Goal: Task Accomplishment & Management: Manage account settings

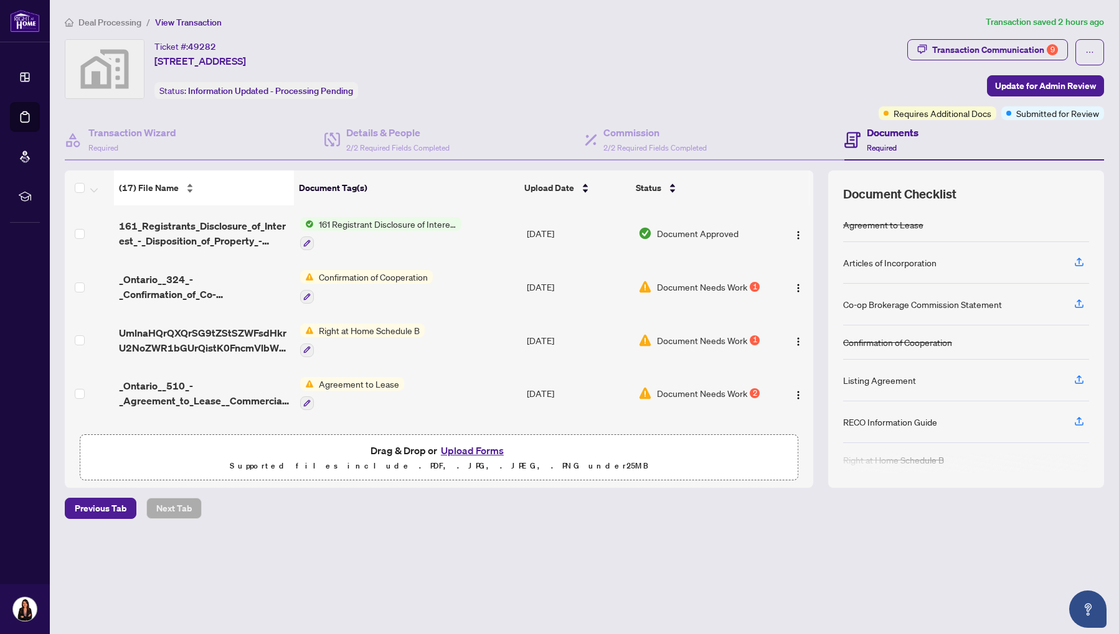
scroll to position [639, 0]
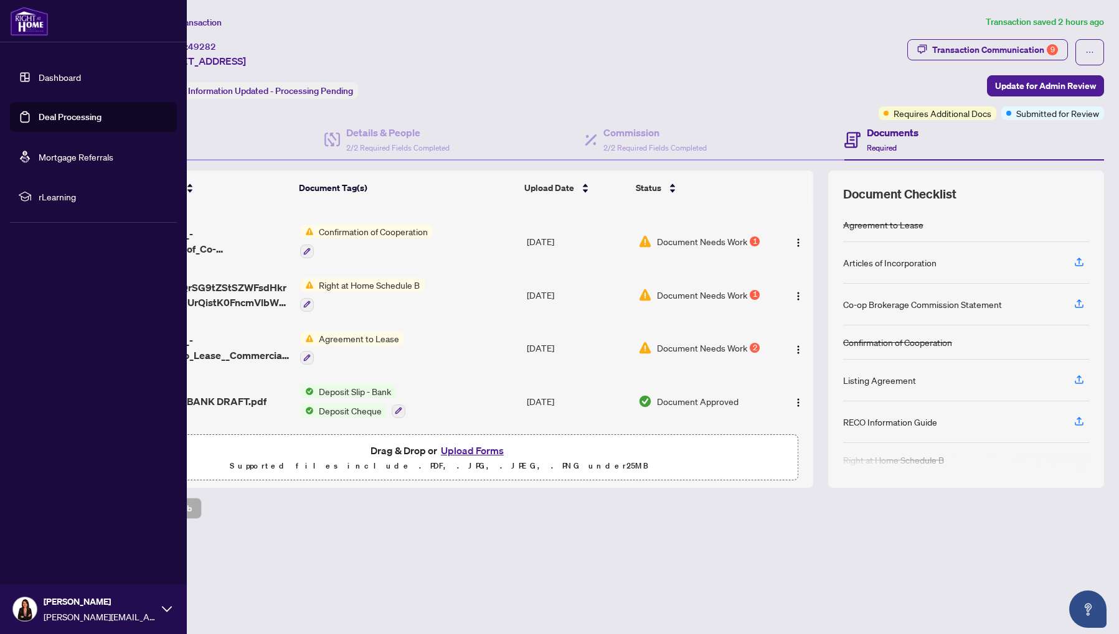
click at [72, 122] on link "Deal Processing" at bounding box center [70, 116] width 63 height 11
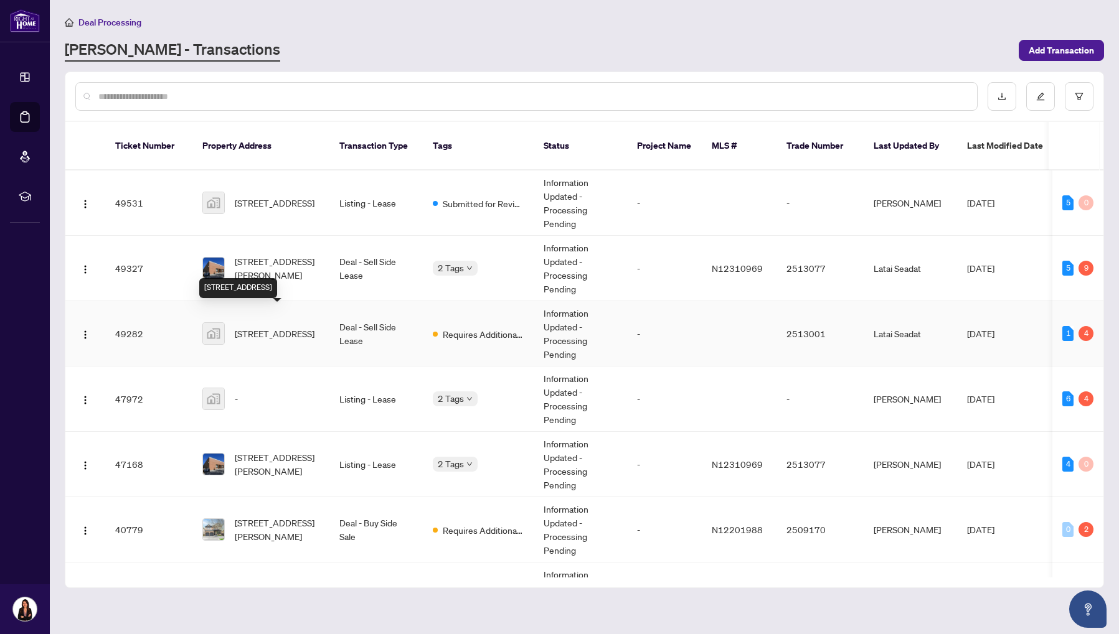
click at [298, 327] on span "6-36 Basaltic Rd unit 6, Vaughan, ON, Canada" at bounding box center [275, 334] width 80 height 14
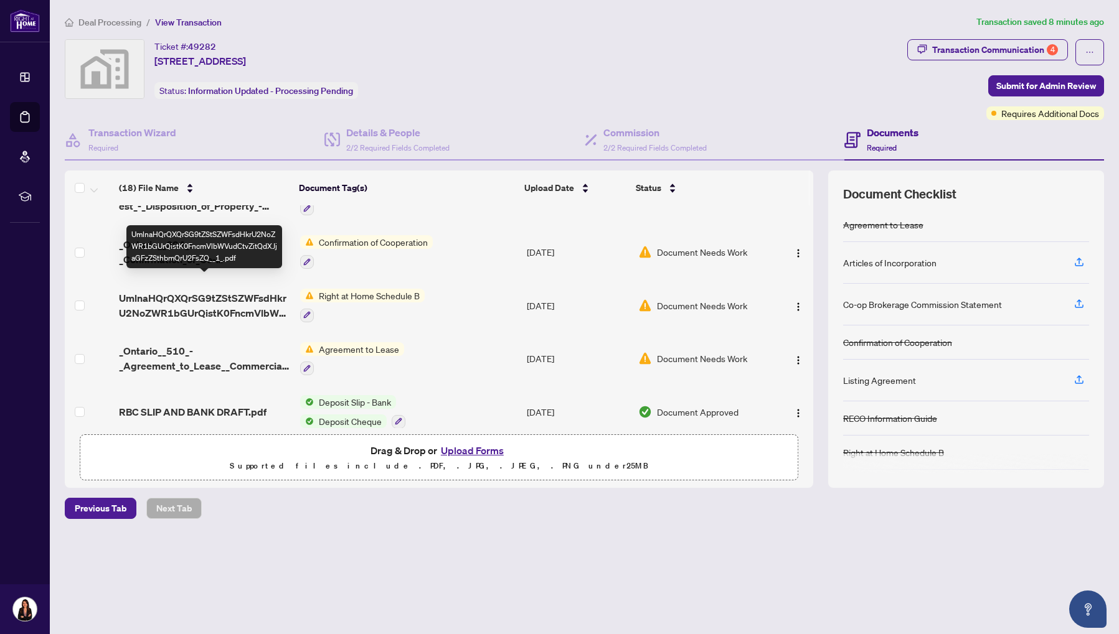
scroll to position [713, 0]
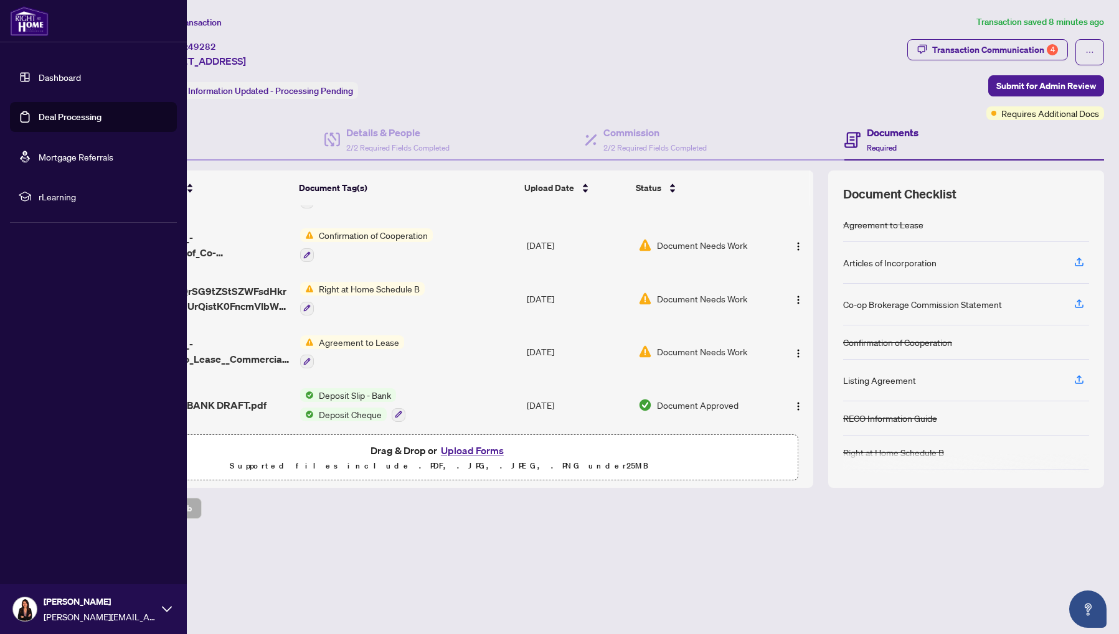
click at [76, 117] on link "Deal Processing" at bounding box center [70, 116] width 63 height 11
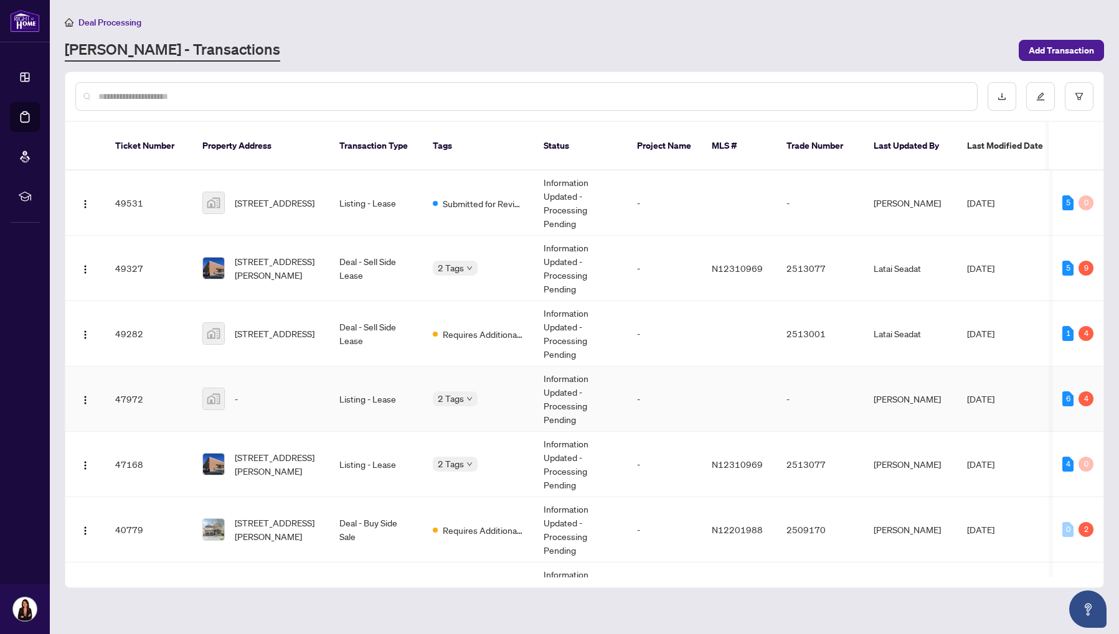
click at [315, 388] on div "-" at bounding box center [260, 399] width 117 height 22
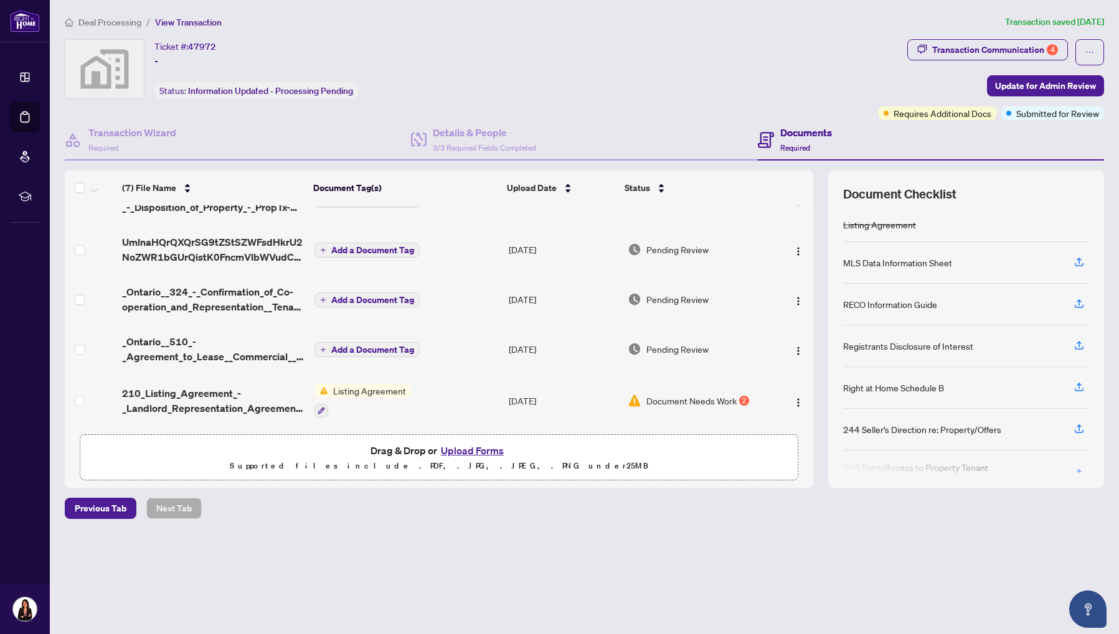
scroll to position [123, 0]
click at [217, 347] on span "_Ontario__510_-_Agreement_to_Lease__Commercial__Long_Form.pdf" at bounding box center [213, 349] width 182 height 30
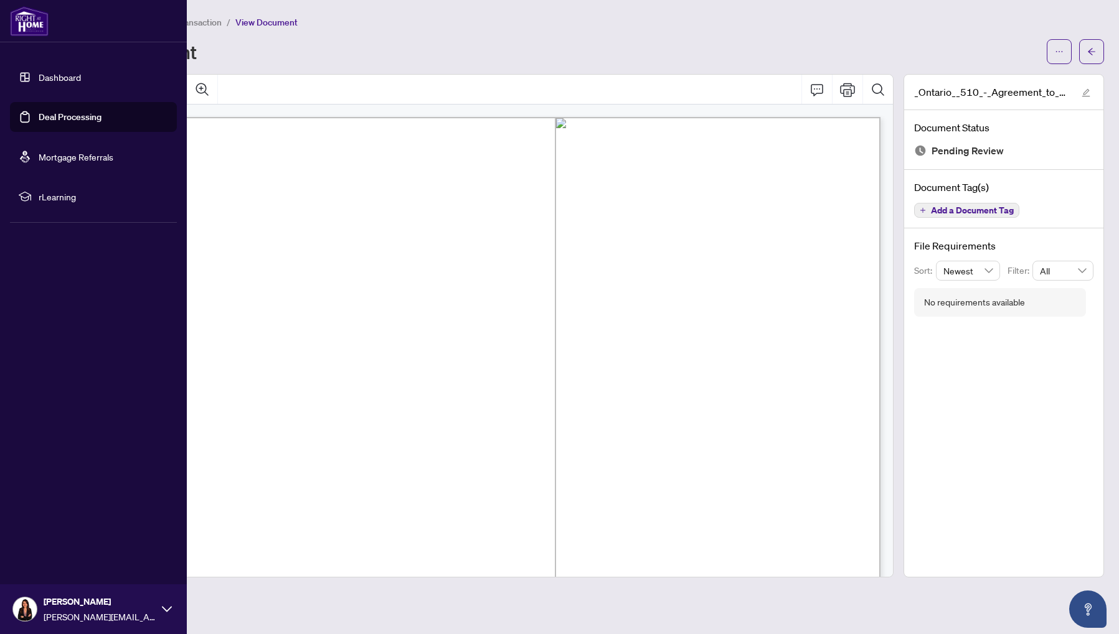
drag, startPoint x: 63, startPoint y: 113, endPoint x: 96, endPoint y: 123, distance: 34.5
click at [64, 113] on link "Deal Processing" at bounding box center [70, 116] width 63 height 11
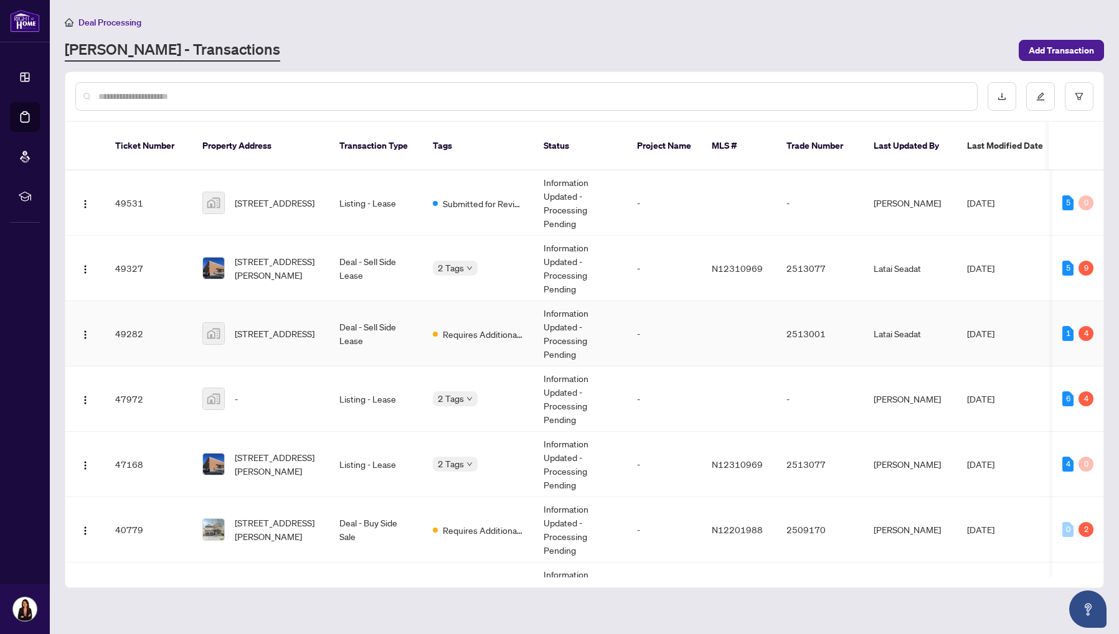
click at [352, 312] on td "Deal - Sell Side Lease" at bounding box center [375, 333] width 93 height 65
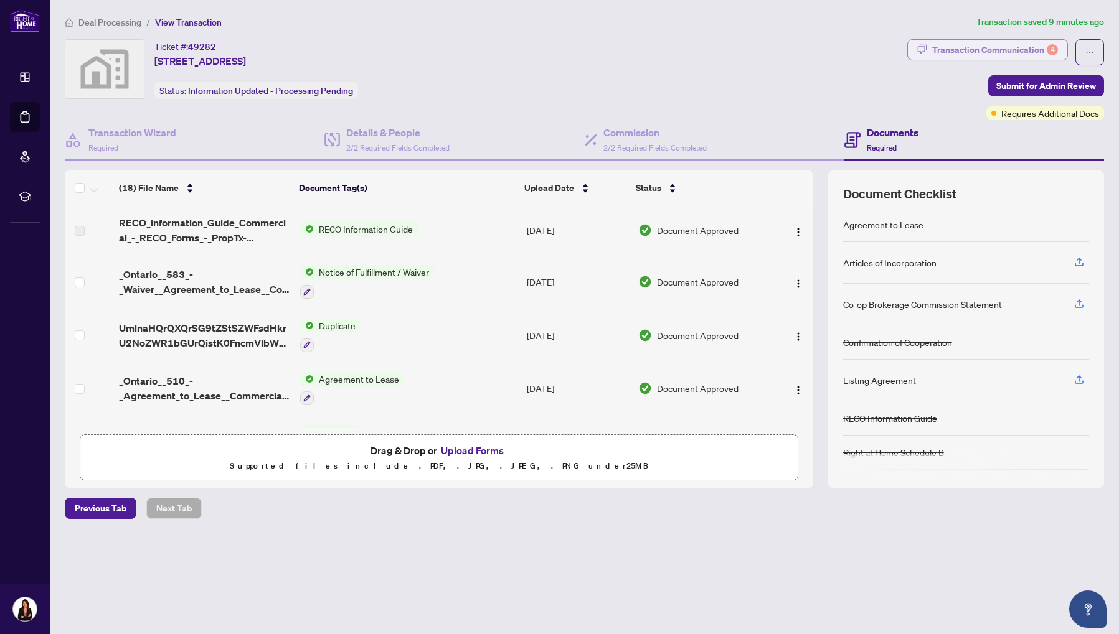
click at [944, 57] on div "Transaction Communication 4" at bounding box center [995, 50] width 126 height 20
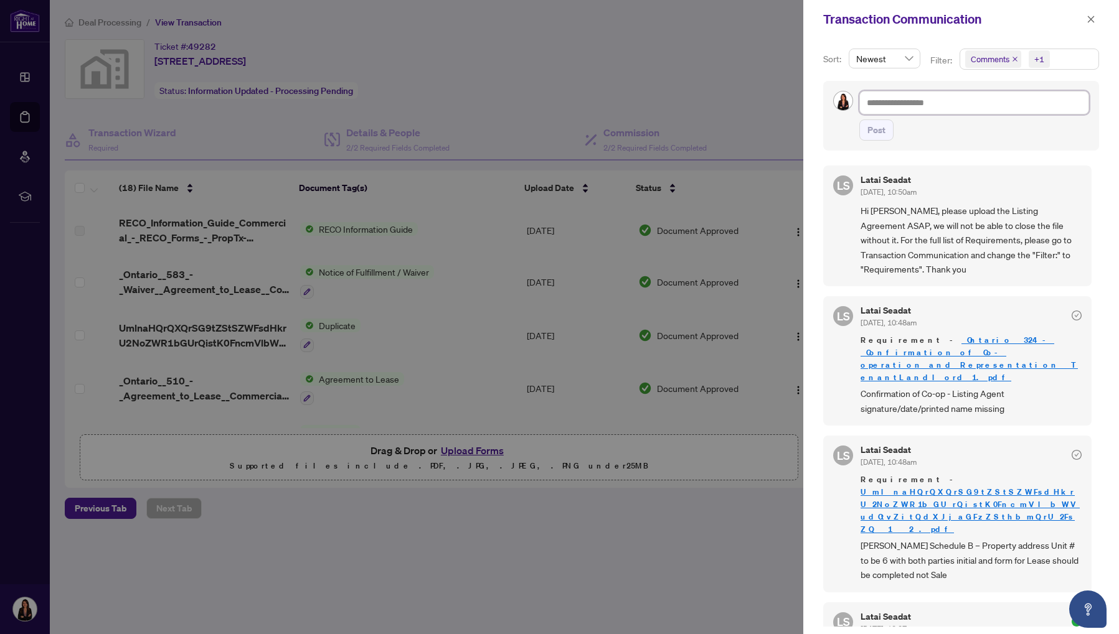
click at [934, 103] on textarea at bounding box center [974, 103] width 230 height 24
type textarea "*"
type textarea "**"
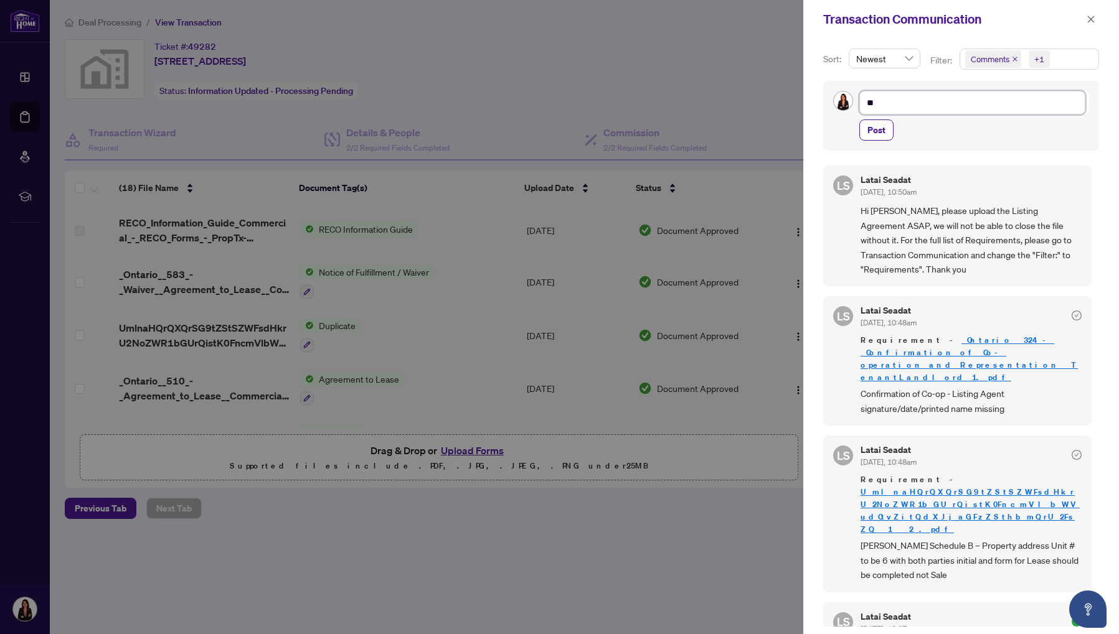
type textarea "**"
type textarea "****"
type textarea "*****"
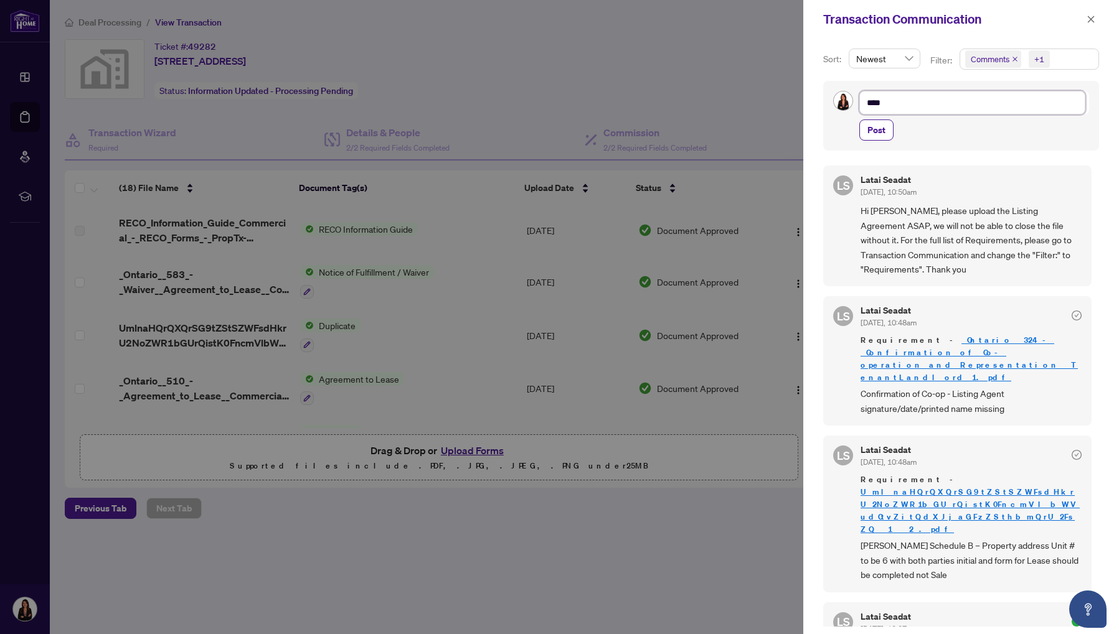
type textarea "*****"
type textarea "******"
type textarea "*******"
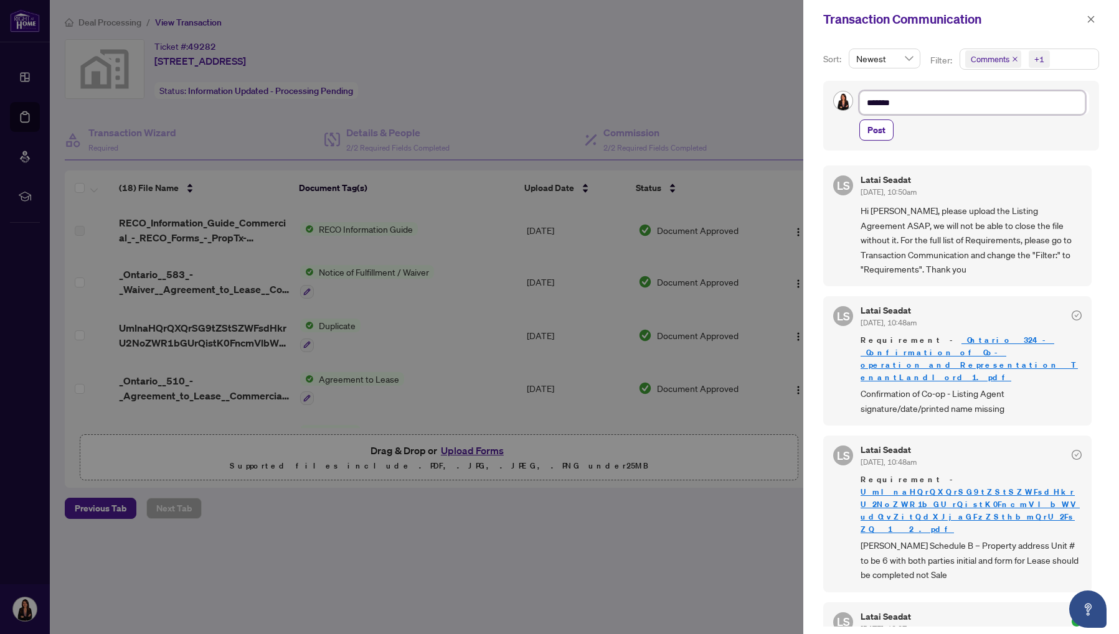
type textarea "********"
type textarea "*********"
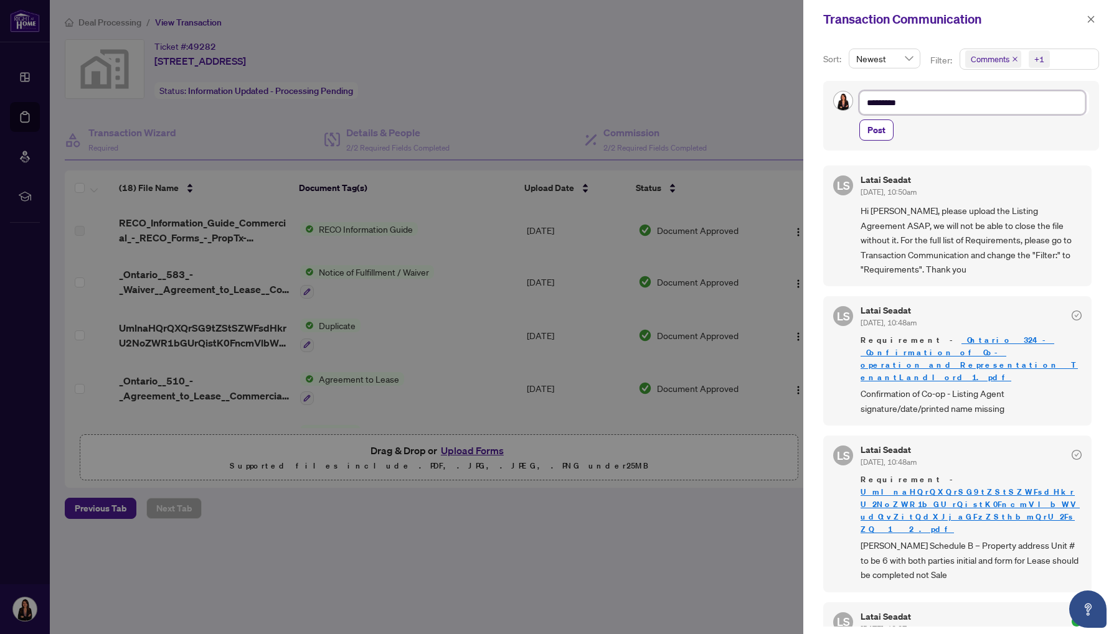
type textarea "*********"
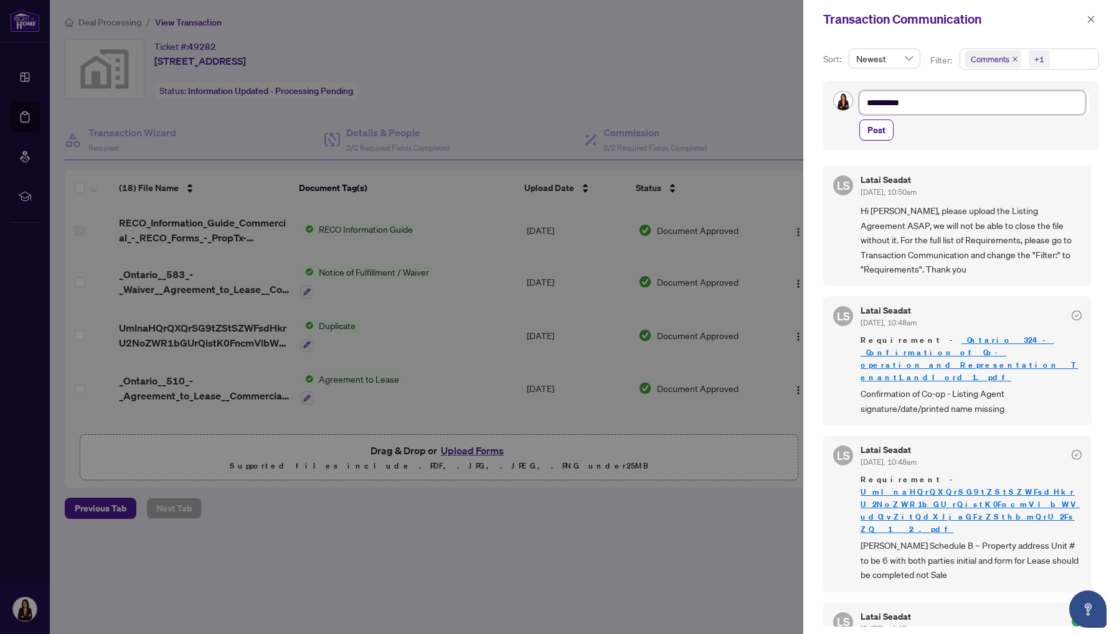
type textarea "**********"
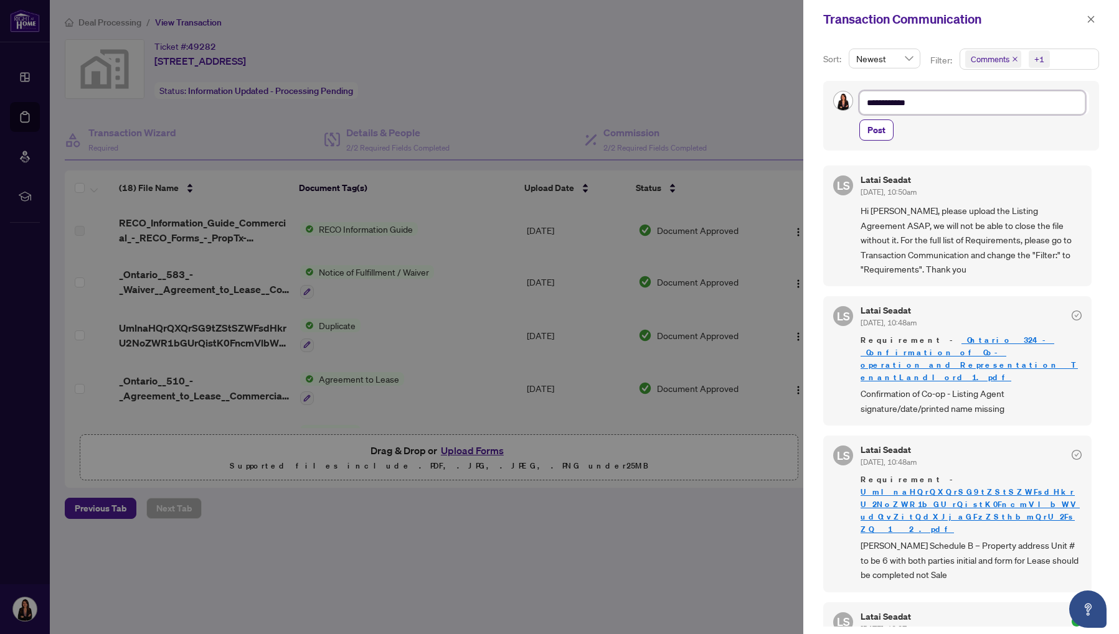
type textarea "**********"
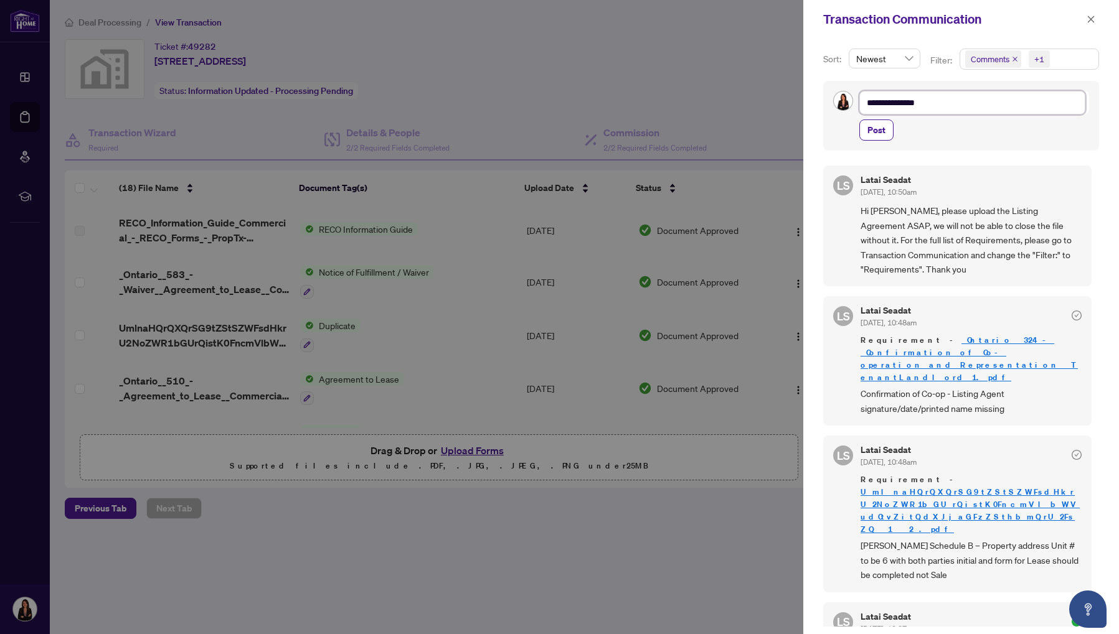
type textarea "**********"
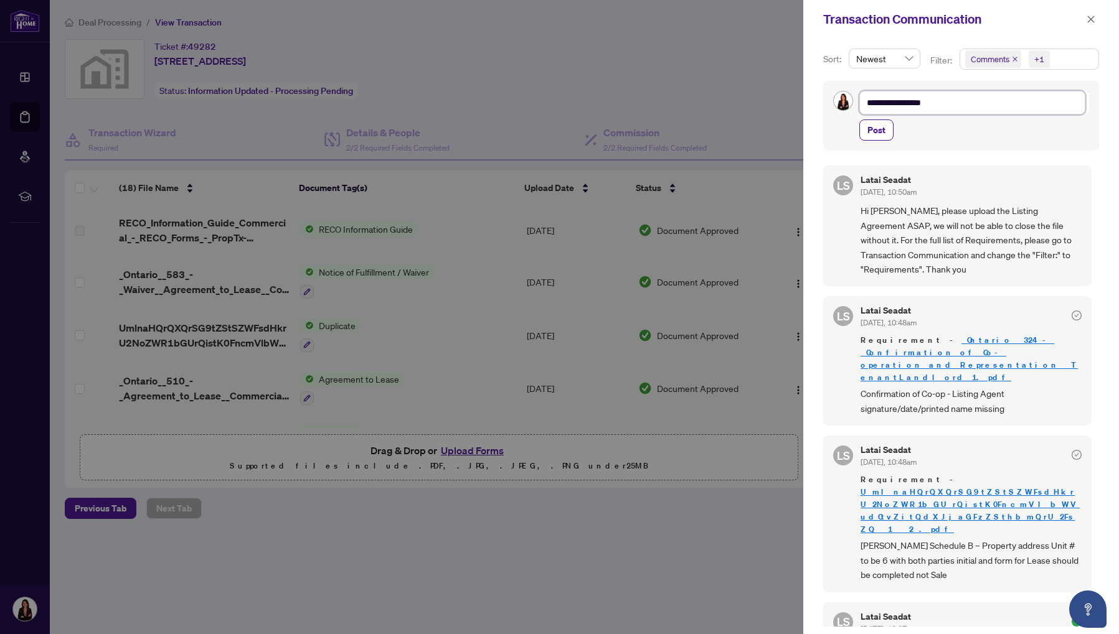
type textarea "**********"
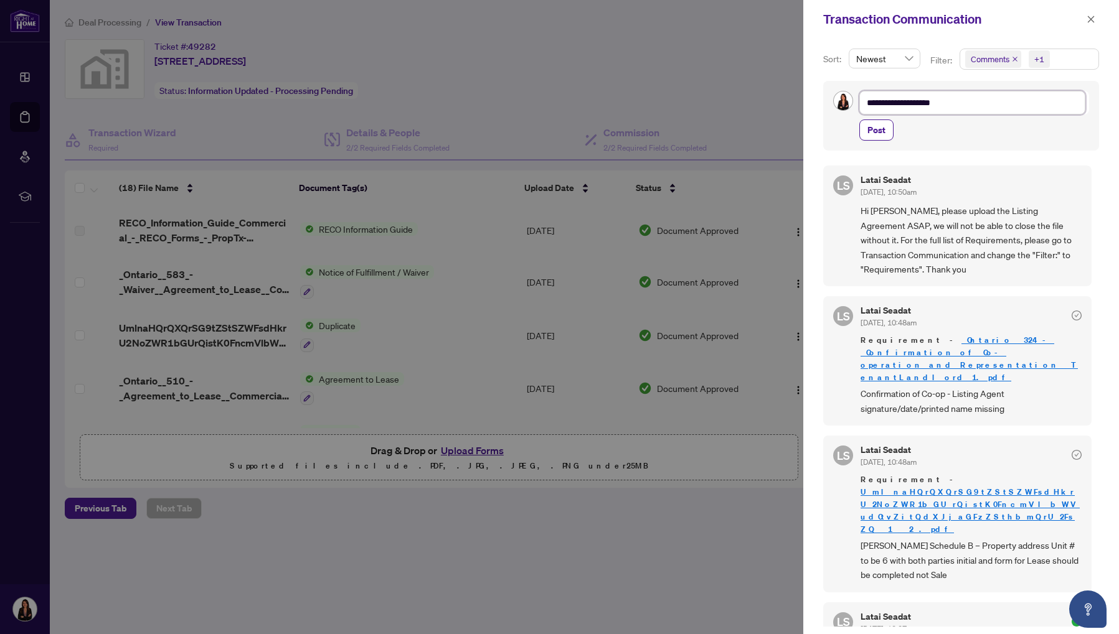
type textarea "**********"
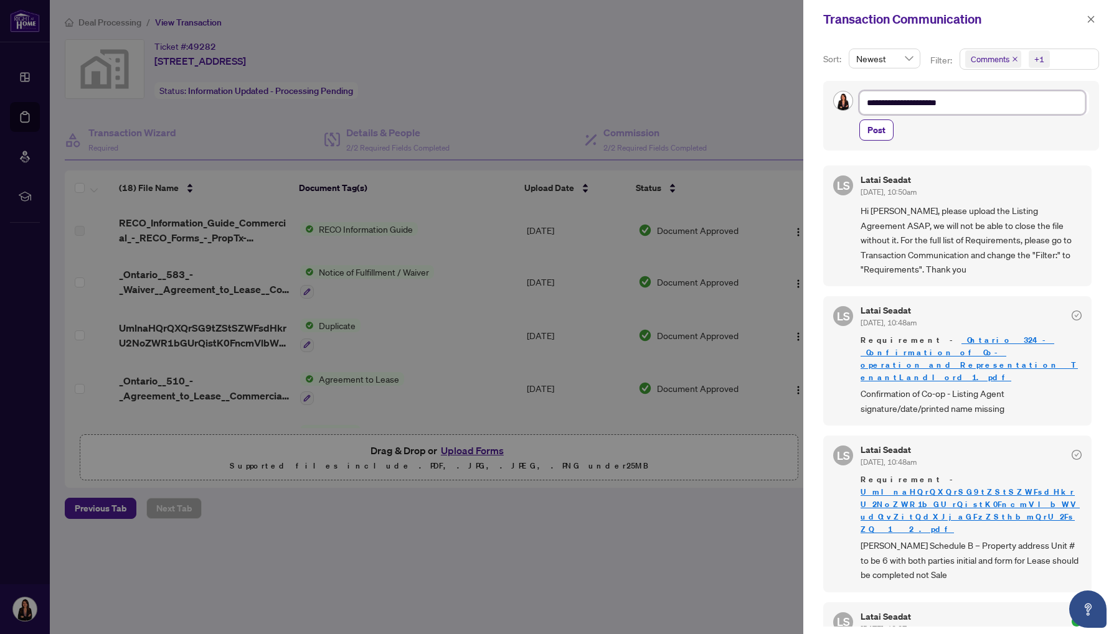
type textarea "**********"
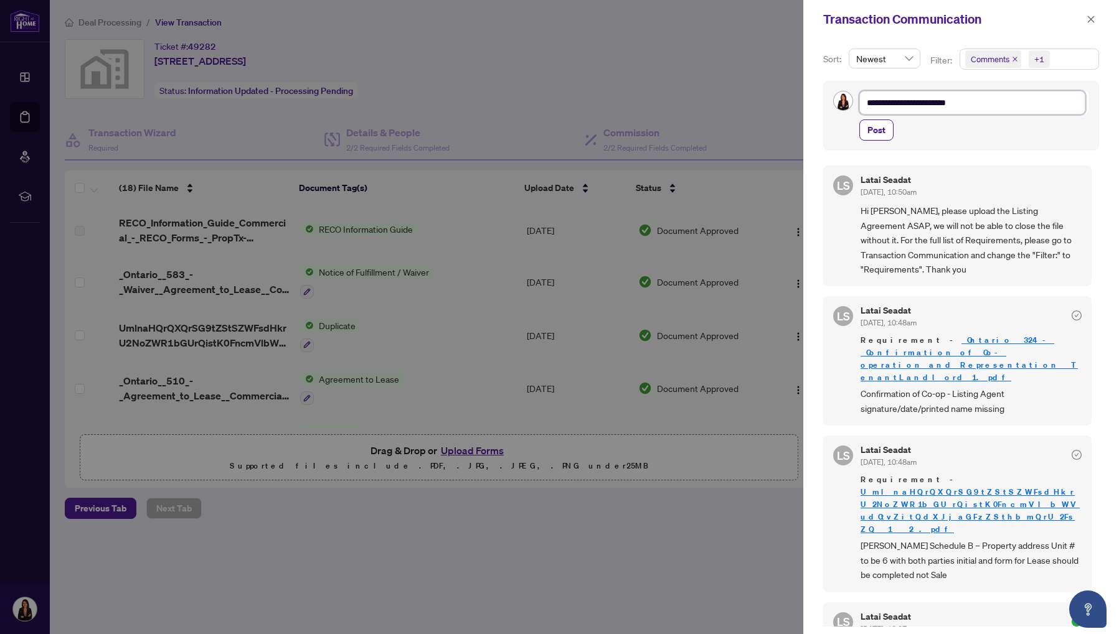
type textarea "**********"
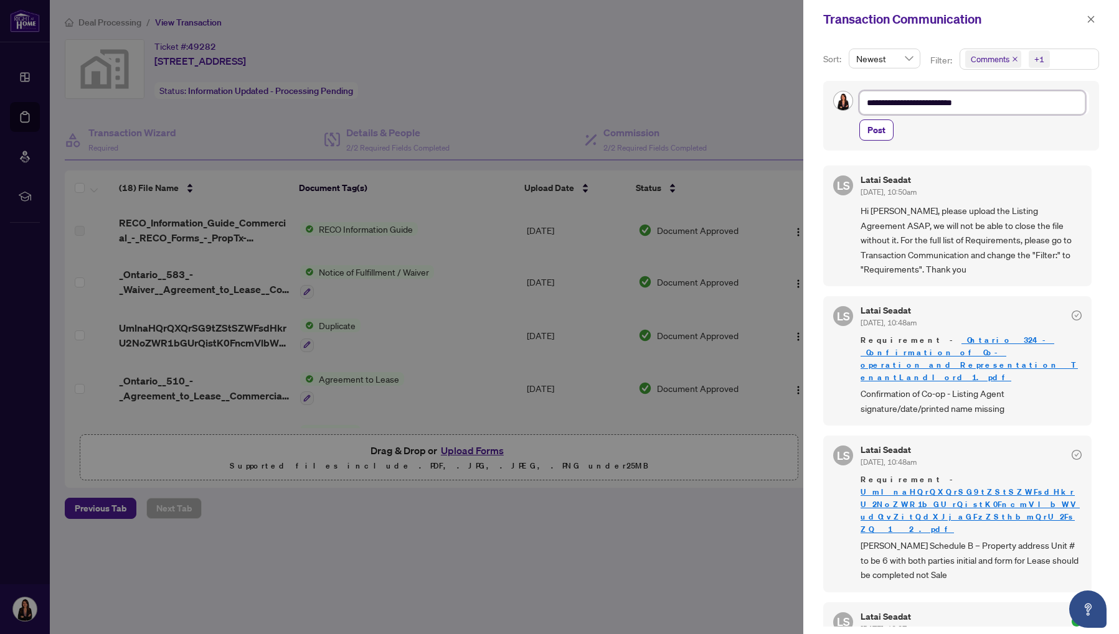
type textarea "**********"
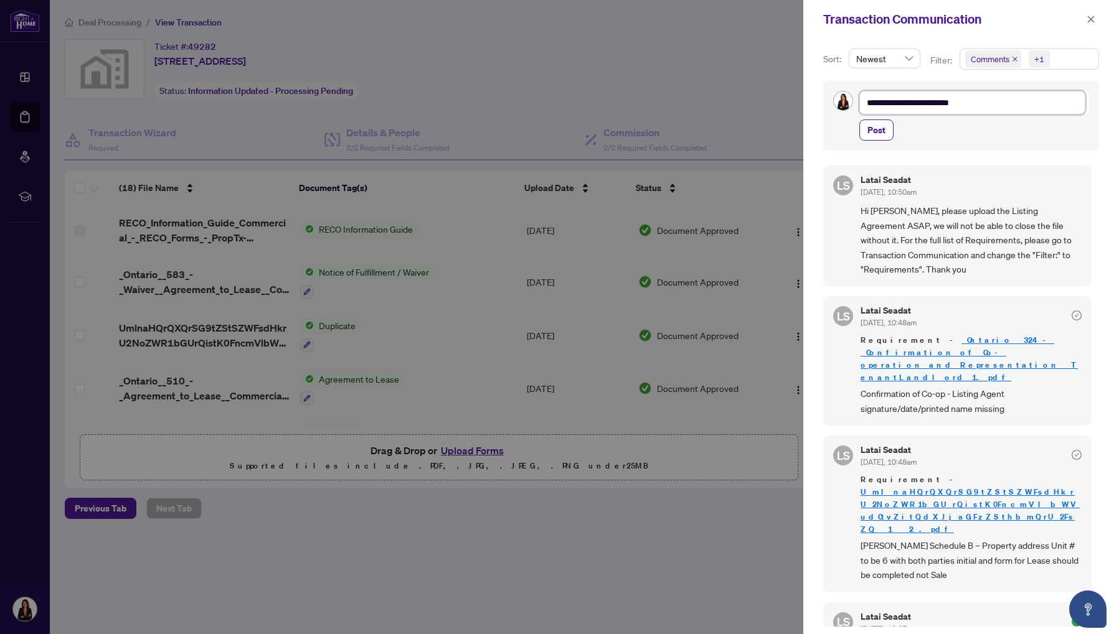
type textarea "**********"
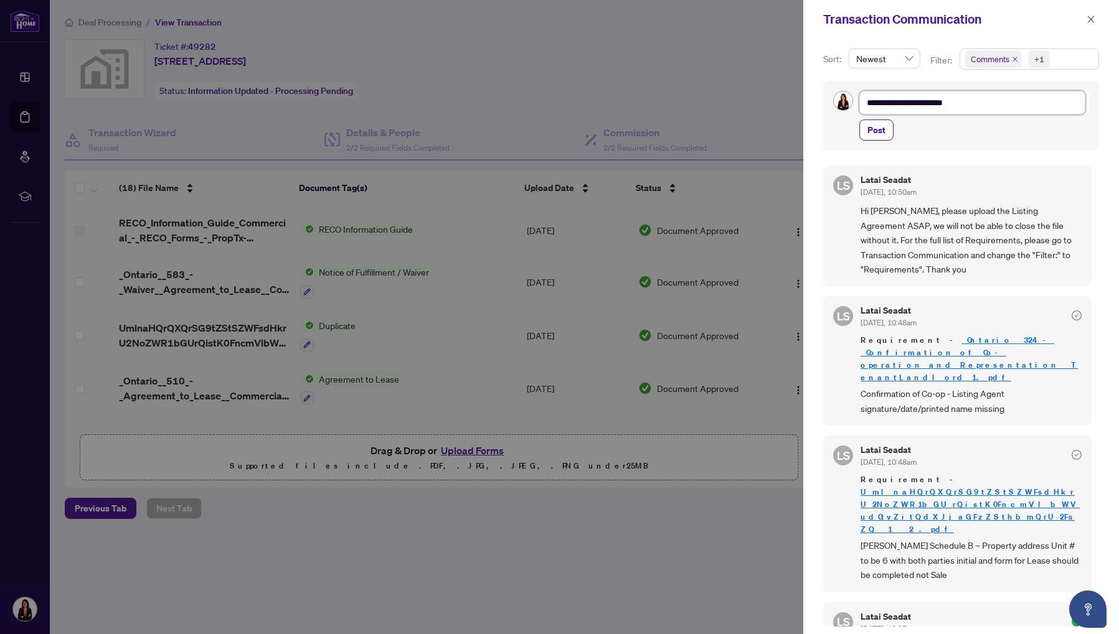
type textarea "**********"
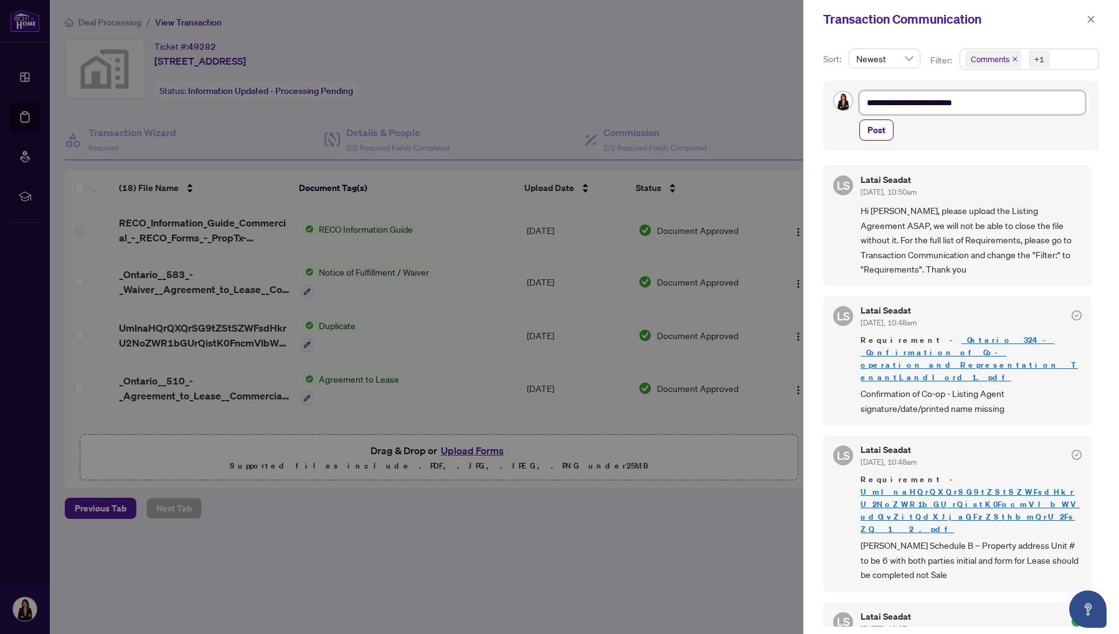
type textarea "**********"
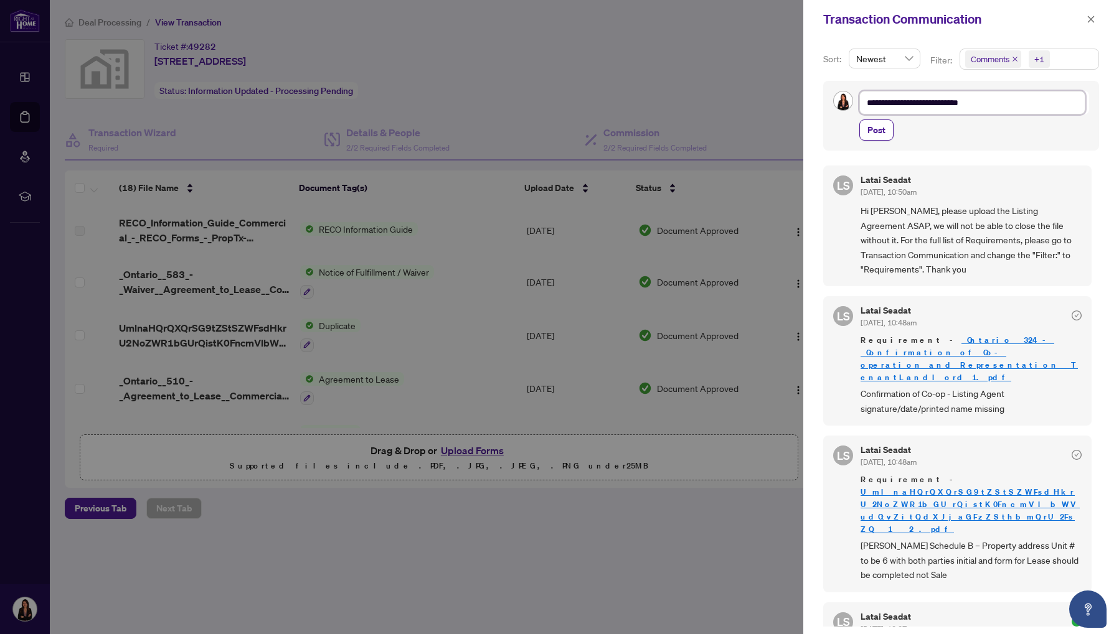
type textarea "**********"
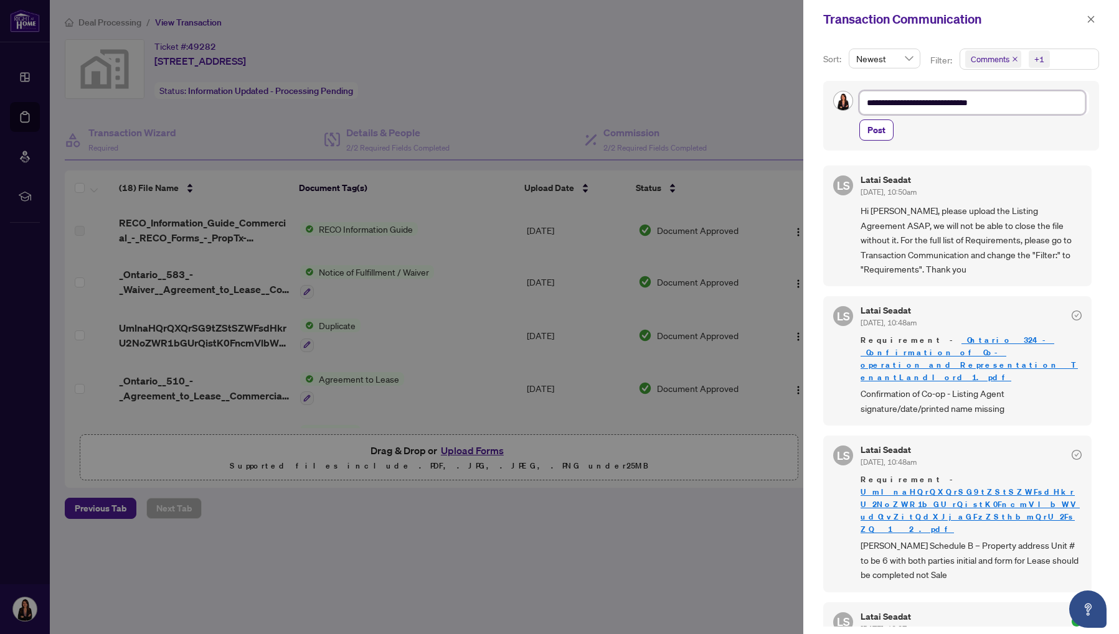
type textarea "**********"
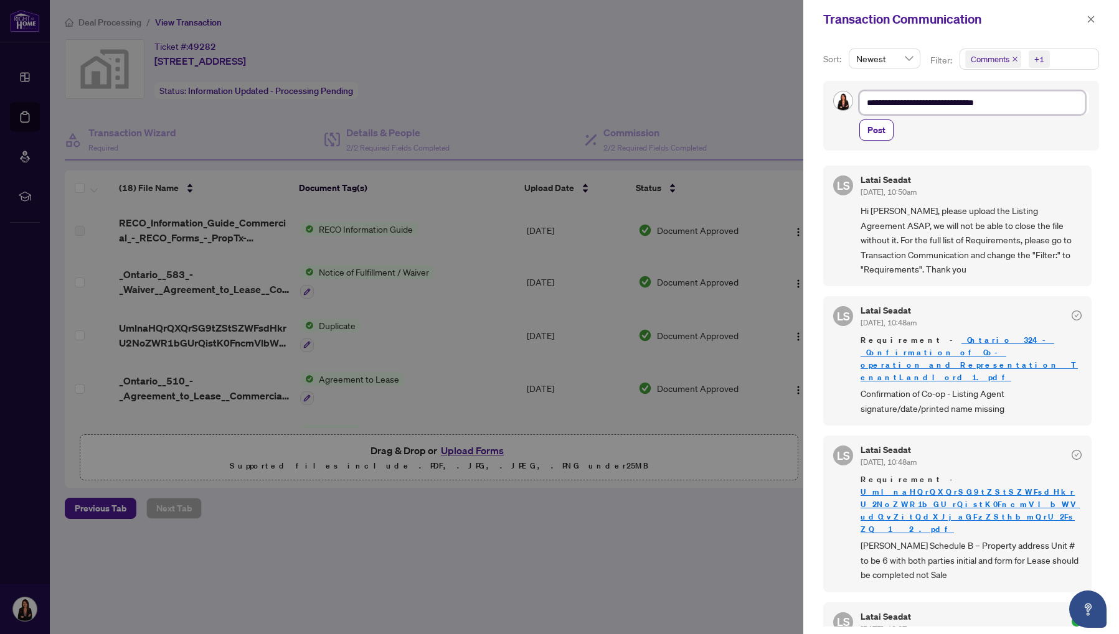
type textarea "**********"
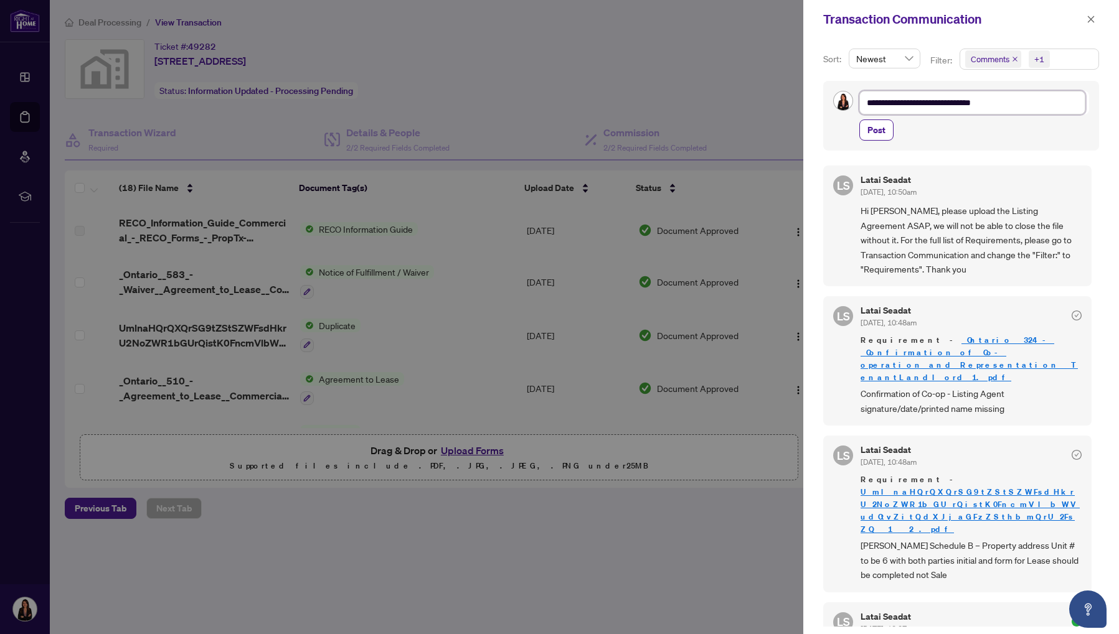
type textarea "**********"
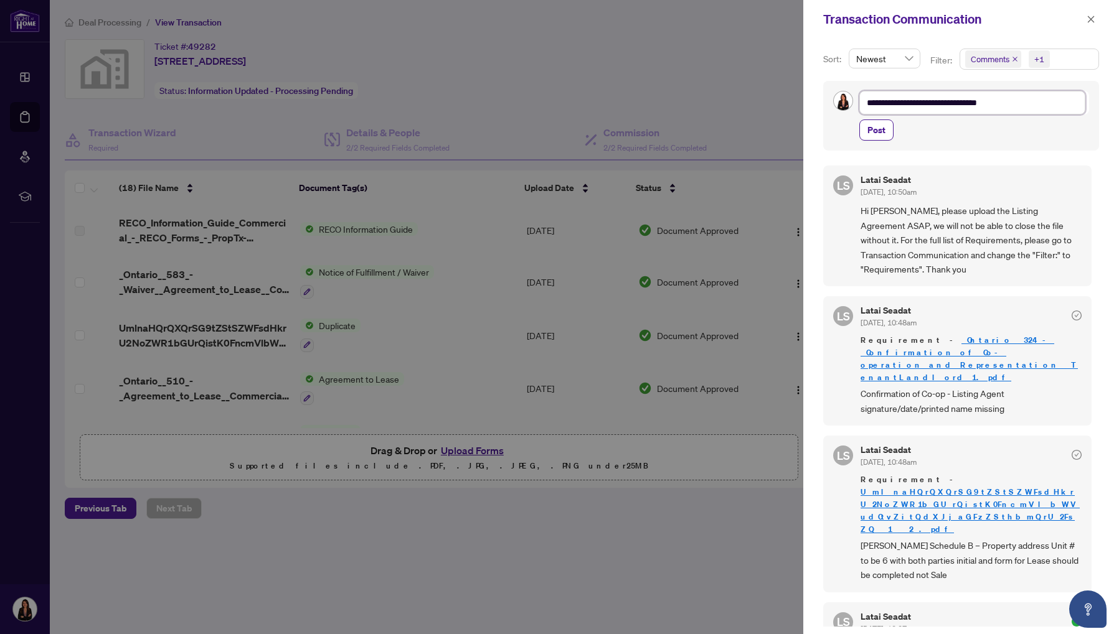
type textarea "**********"
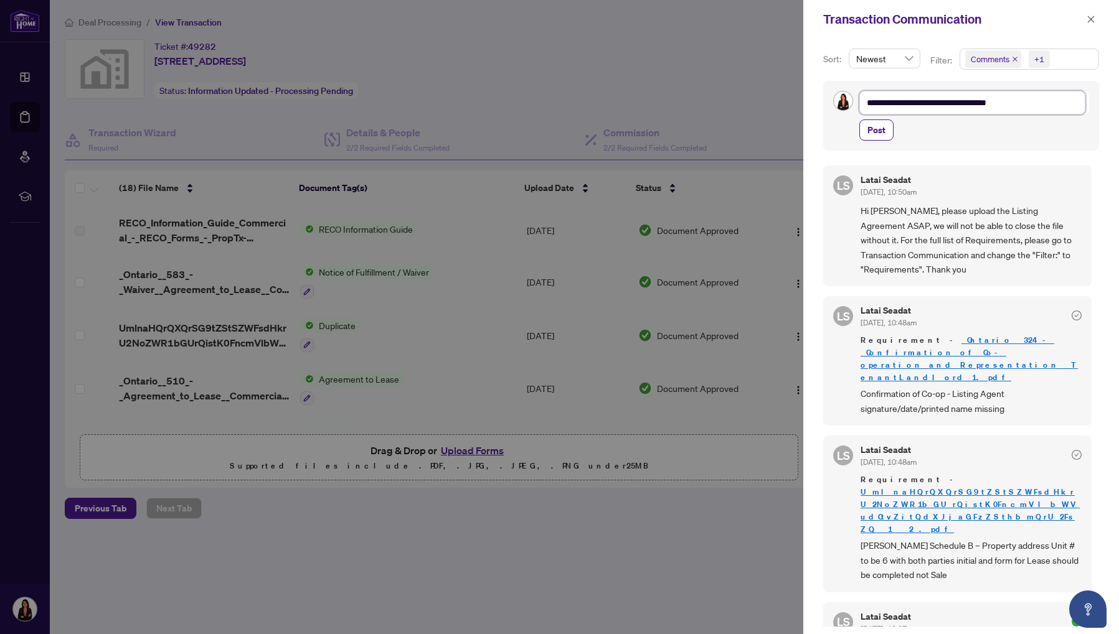
type textarea "**********"
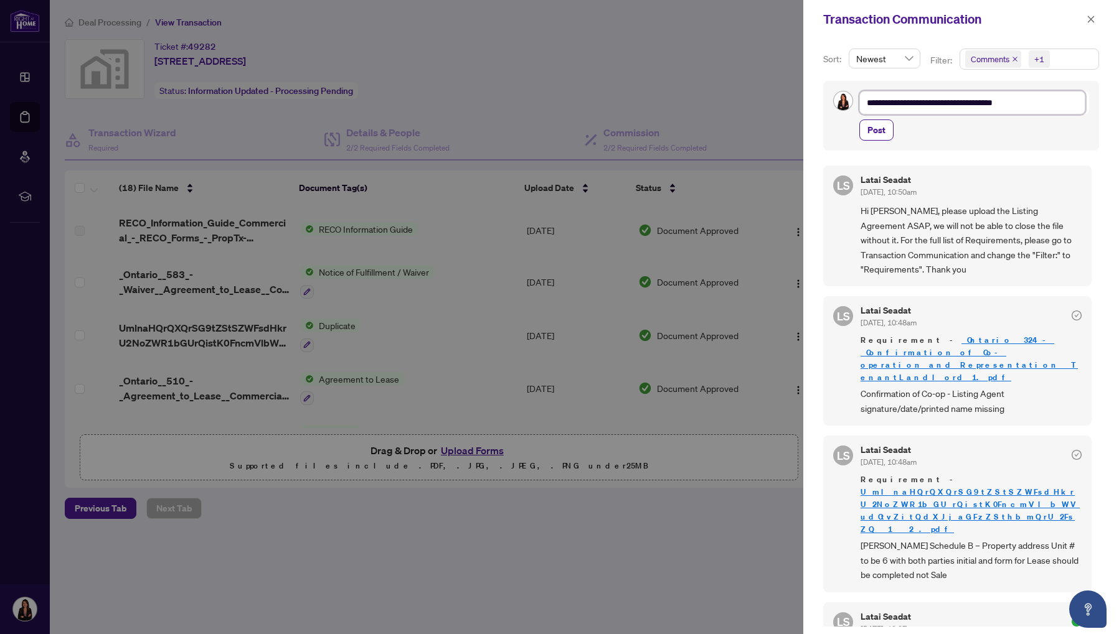
type textarea "**********"
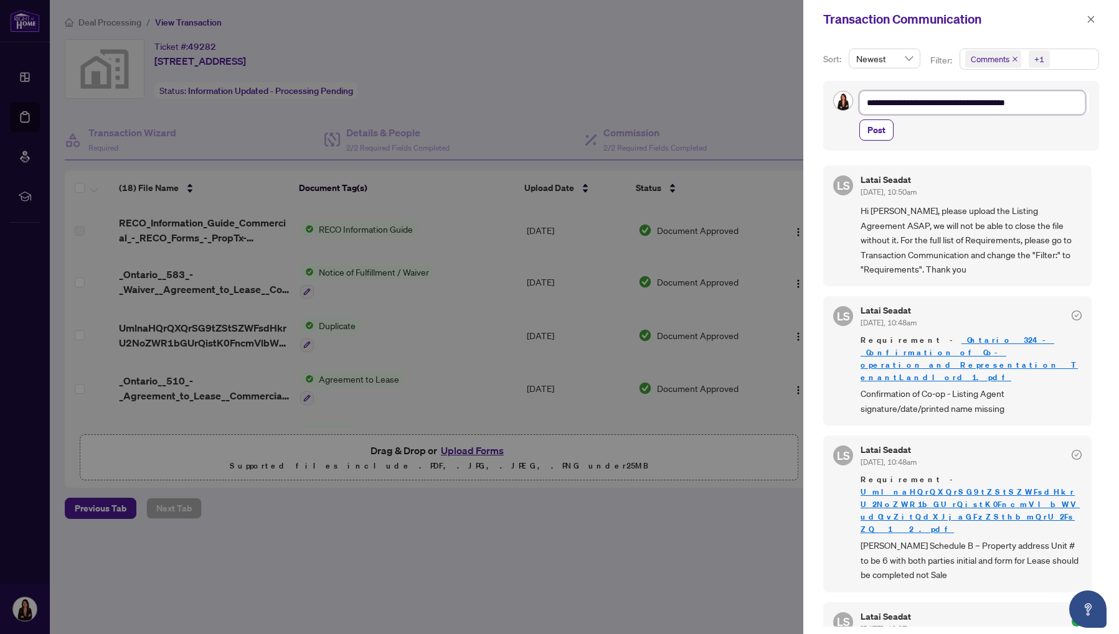
type textarea "**********"
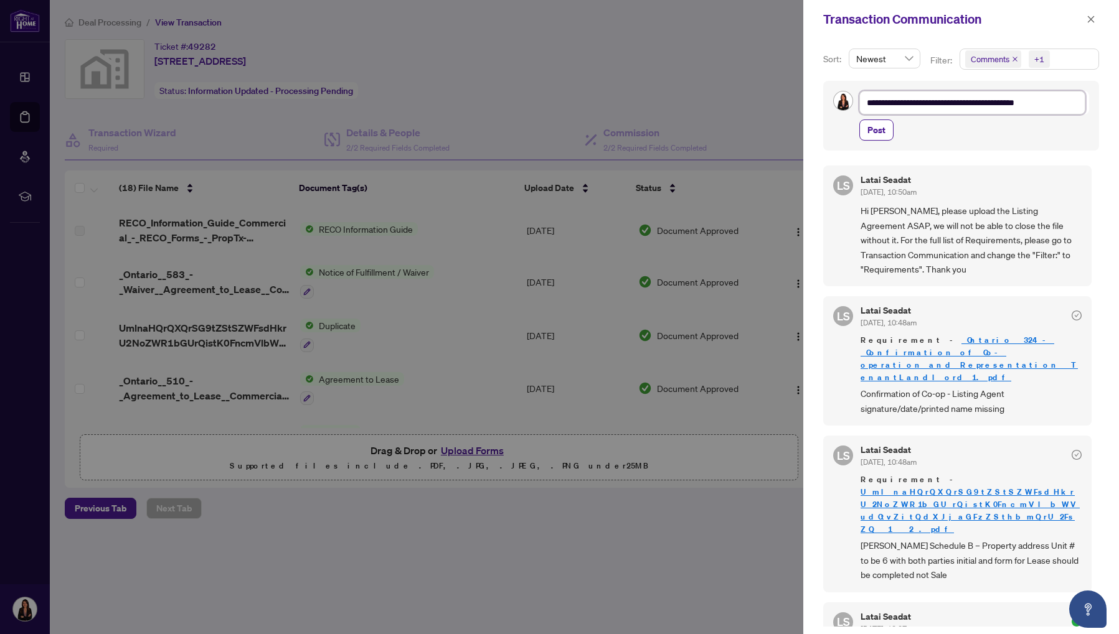
type textarea "**********"
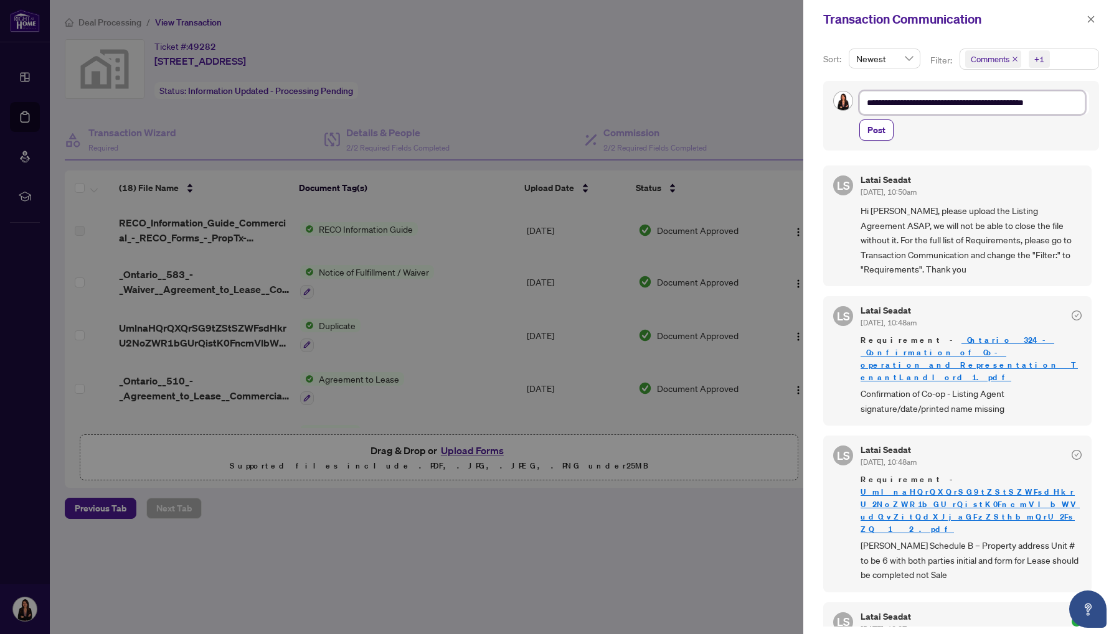
type textarea "**********"
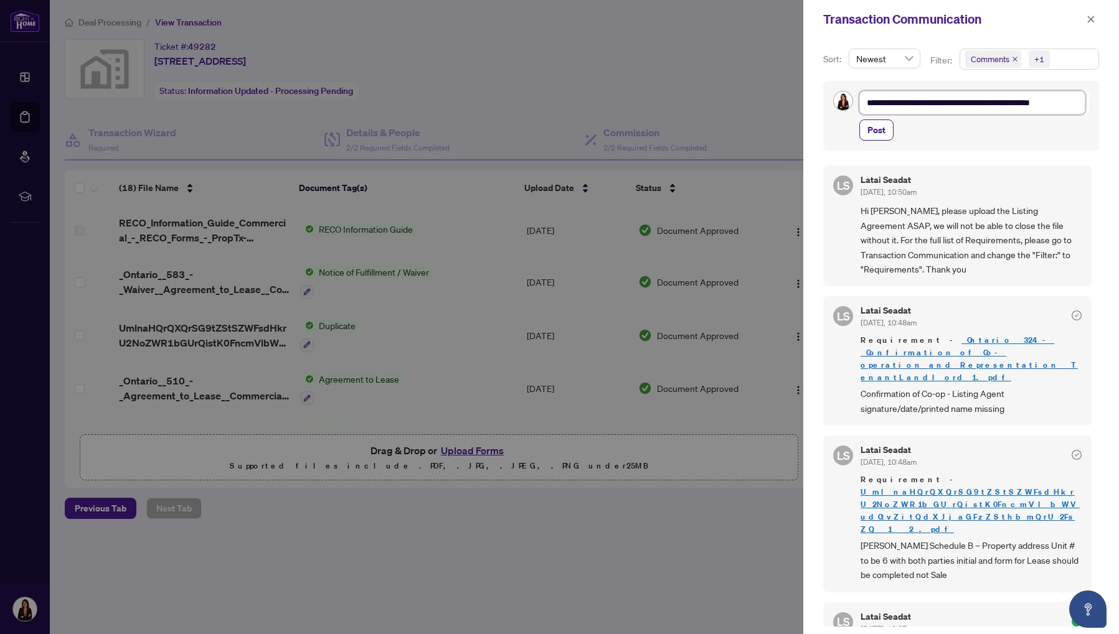
type textarea "**********"
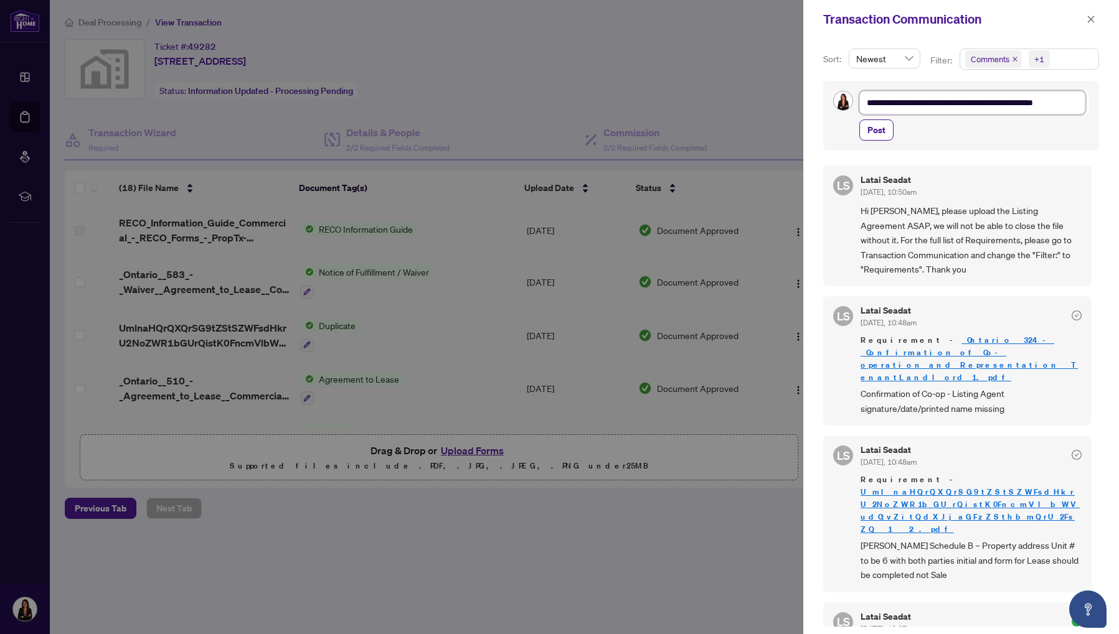
type textarea "**********"
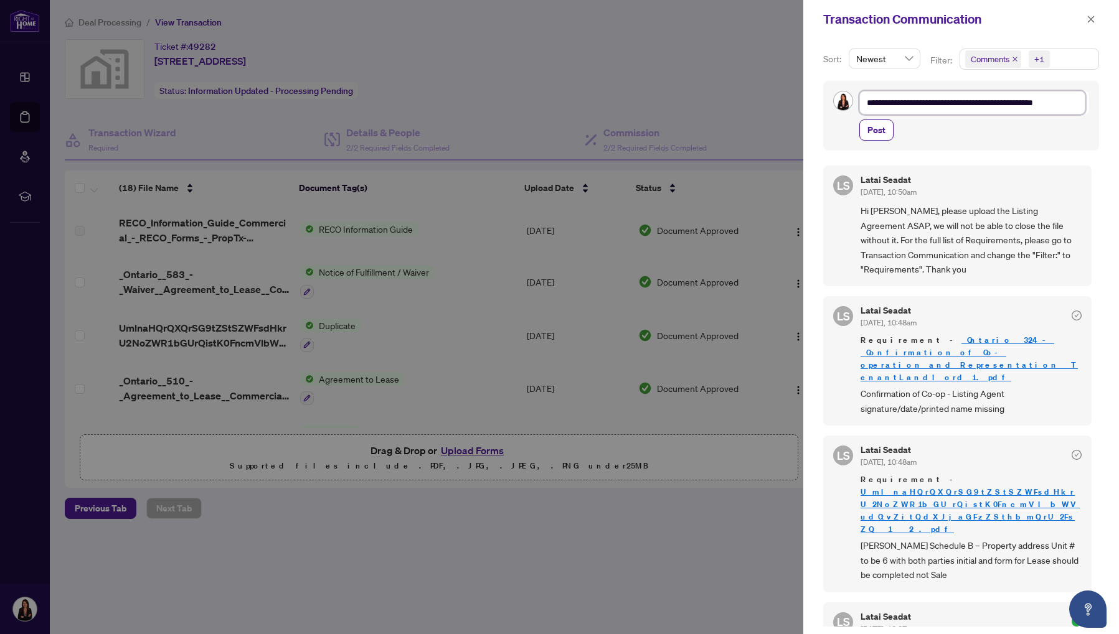
type textarea "**********"
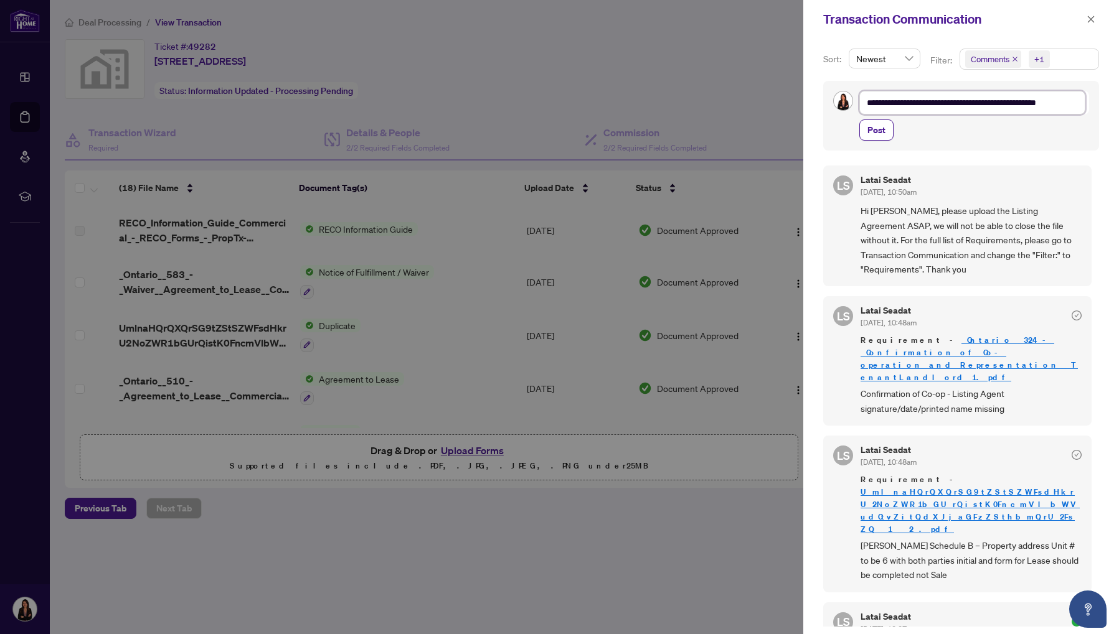
type textarea "**********"
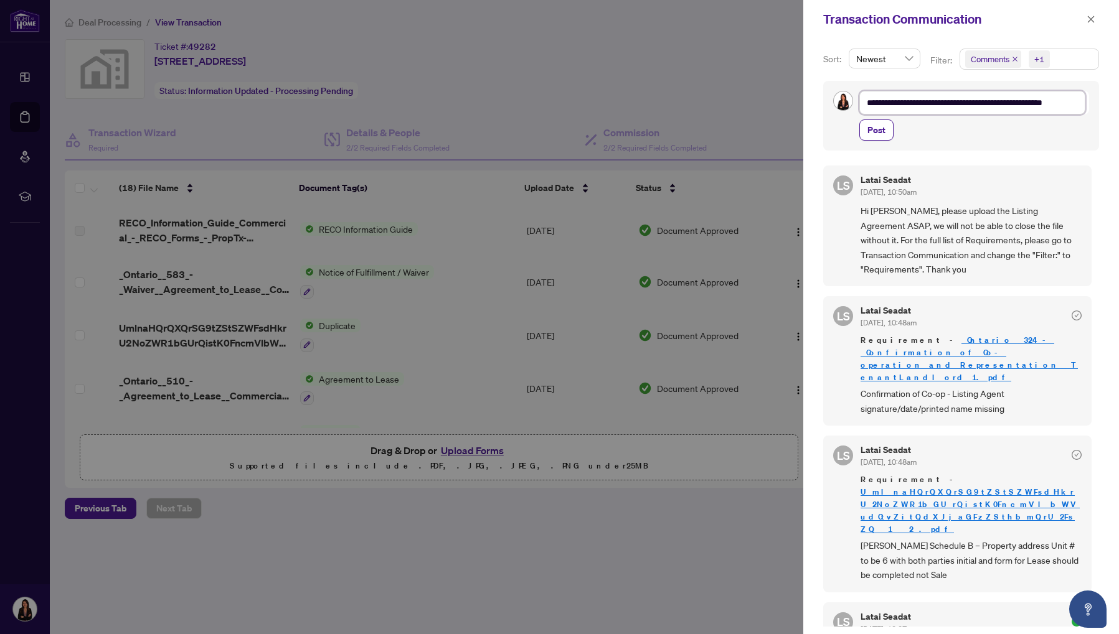
type textarea "**********"
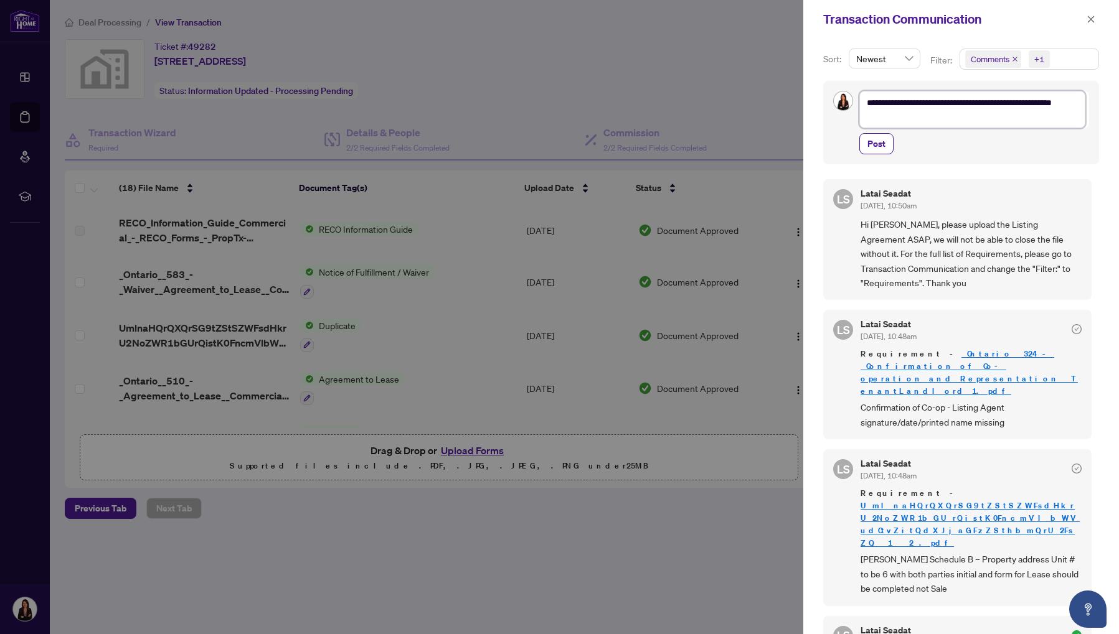
type textarea "**********"
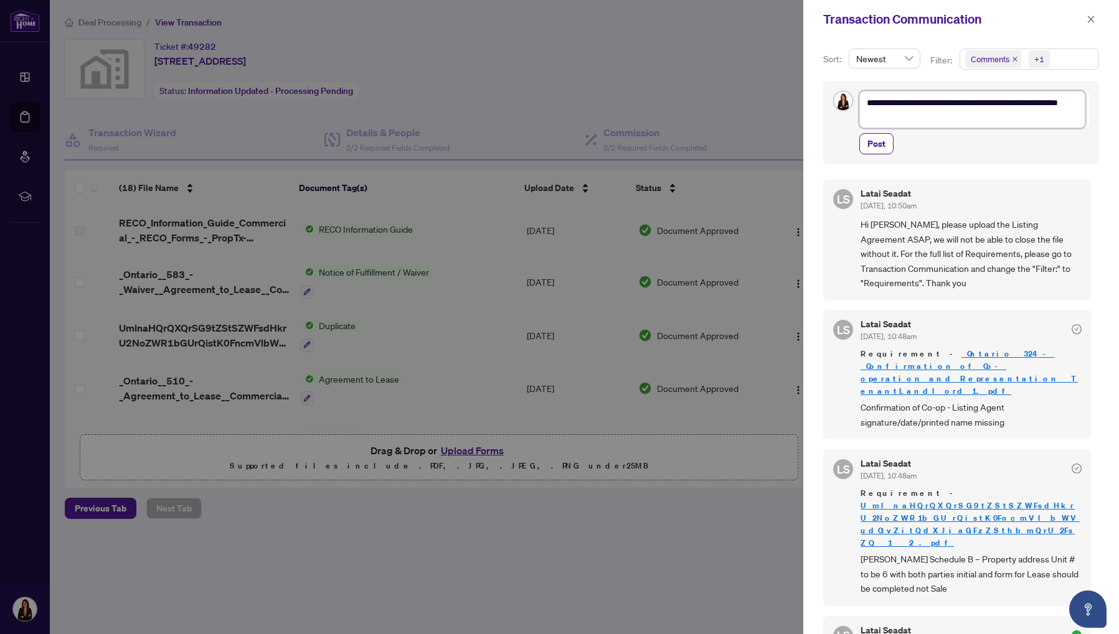
type textarea "**********"
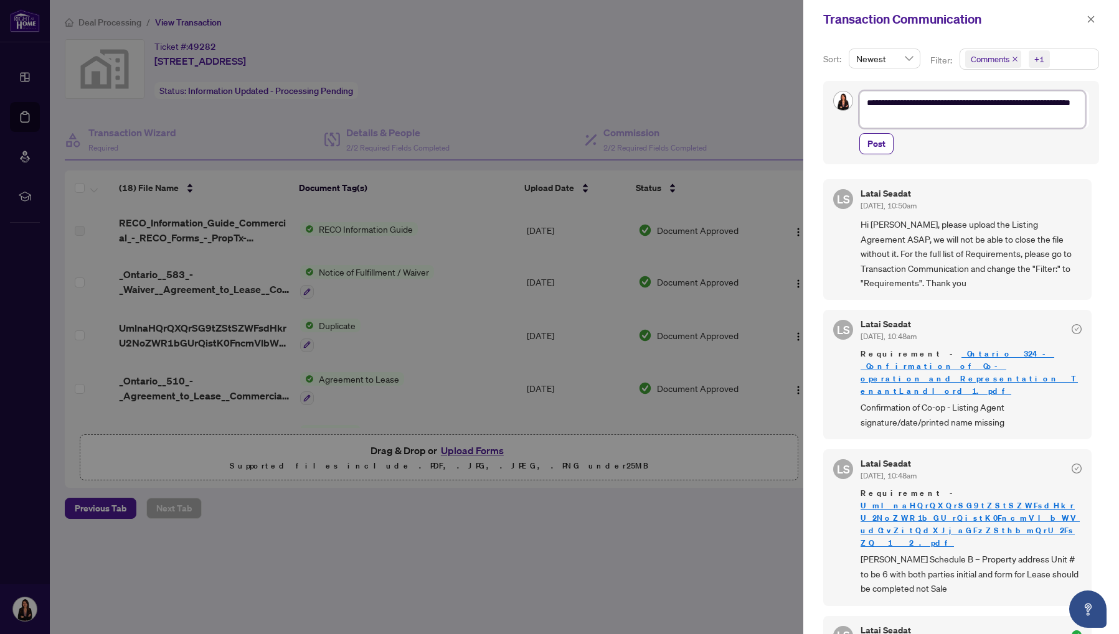
type textarea "**********"
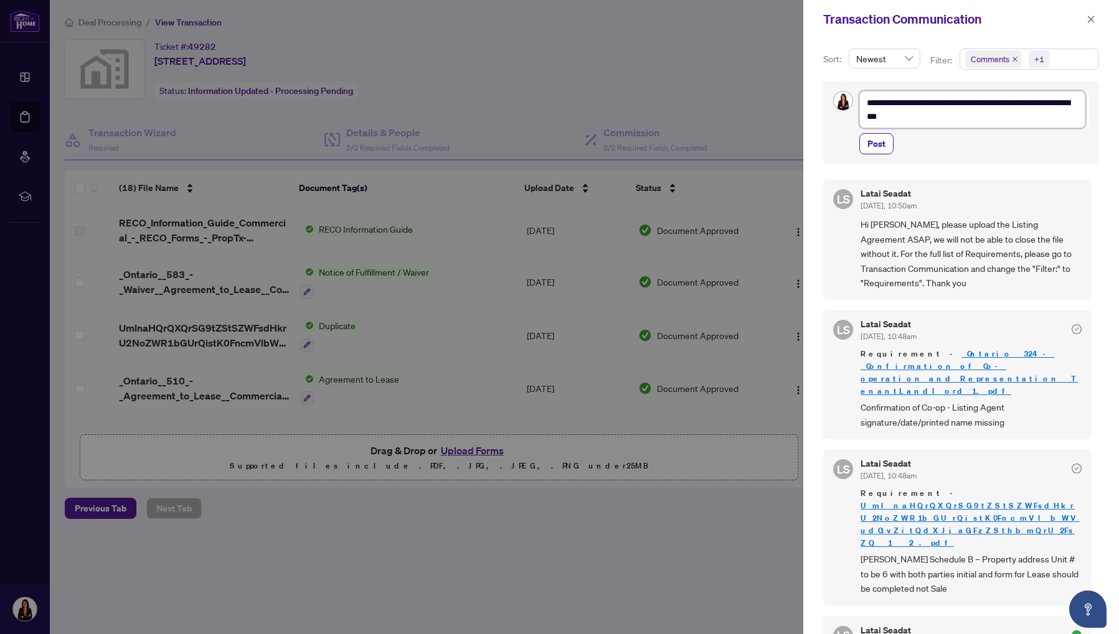
type textarea "**********"
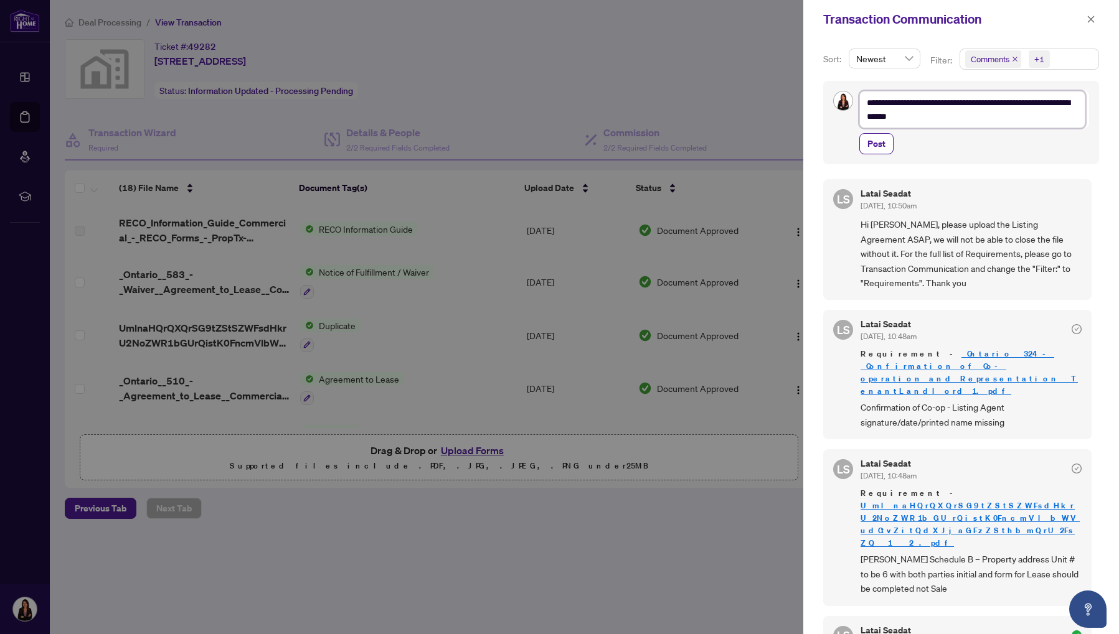
type textarea "**********"
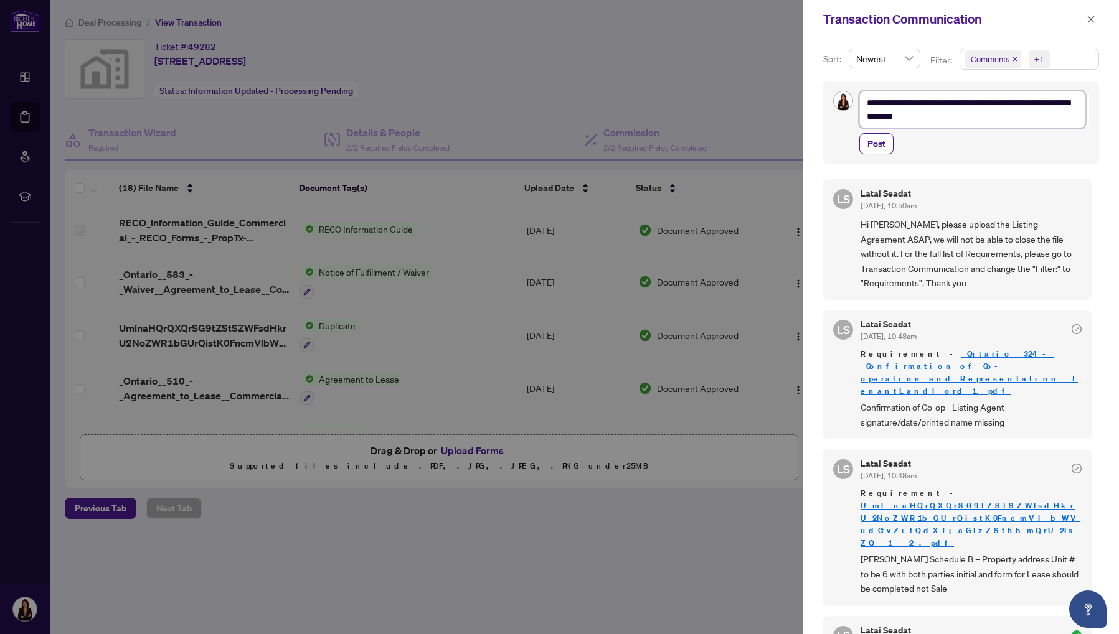
type textarea "**********"
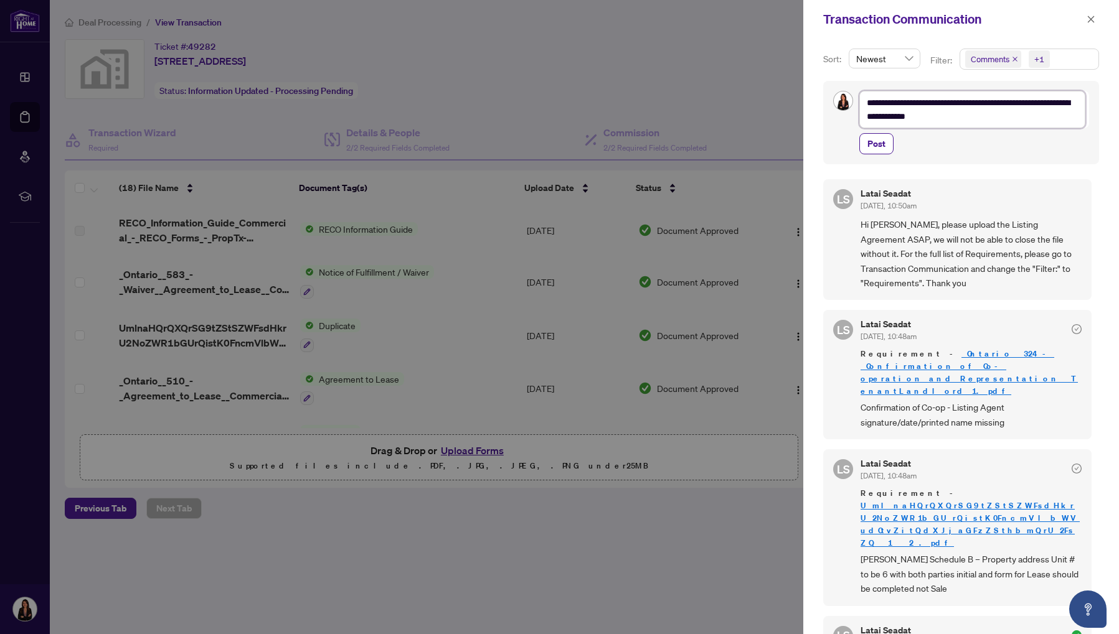
type textarea "**********"
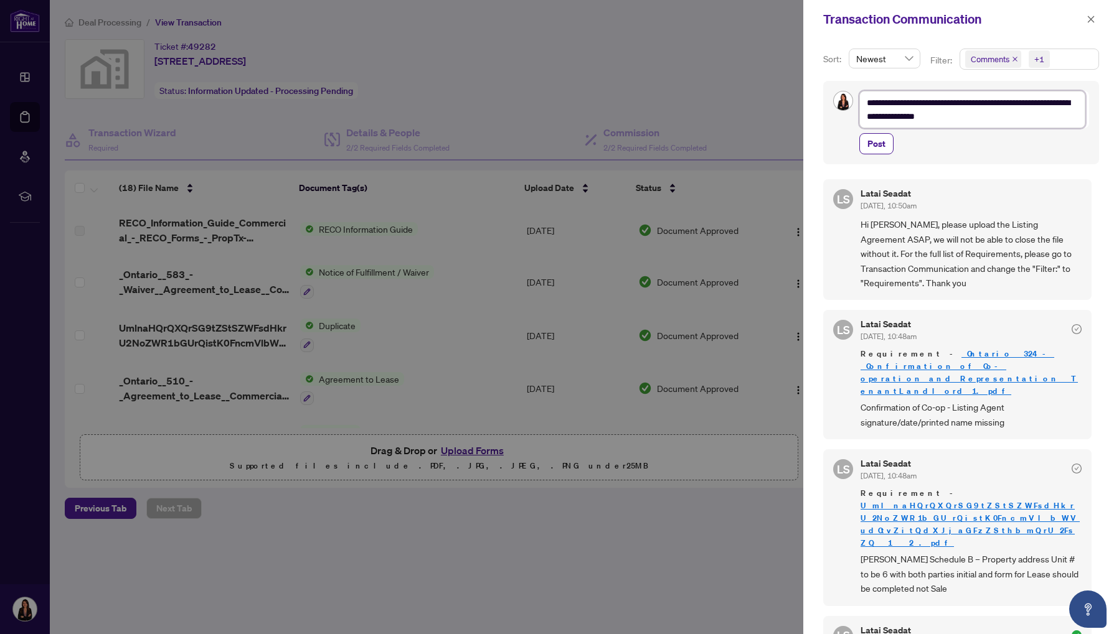
type textarea "**********"
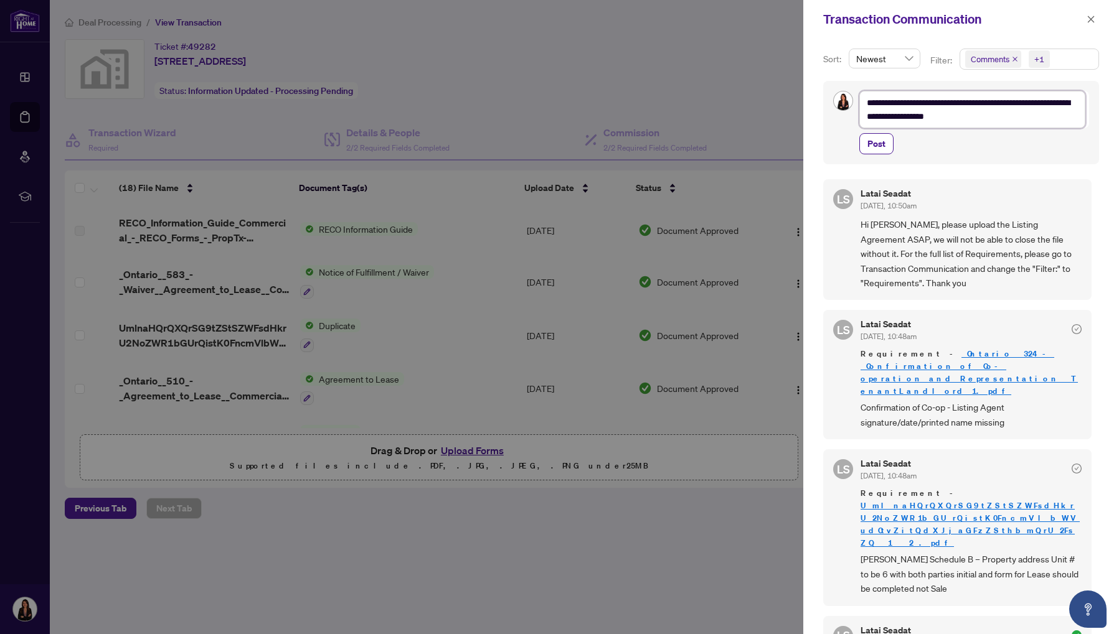
type textarea "**********"
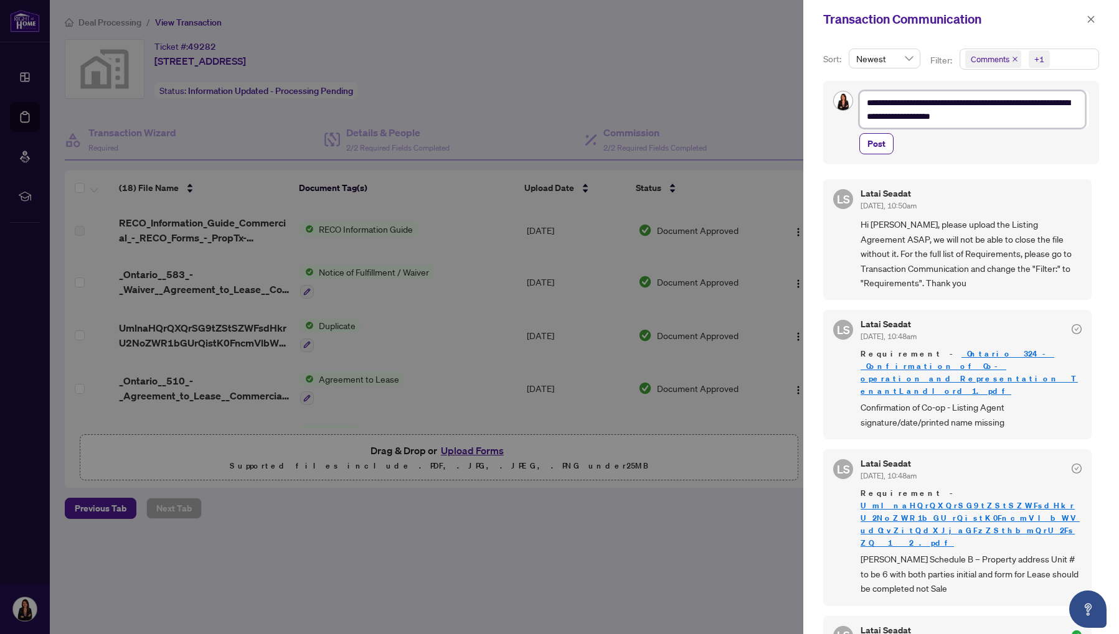
type textarea "**********"
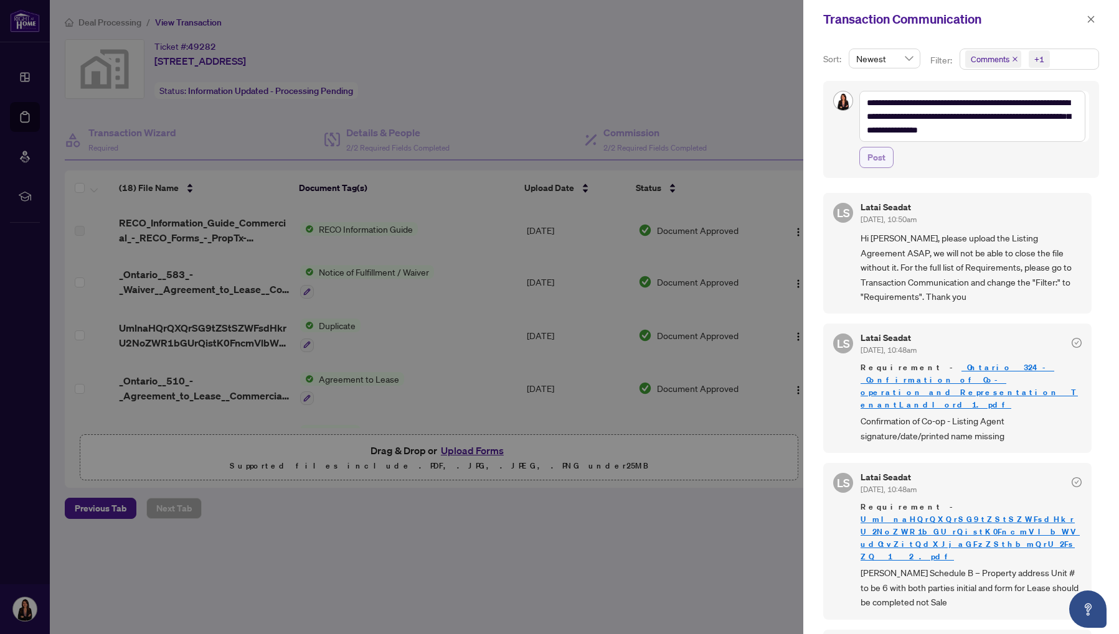
click at [890, 153] on button "Post" at bounding box center [876, 157] width 34 height 21
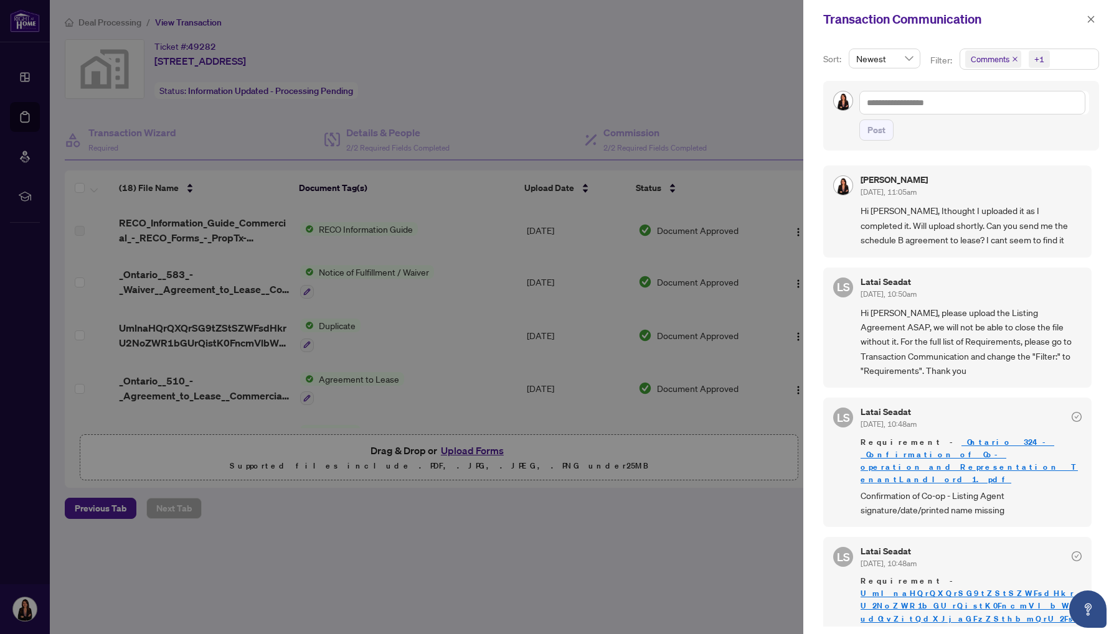
drag, startPoint x: 684, startPoint y: 101, endPoint x: 824, endPoint y: 131, distance: 142.6
click at [687, 102] on div at bounding box center [559, 317] width 1119 height 634
drag, startPoint x: 751, startPoint y: 55, endPoint x: 758, endPoint y: 55, distance: 6.9
click at [751, 55] on div at bounding box center [559, 317] width 1119 height 634
drag, startPoint x: 704, startPoint y: 80, endPoint x: 712, endPoint y: 77, distance: 8.5
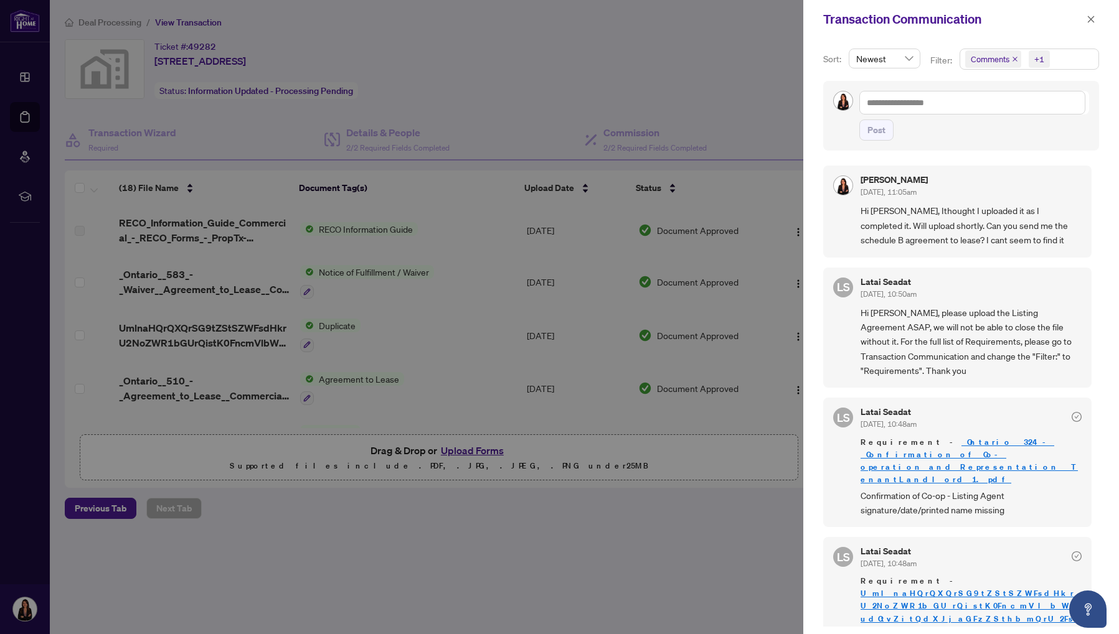
click at [702, 77] on div at bounding box center [559, 317] width 1119 height 634
click at [1088, 22] on icon "close" at bounding box center [1090, 19] width 9 height 9
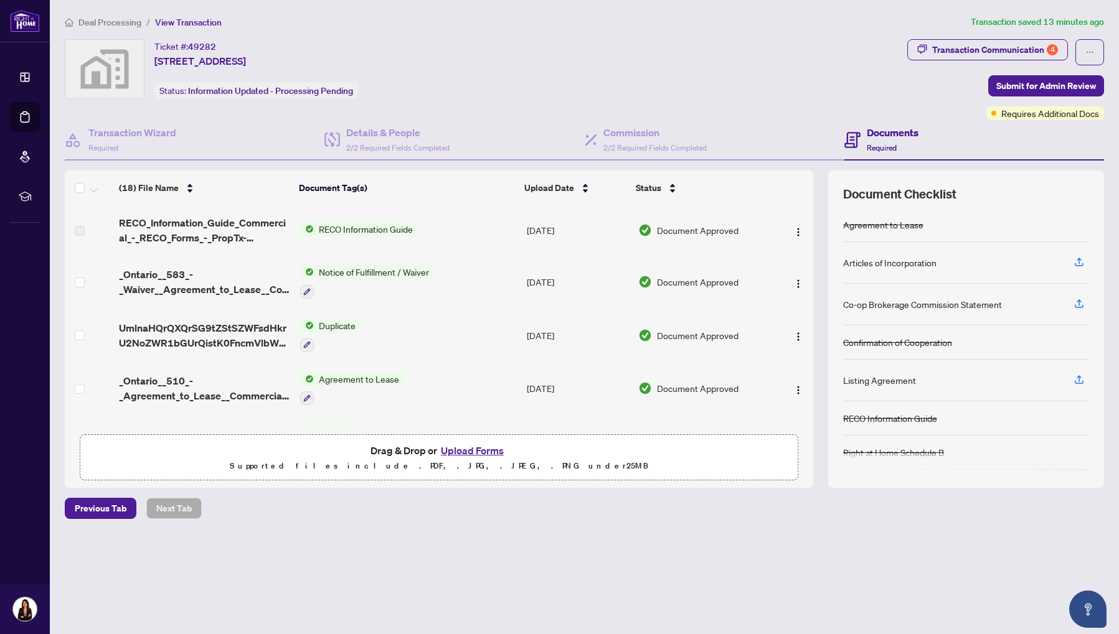
scroll to position [70, 0]
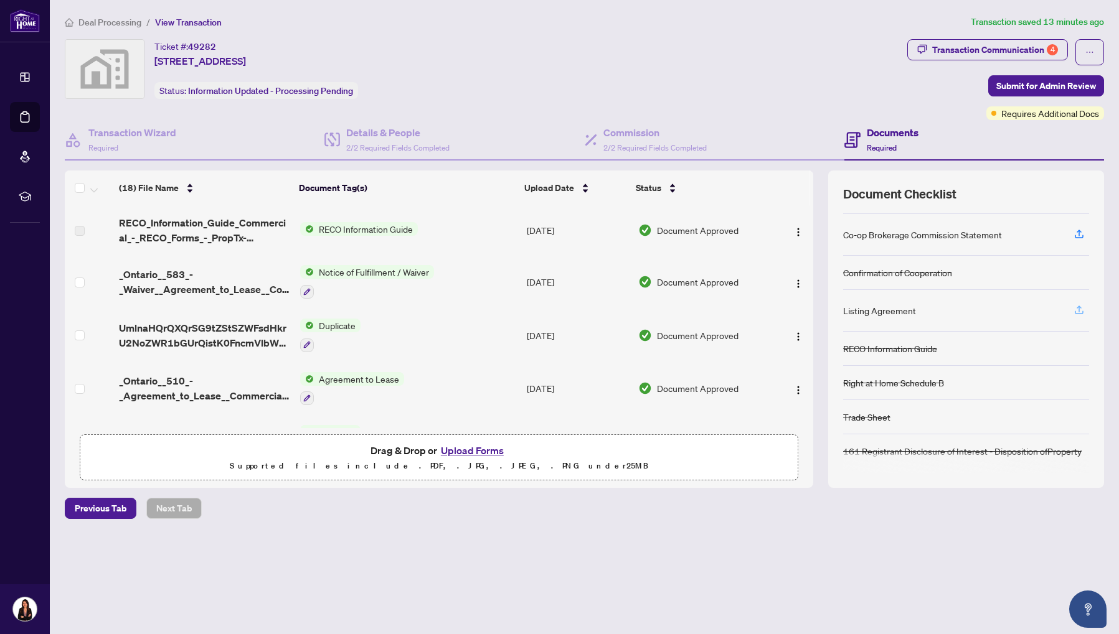
click at [1081, 306] on icon "button" at bounding box center [1078, 309] width 11 height 11
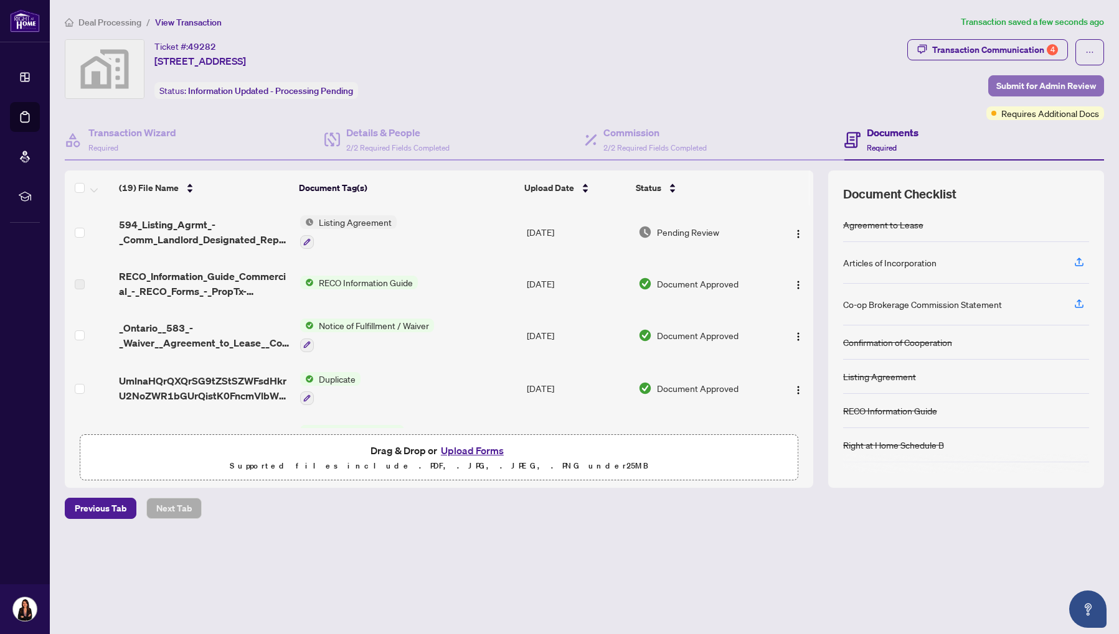
click at [1010, 86] on span "Submit for Admin Review" at bounding box center [1046, 86] width 100 height 20
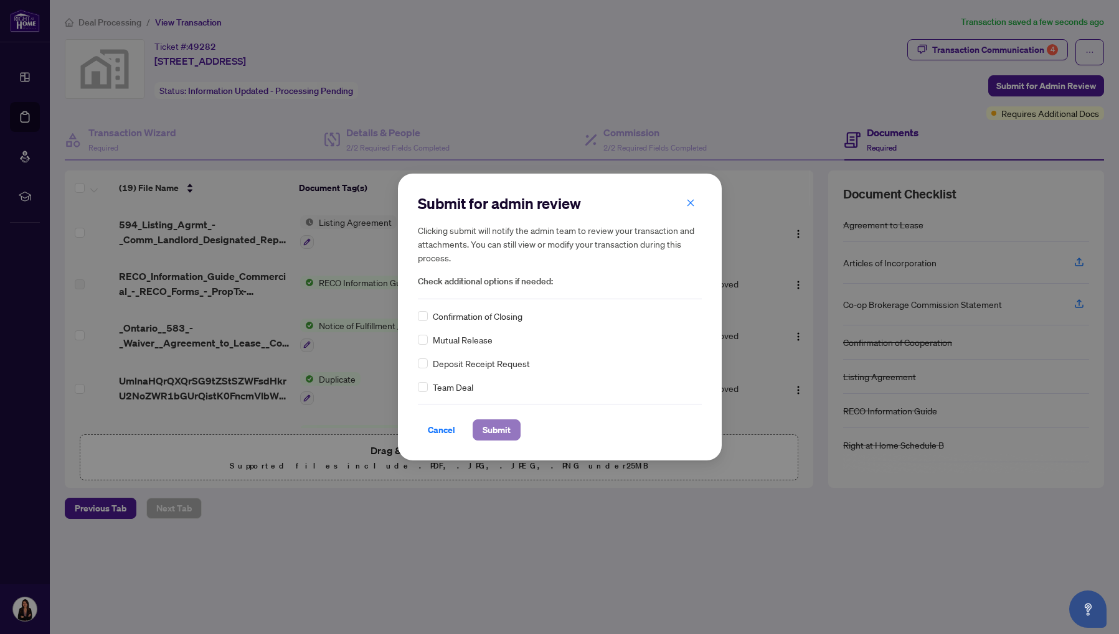
click at [496, 432] on span "Submit" at bounding box center [496, 430] width 28 height 20
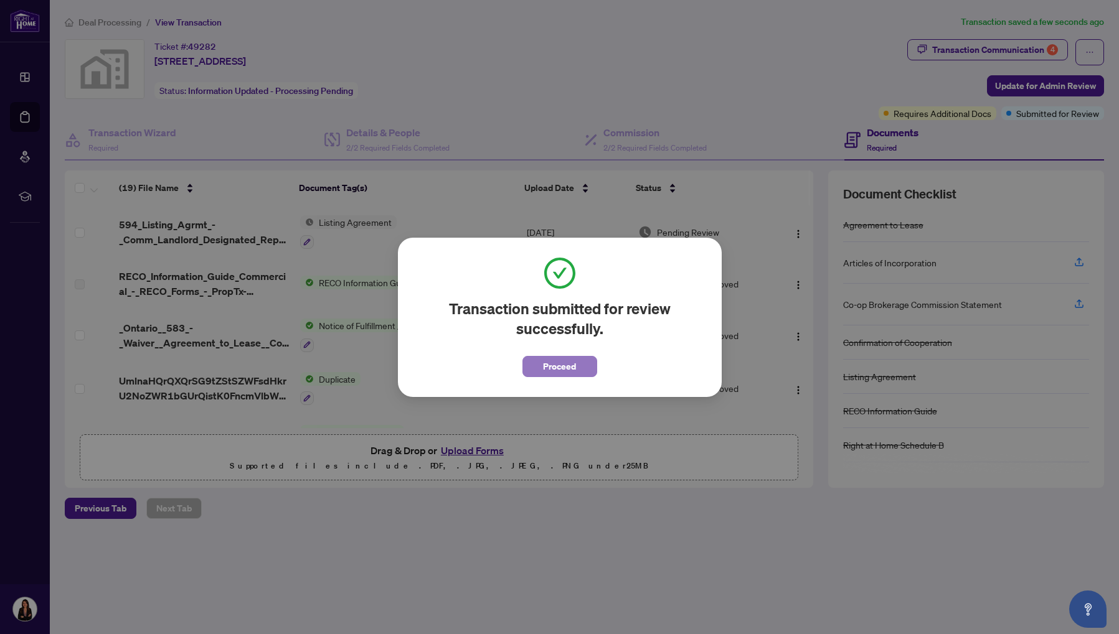
click at [549, 359] on span "Proceed" at bounding box center [559, 367] width 33 height 20
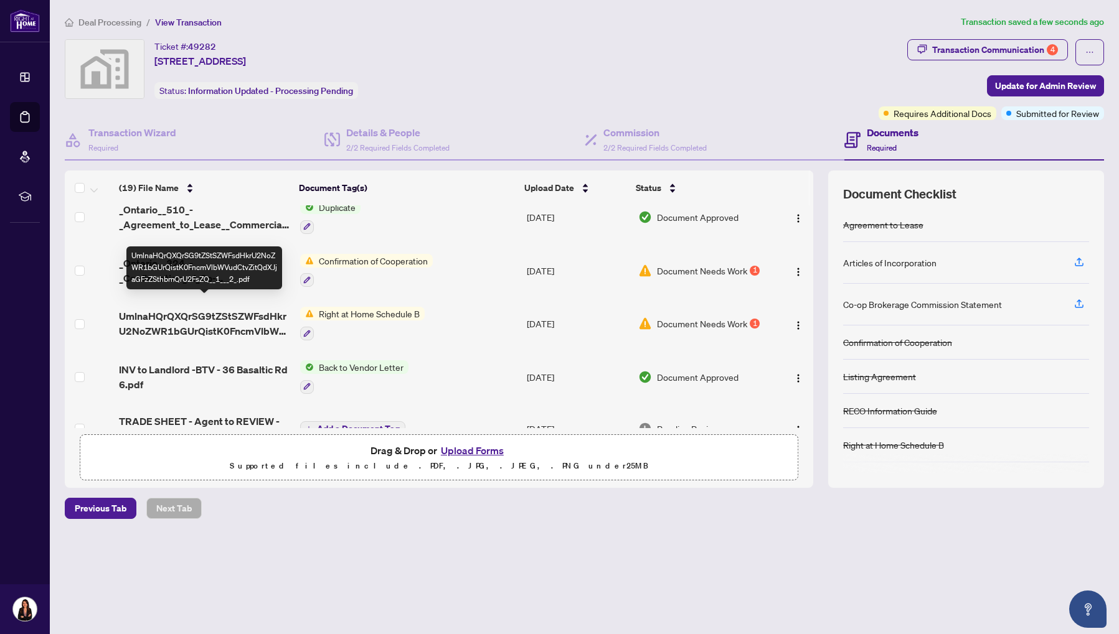
scroll to position [384, 0]
click at [219, 319] on span "UmlnaHQrQXQrSG9tZStSZWFsdHkrU2NoZWR1bGUrQistK0FncmVlbWVudCtvZitQdXJjaGFzZSthbmQ…" at bounding box center [204, 325] width 171 height 30
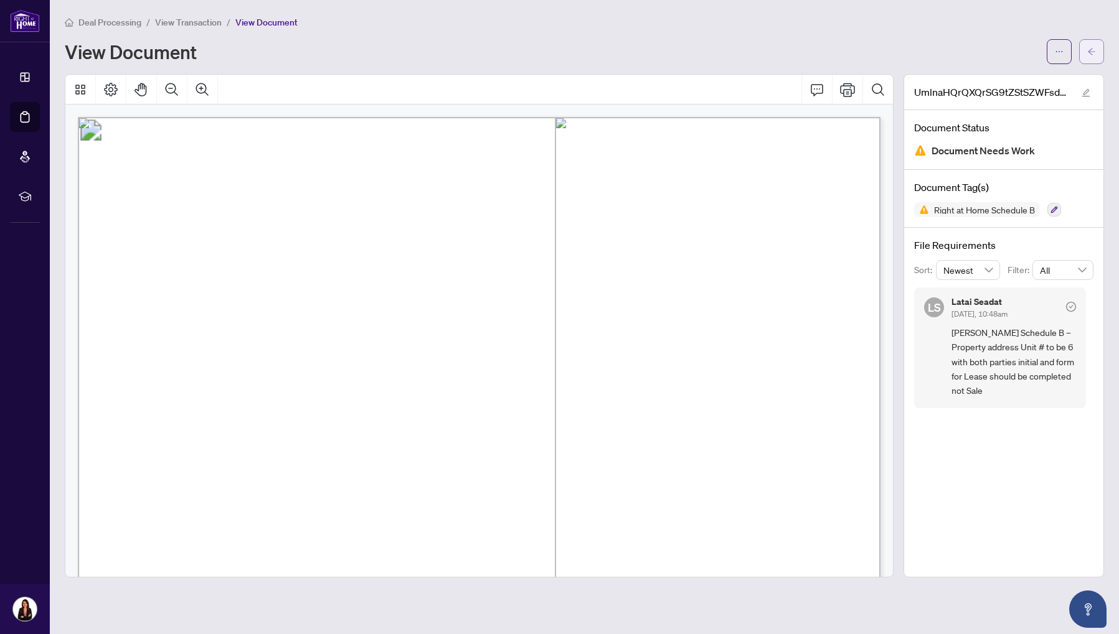
click at [1097, 52] on button "button" at bounding box center [1091, 51] width 25 height 25
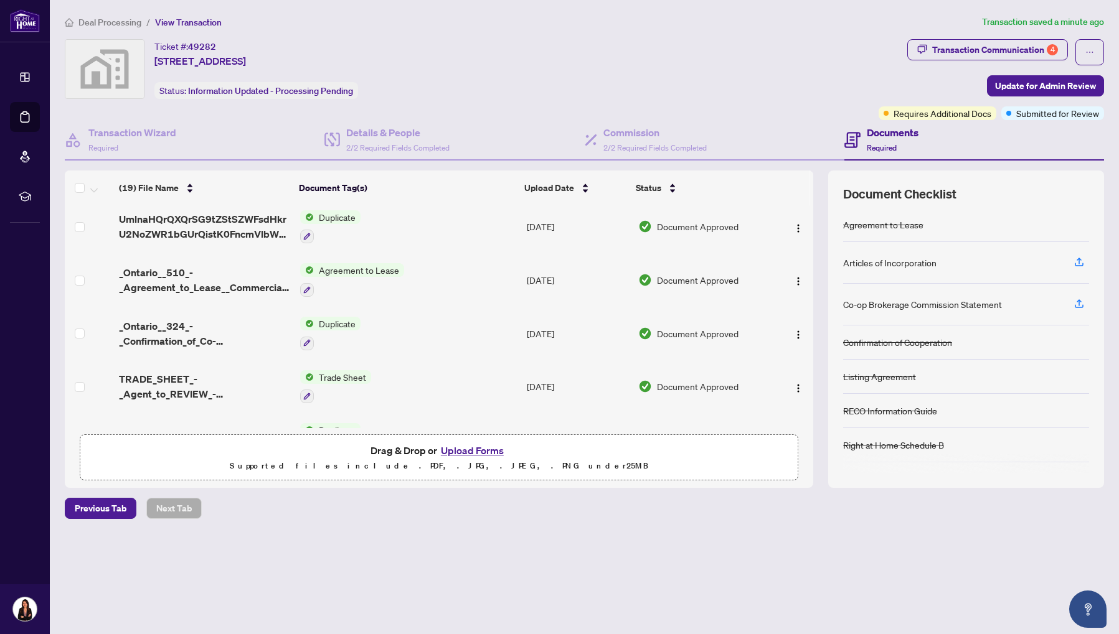
scroll to position [174, 0]
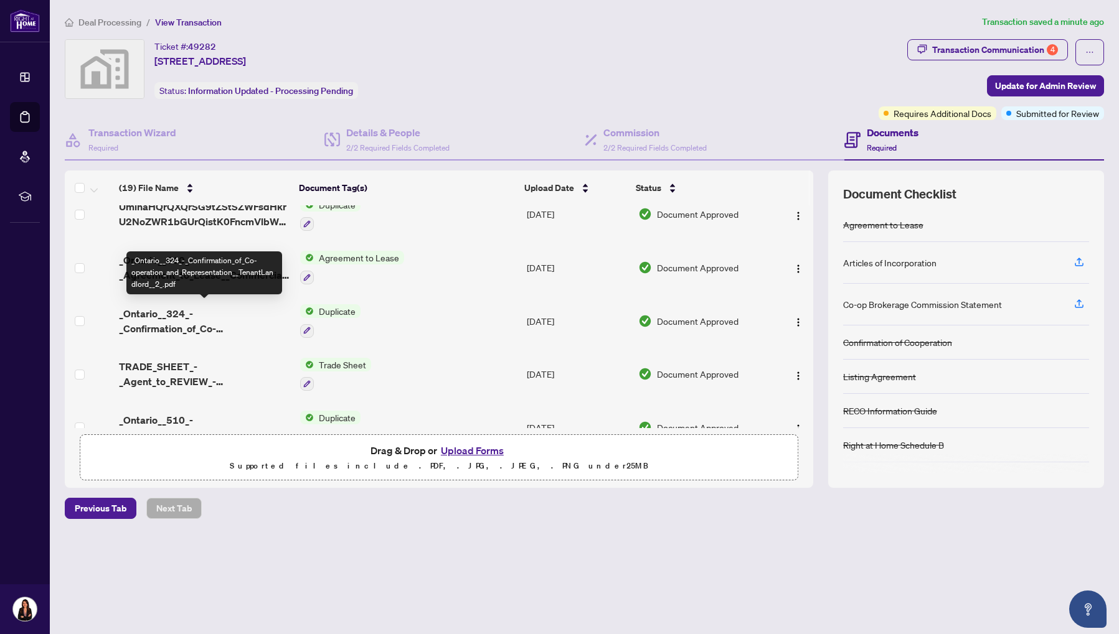
click at [190, 319] on span "_Ontario__324_-_Confirmation_of_Co-operation_and_Representation__TenantLandlord…" at bounding box center [204, 321] width 171 height 30
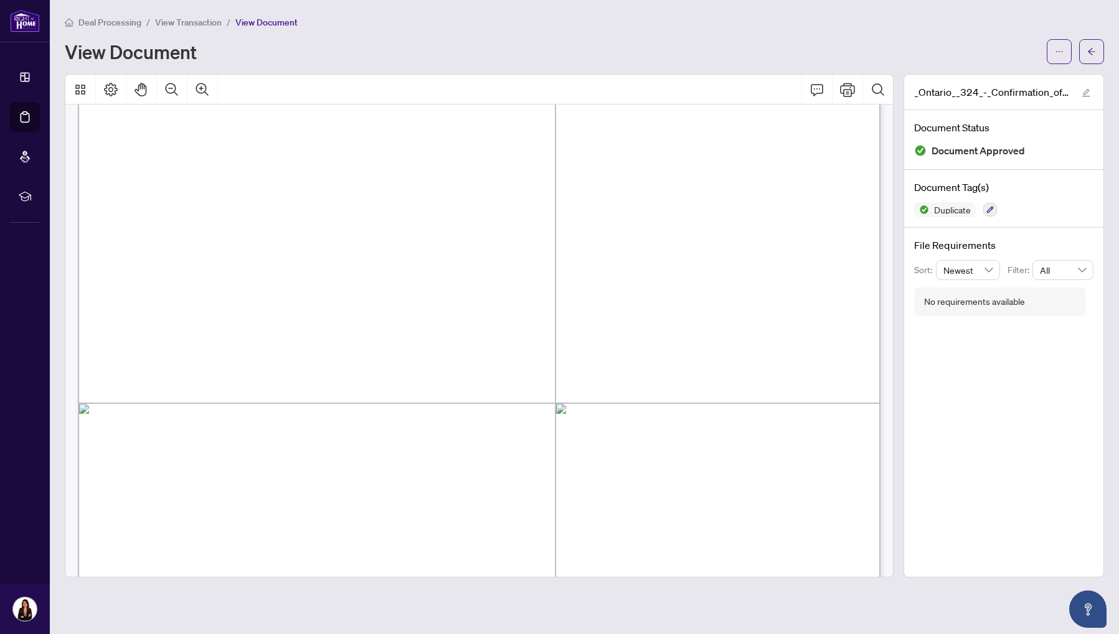
scroll to position [1252, 0]
click at [1055, 59] on span "button" at bounding box center [1059, 52] width 9 height 20
click at [1012, 81] on span "Download" at bounding box center [1014, 79] width 95 height 14
drag, startPoint x: 1105, startPoint y: 57, endPoint x: 1093, endPoint y: 56, distance: 11.8
click at [1105, 57] on main "Deal Processing / View Transaction / View Document View Document _Ontario__324_…" at bounding box center [584, 317] width 1069 height 634
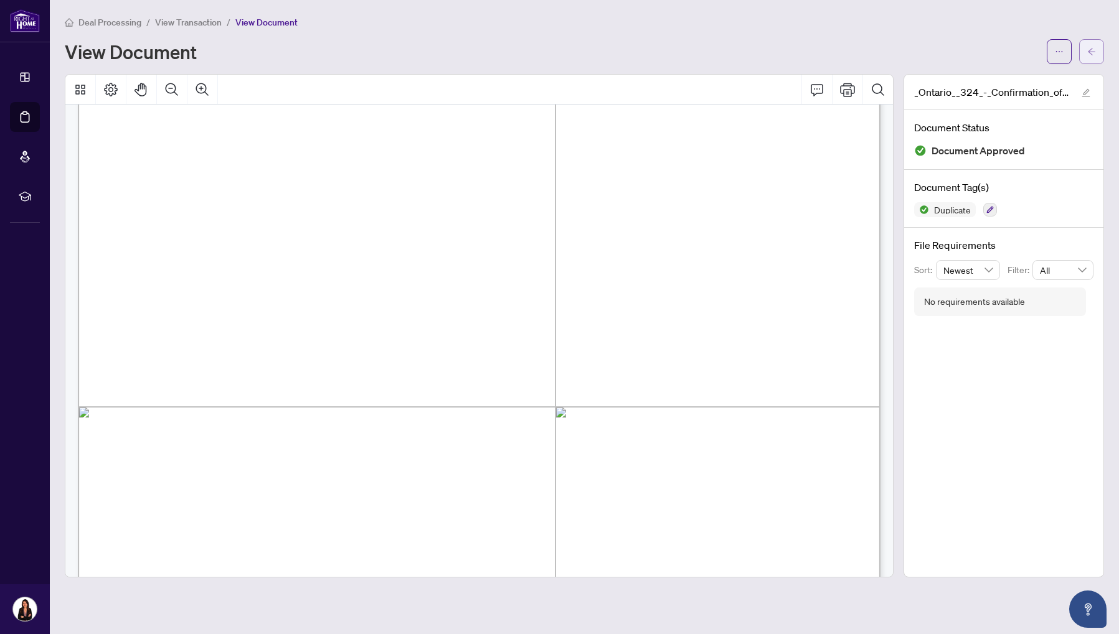
click at [1090, 55] on span "button" at bounding box center [1091, 52] width 9 height 20
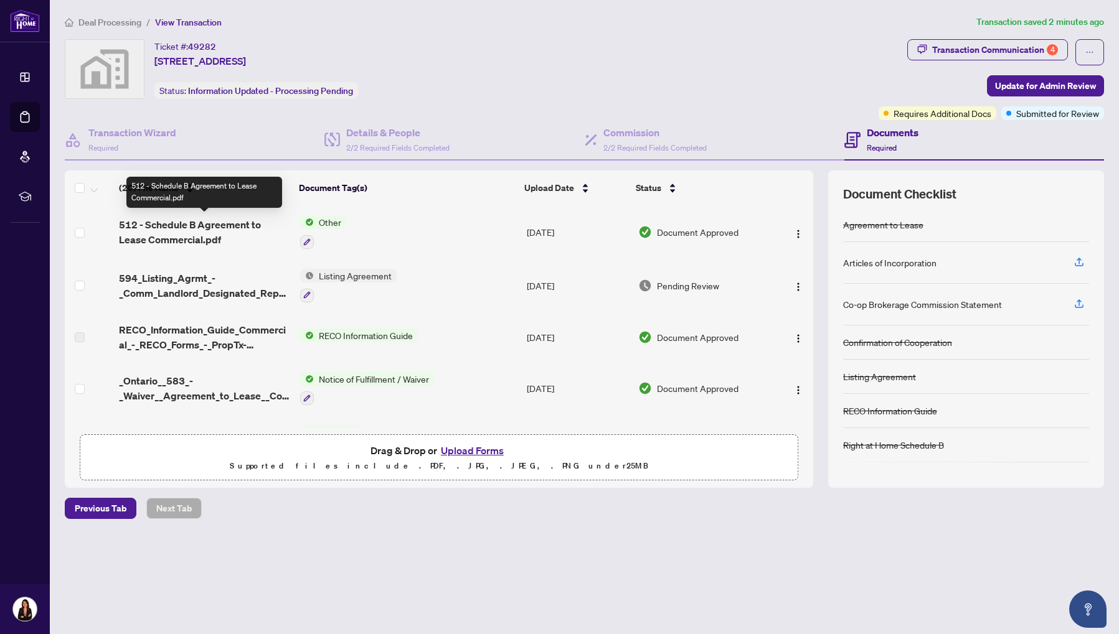
click at [164, 220] on span "512 - Schedule B Agreement to Lease Commercial.pdf" at bounding box center [204, 232] width 171 height 30
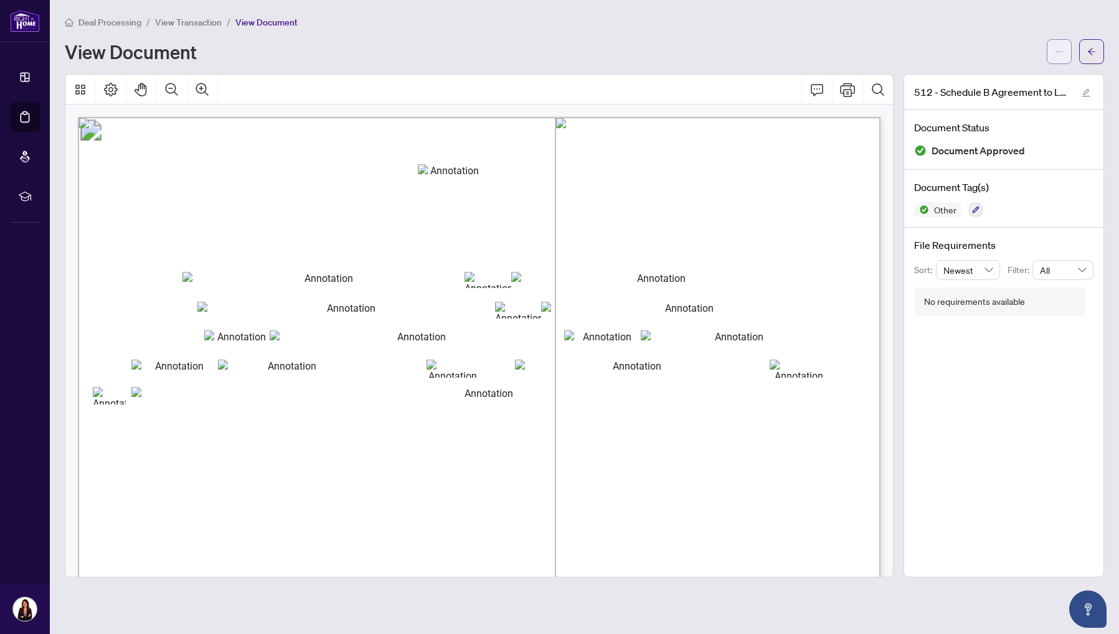
click at [1061, 60] on span "button" at bounding box center [1059, 52] width 9 height 20
click at [989, 81] on span "Download" at bounding box center [1014, 79] width 95 height 14
click at [1094, 52] on icon "arrow-left" at bounding box center [1091, 51] width 9 height 9
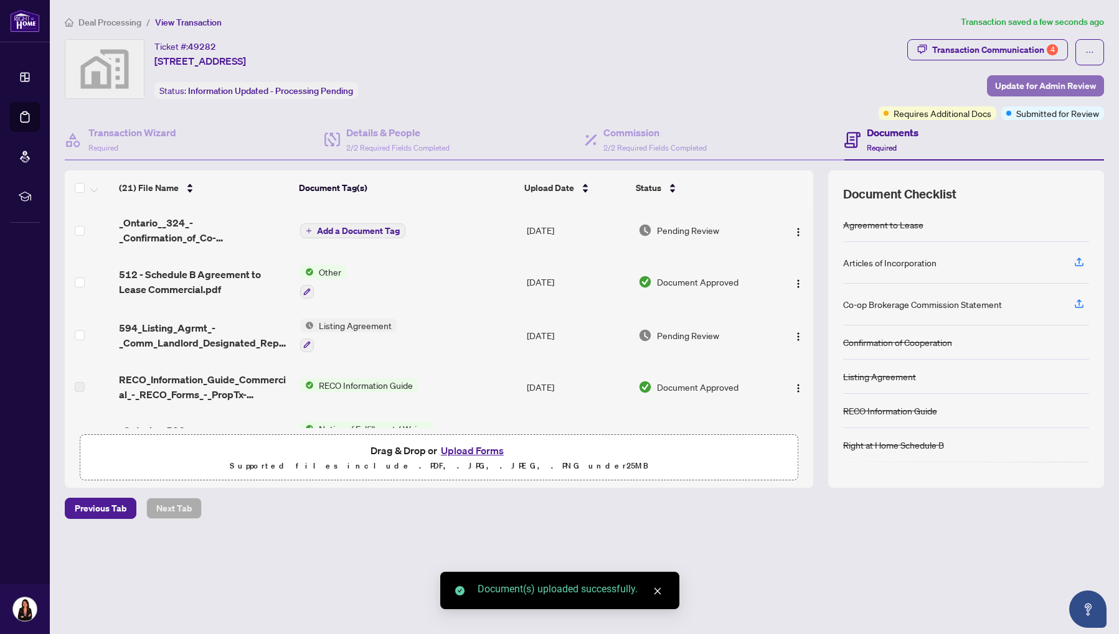
click at [1035, 83] on span "Update for Admin Review" at bounding box center [1045, 86] width 101 height 20
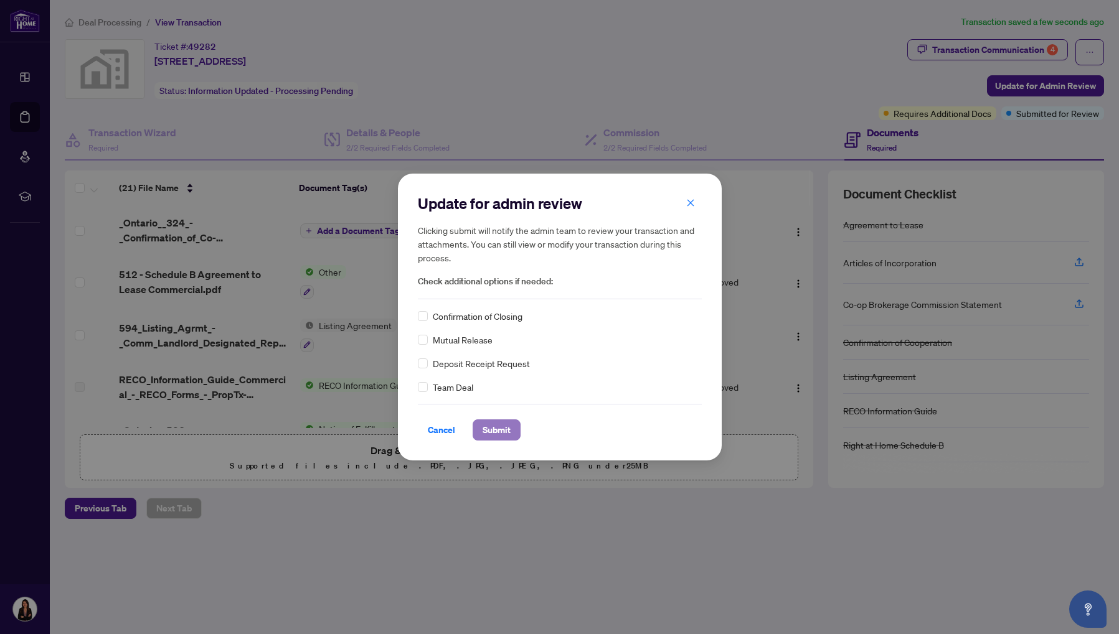
click at [495, 429] on span "Submit" at bounding box center [496, 430] width 28 height 20
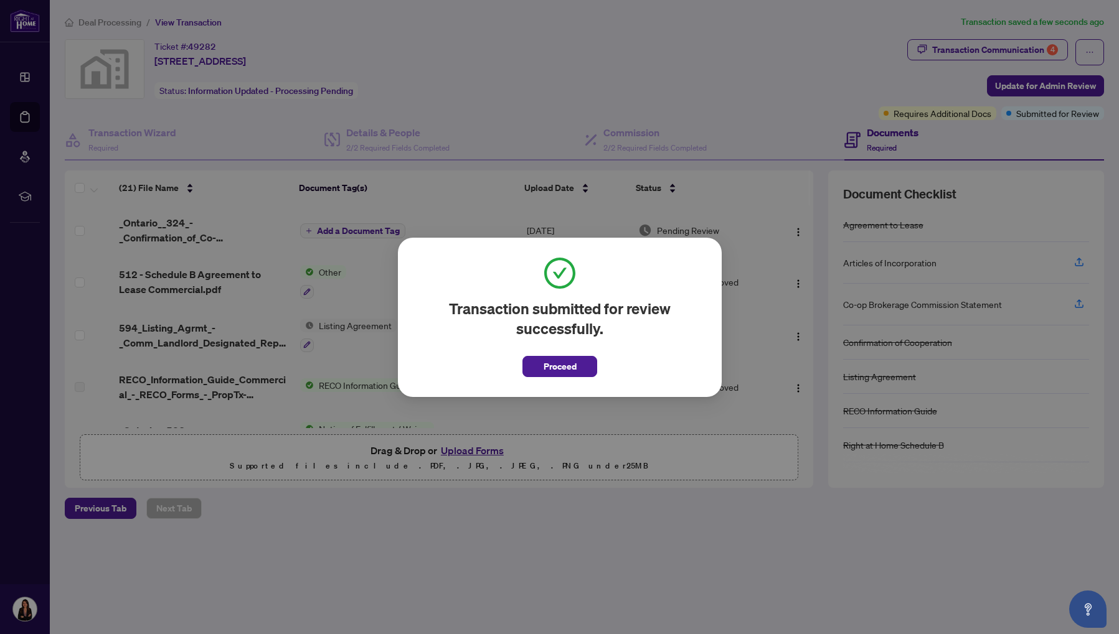
click at [967, 51] on div "Transaction submitted for review successfully. Proceed Cancel OK" at bounding box center [559, 317] width 1119 height 634
drag, startPoint x: 544, startPoint y: 372, endPoint x: 835, endPoint y: 249, distance: 316.4
click at [544, 372] on span "Proceed" at bounding box center [559, 367] width 33 height 20
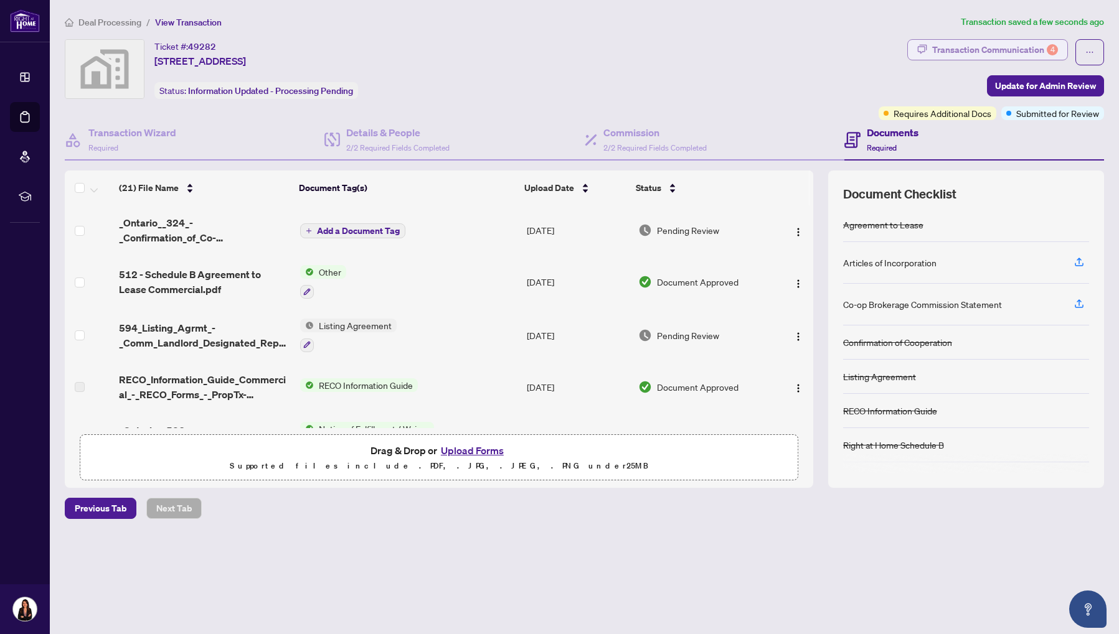
click at [1001, 50] on div "Transaction Communication 4" at bounding box center [995, 50] width 126 height 20
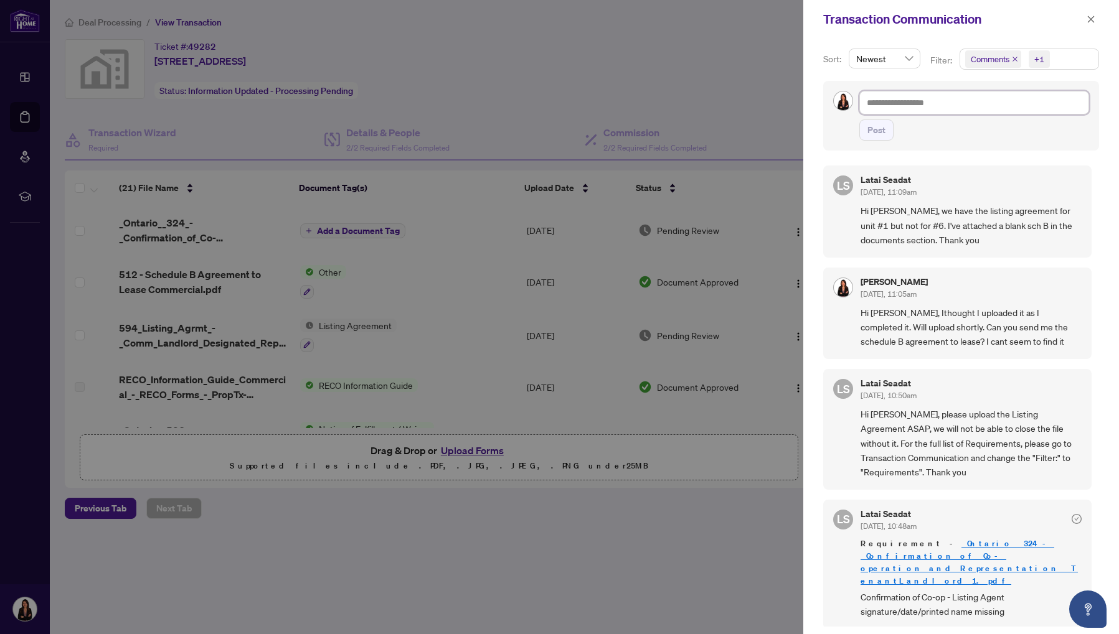
click at [910, 108] on textarea at bounding box center [974, 103] width 230 height 24
click at [886, 128] on button "Post" at bounding box center [876, 130] width 34 height 21
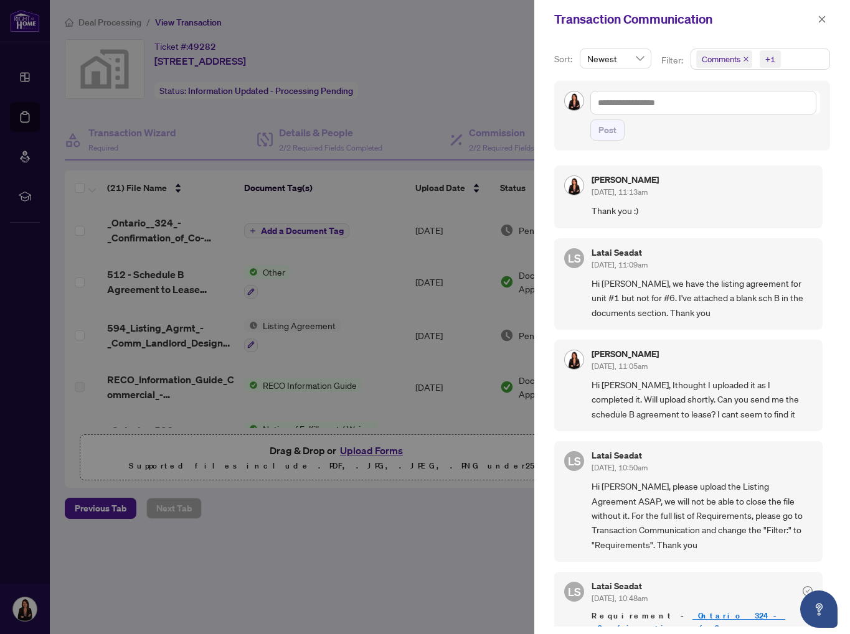
click at [188, 218] on div at bounding box center [425, 317] width 850 height 634
click at [428, 109] on div at bounding box center [425, 317] width 850 height 634
drag, startPoint x: 826, startPoint y: 16, endPoint x: 748, endPoint y: 52, distance: 86.4
click at [825, 17] on button "button" at bounding box center [822, 19] width 16 height 15
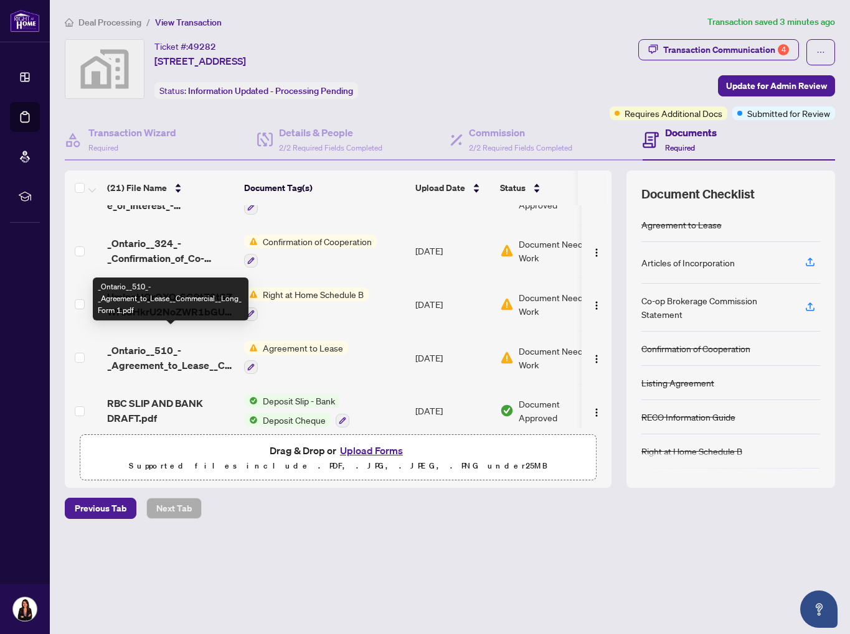
scroll to position [875, 0]
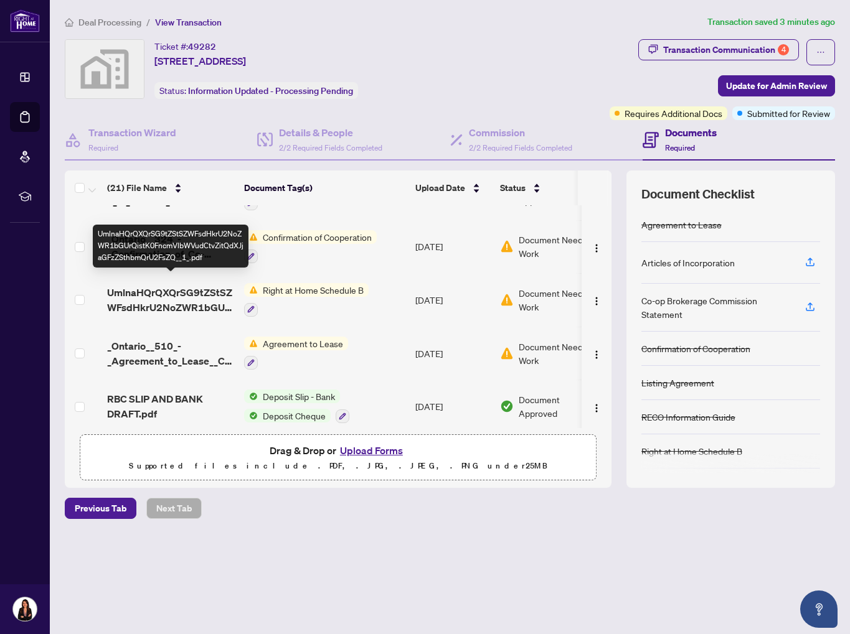
click at [170, 295] on span "UmlnaHQrQXQrSG9tZStSZWFsdHkrU2NoZWR1bGUrQistK0FncmVlbWVudCtvZitQdXJjaGFzZSthbmQ…" at bounding box center [170, 300] width 127 height 30
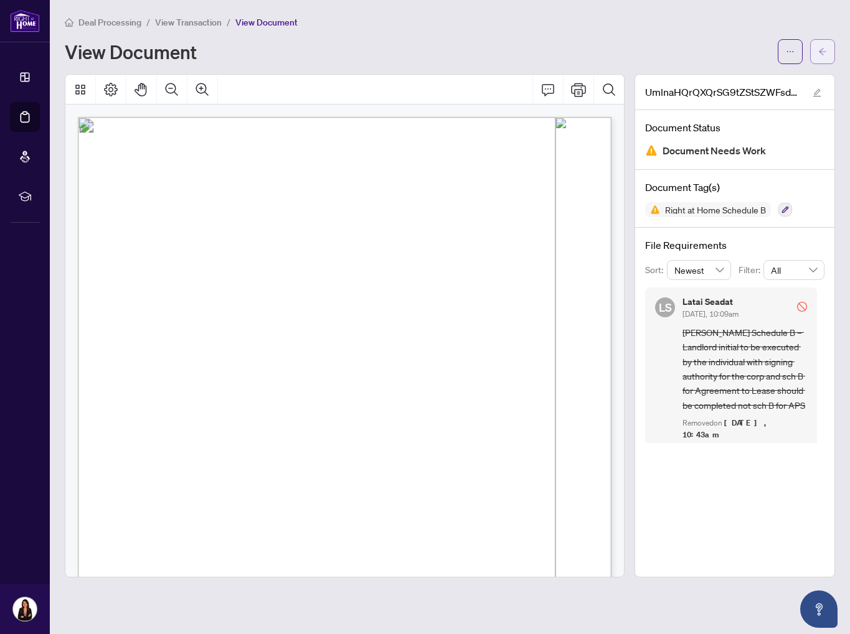
click at [831, 58] on button "button" at bounding box center [822, 51] width 25 height 25
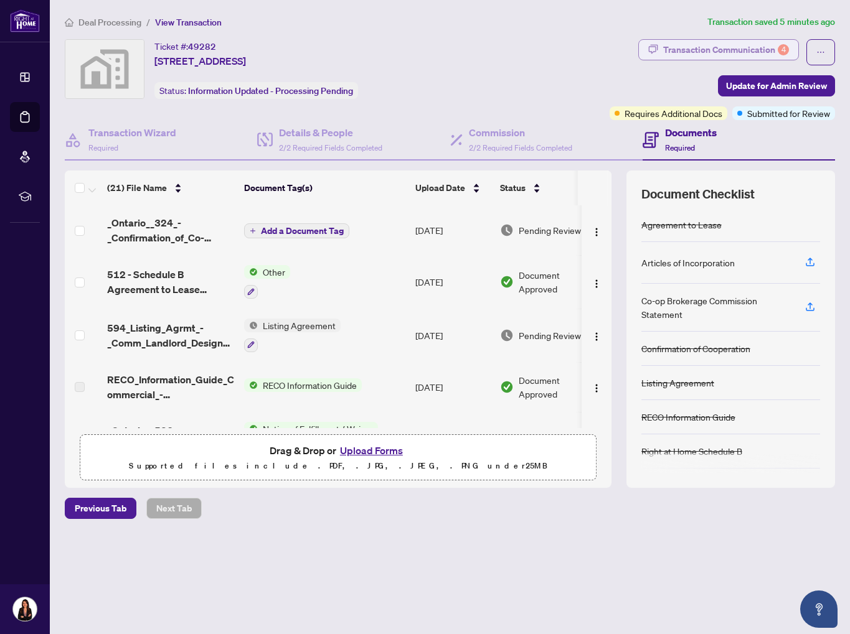
click at [710, 53] on div "Transaction Communication 4" at bounding box center [726, 50] width 126 height 20
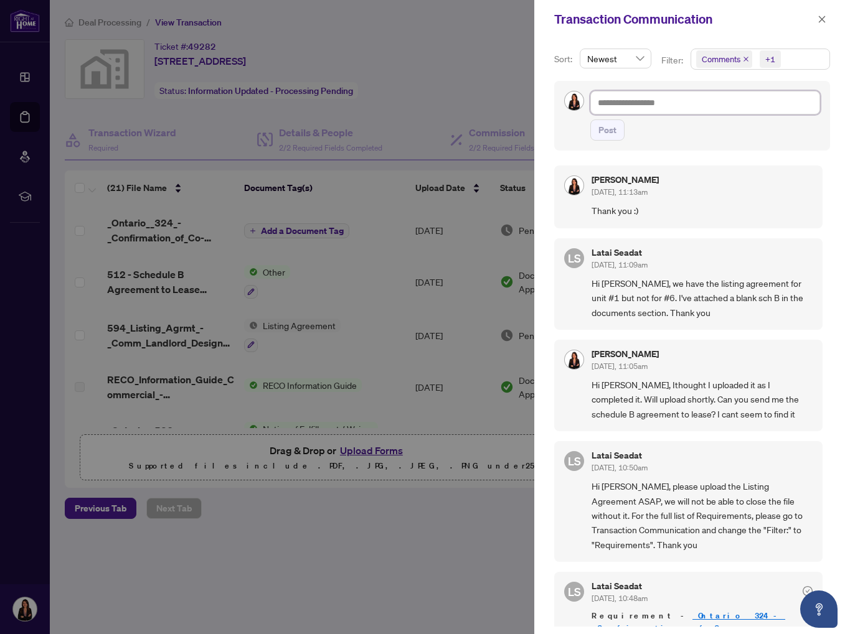
click at [696, 105] on textarea at bounding box center [705, 103] width 230 height 24
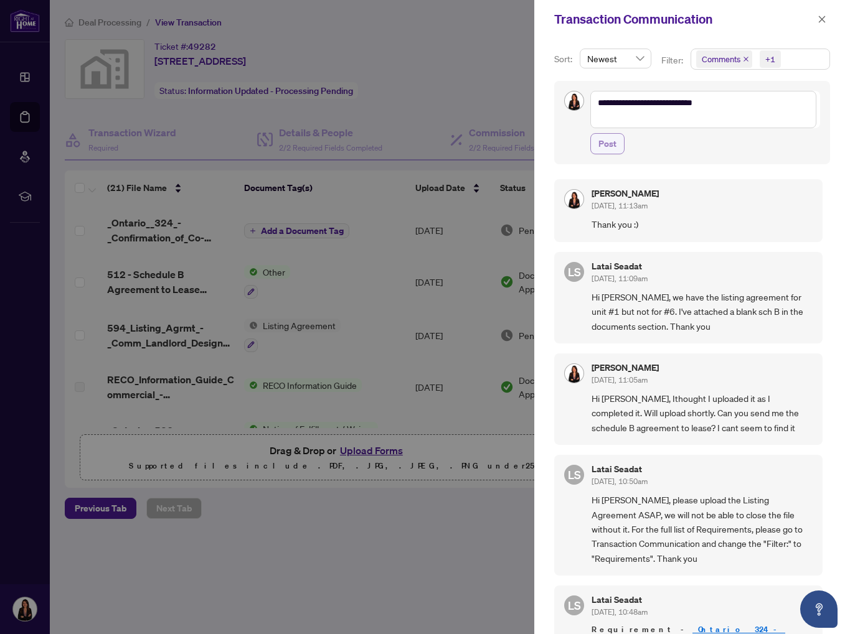
click at [613, 141] on span "Post" at bounding box center [607, 144] width 18 height 20
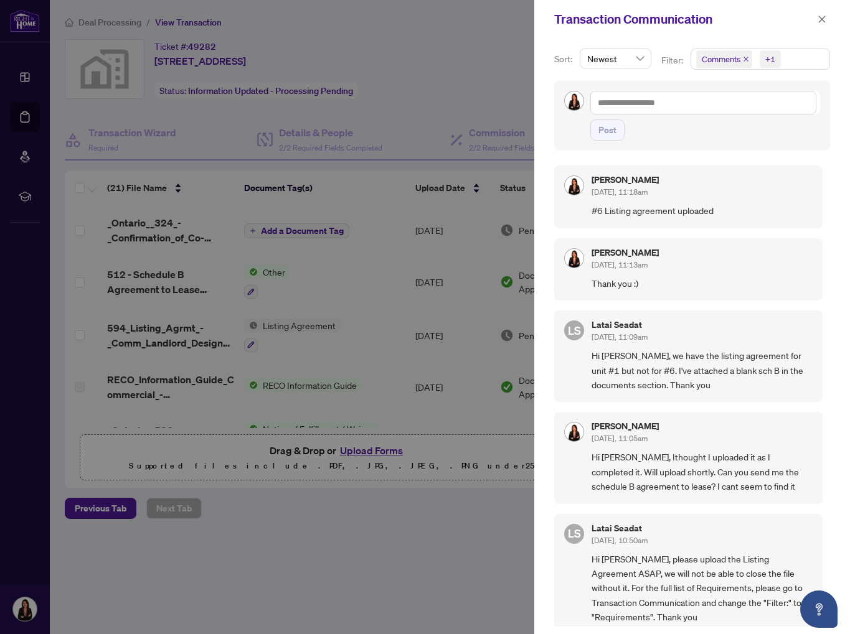
click at [407, 111] on div at bounding box center [425, 317] width 850 height 634
drag, startPoint x: 826, startPoint y: 16, endPoint x: 741, endPoint y: 42, distance: 88.4
click at [826, 16] on button "button" at bounding box center [822, 19] width 16 height 15
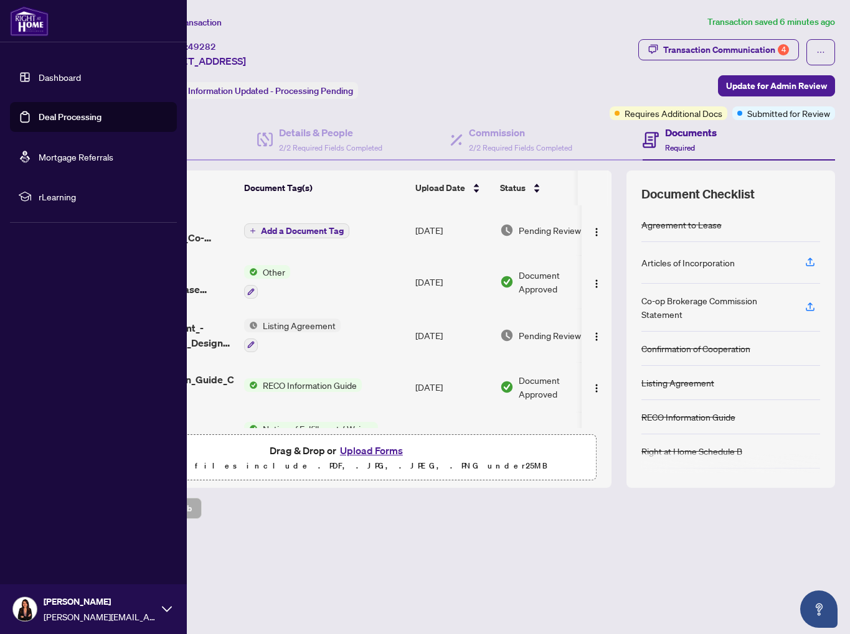
click at [55, 118] on link "Deal Processing" at bounding box center [70, 116] width 63 height 11
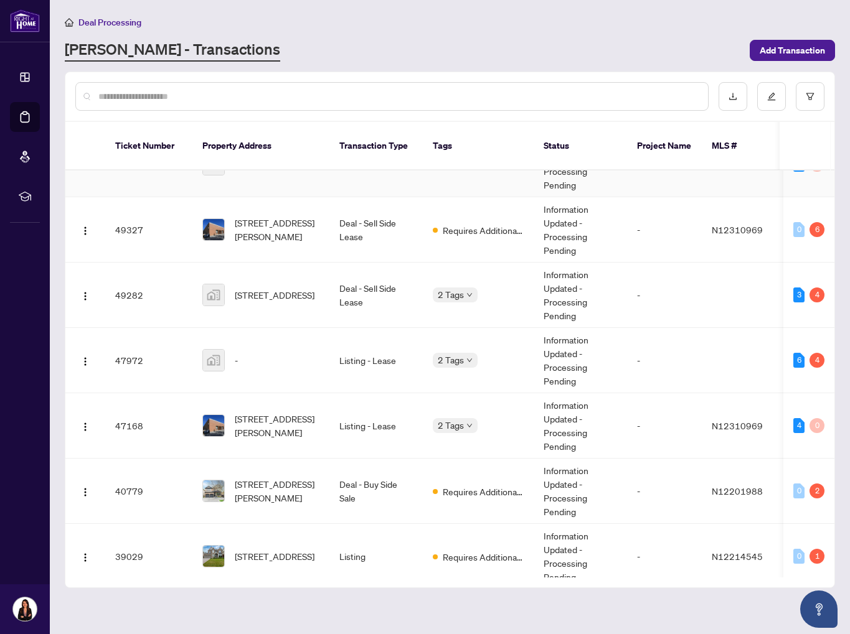
scroll to position [51, 0]
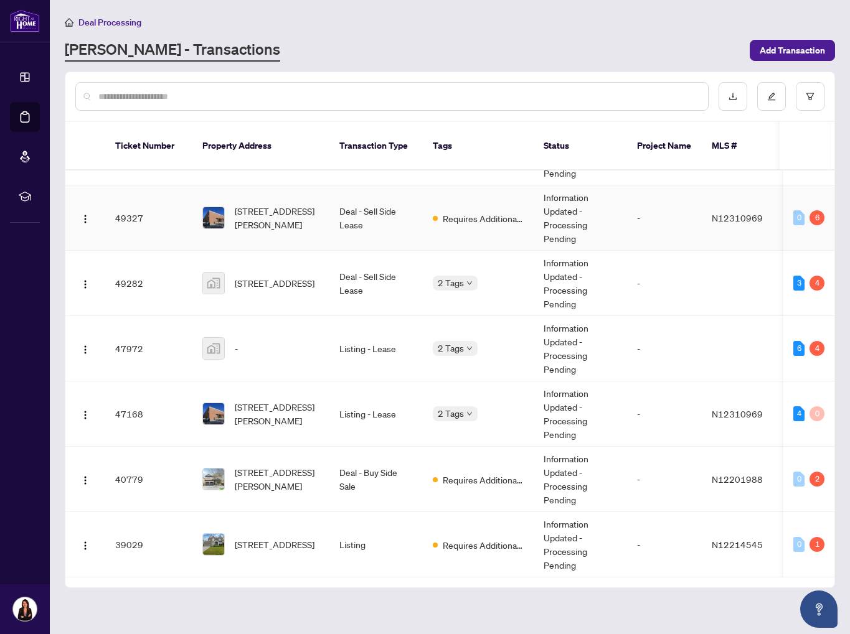
click at [380, 215] on td "Deal - Sell Side Lease" at bounding box center [375, 218] width 93 height 65
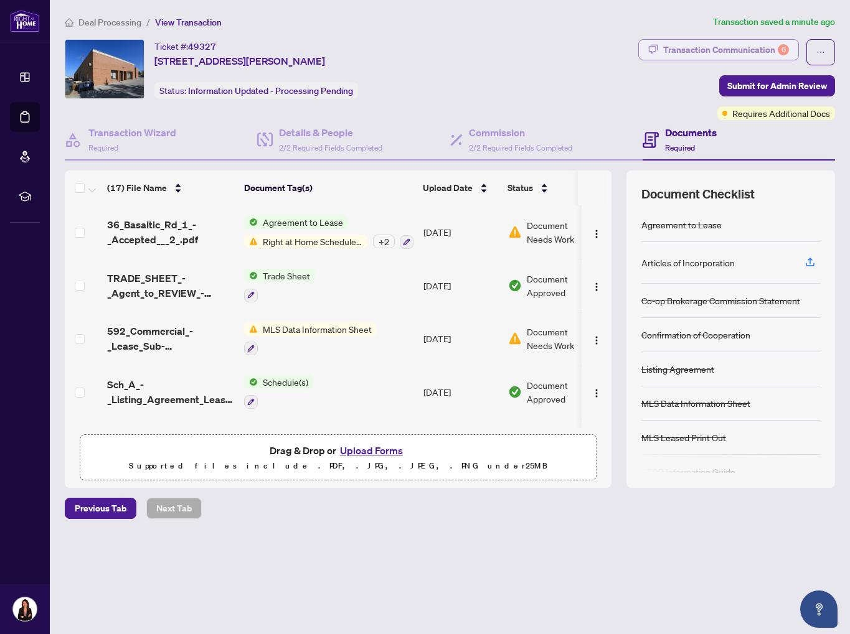
click at [678, 43] on div "Transaction Communication 6" at bounding box center [726, 50] width 126 height 20
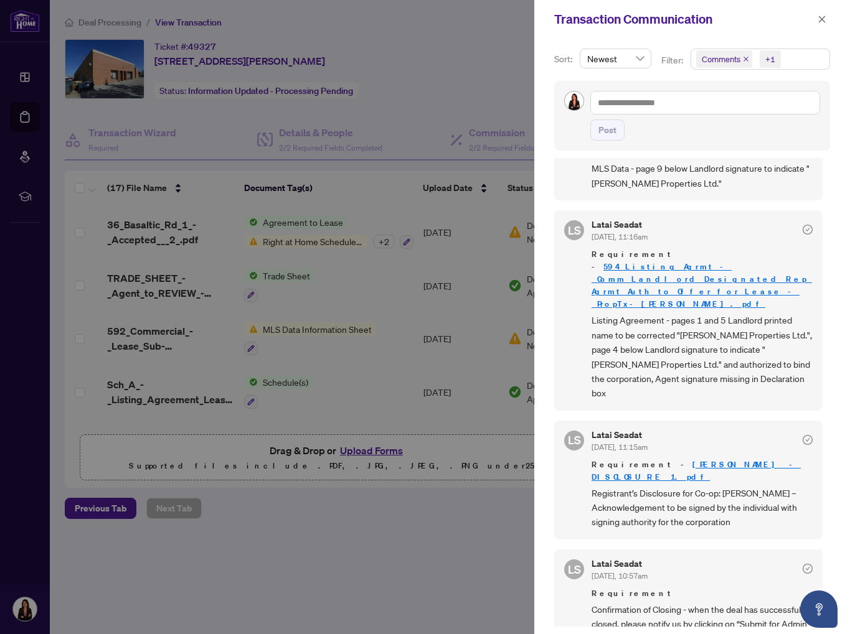
scroll to position [223, 0]
drag, startPoint x: 825, startPoint y: 18, endPoint x: 804, endPoint y: 31, distance: 24.4
click at [825, 18] on icon "close" at bounding box center [821, 19] width 9 height 9
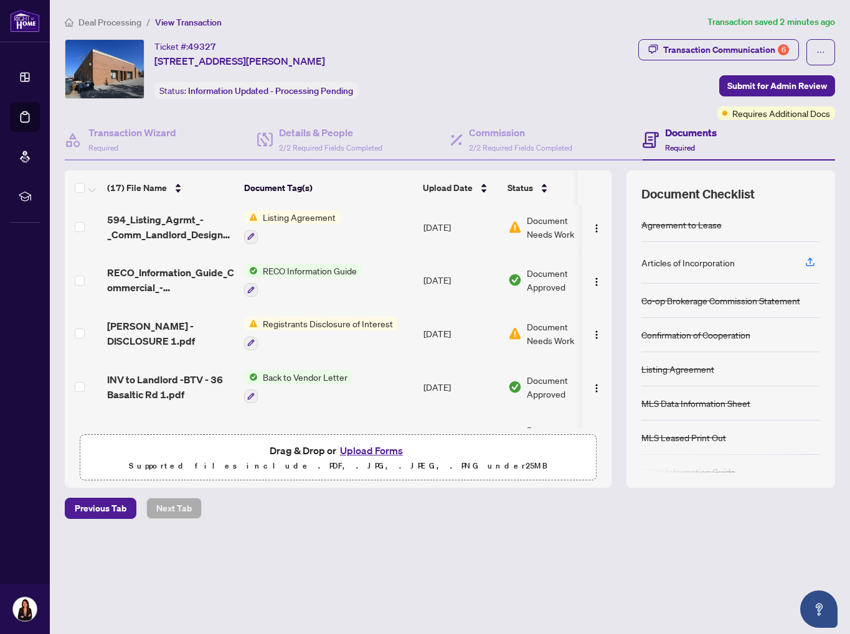
scroll to position [220, 0]
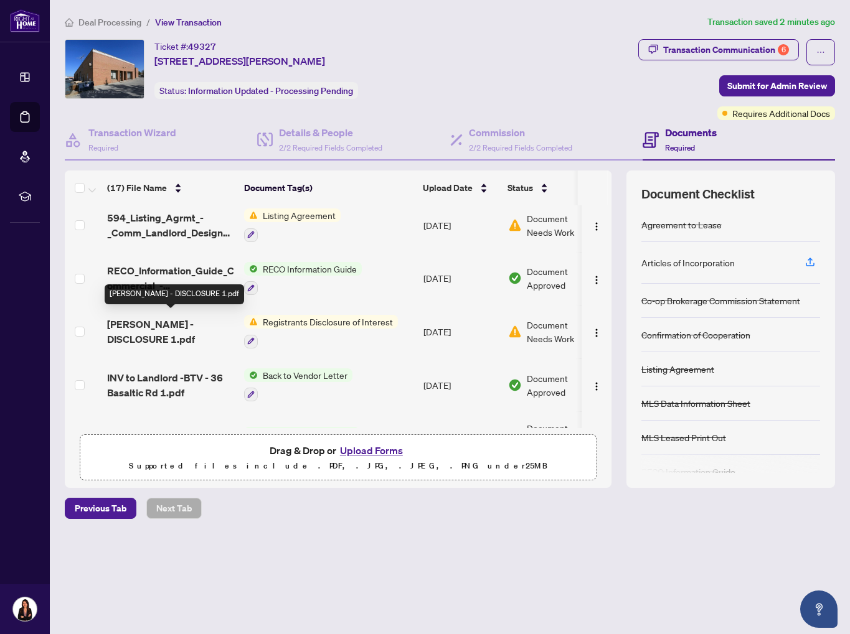
click at [181, 317] on span "[PERSON_NAME] - DISCLOSURE 1.pdf" at bounding box center [170, 332] width 127 height 30
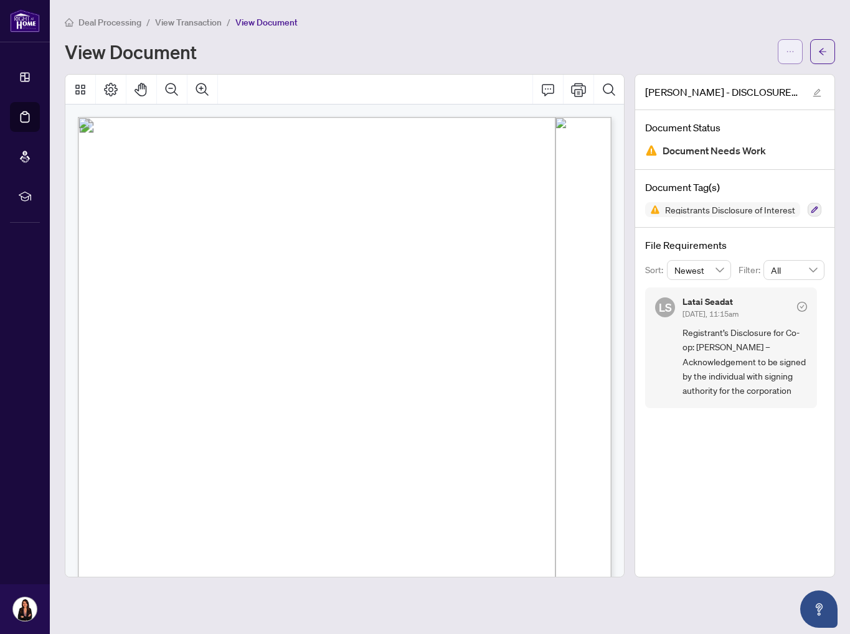
click at [787, 55] on icon "ellipsis" at bounding box center [790, 51] width 9 height 9
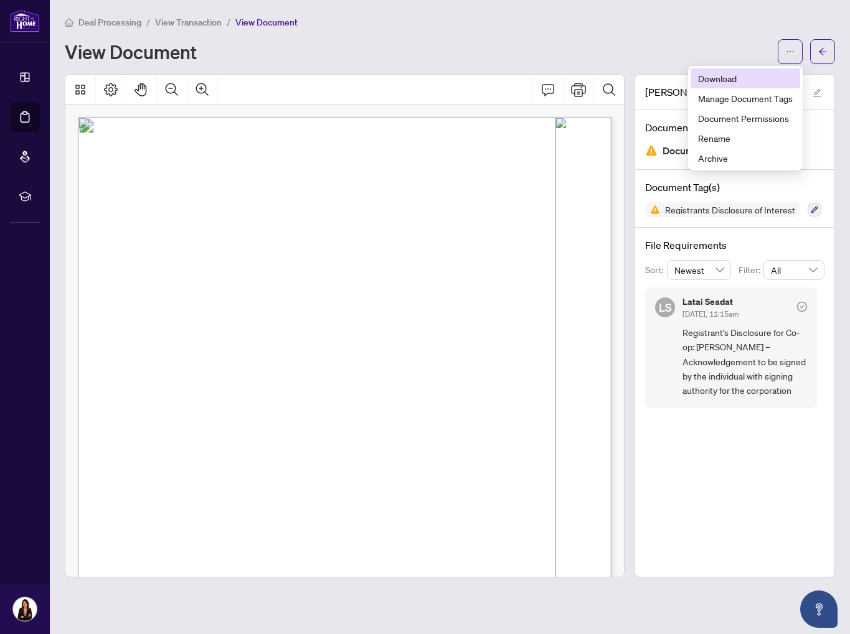
click at [728, 75] on span "Download" at bounding box center [745, 79] width 95 height 14
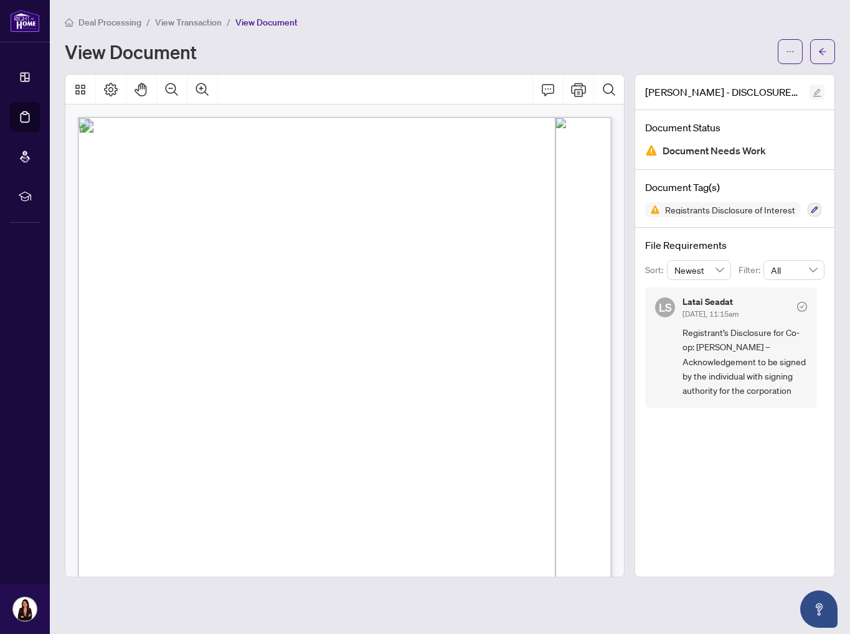
click at [820, 94] on icon "edit" at bounding box center [816, 92] width 9 height 9
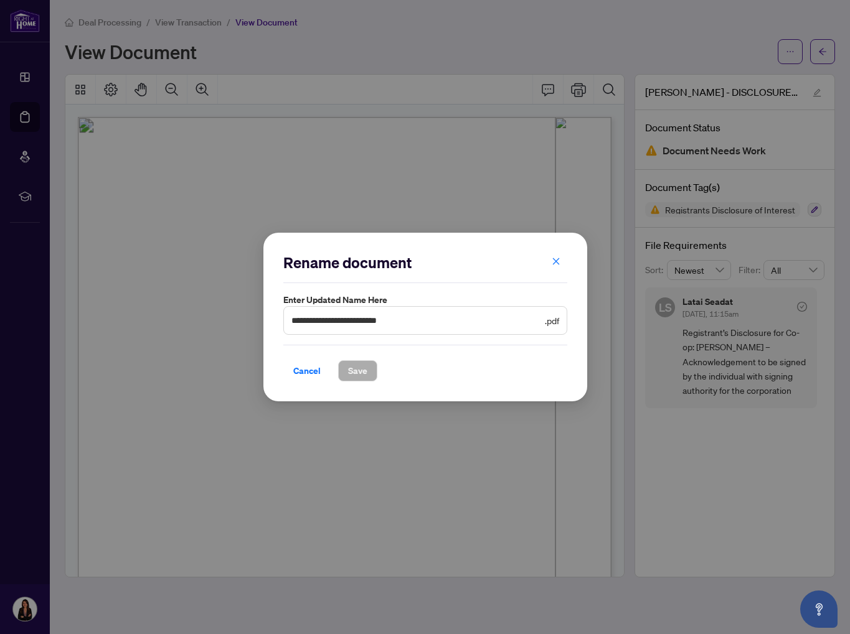
click at [306, 370] on span "Cancel" at bounding box center [306, 371] width 27 height 20
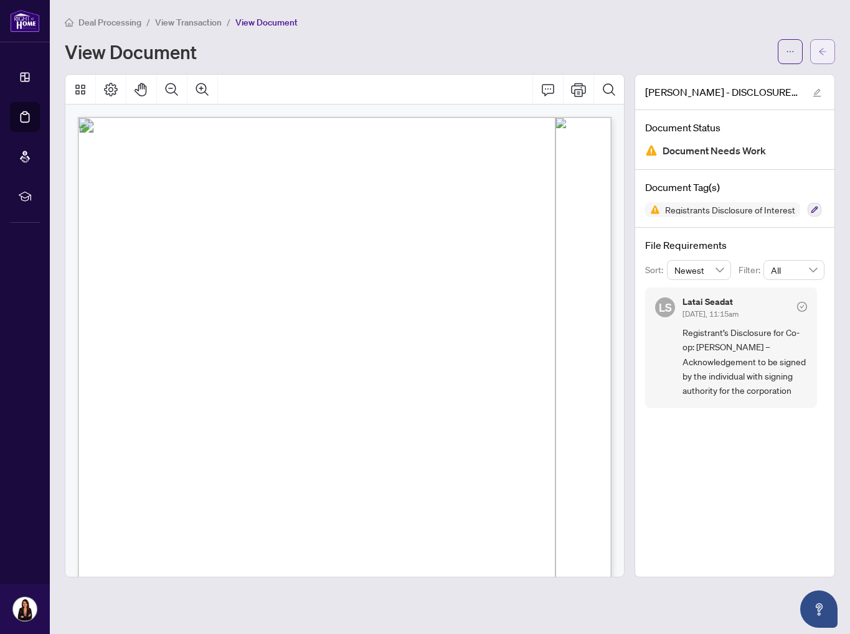
click at [821, 46] on span "button" at bounding box center [822, 52] width 9 height 20
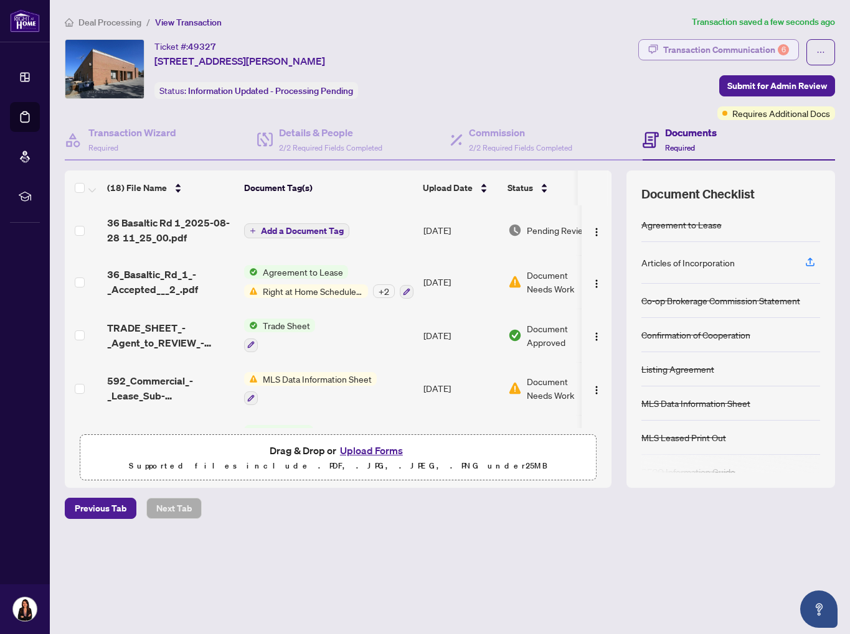
click at [693, 55] on div "Transaction Communication 6" at bounding box center [726, 50] width 126 height 20
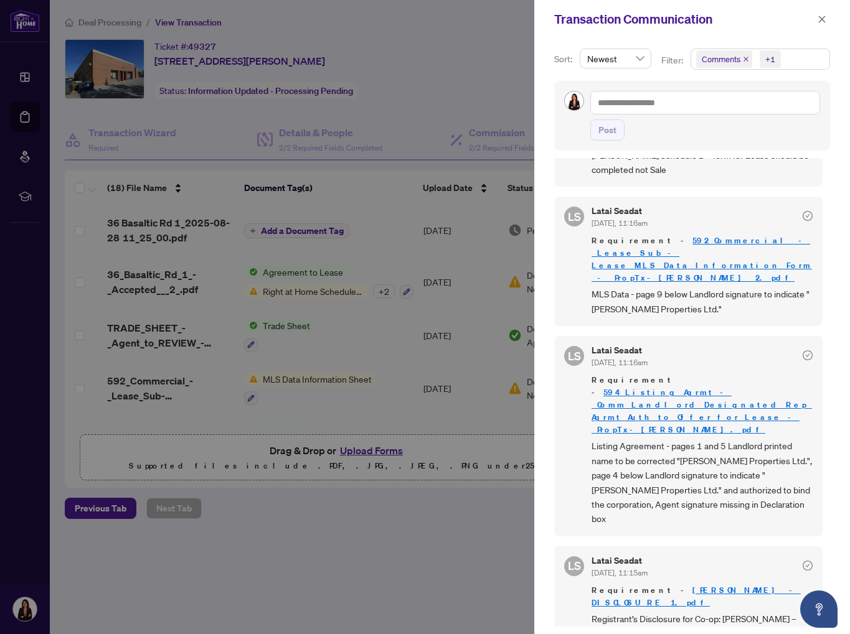
scroll to position [97, 0]
drag, startPoint x: 360, startPoint y: 147, endPoint x: 356, endPoint y: 194, distance: 47.5
click at [362, 148] on div at bounding box center [425, 317] width 850 height 634
drag, startPoint x: 824, startPoint y: 25, endPoint x: 731, endPoint y: 89, distance: 112.8
click at [824, 25] on span "button" at bounding box center [821, 19] width 9 height 20
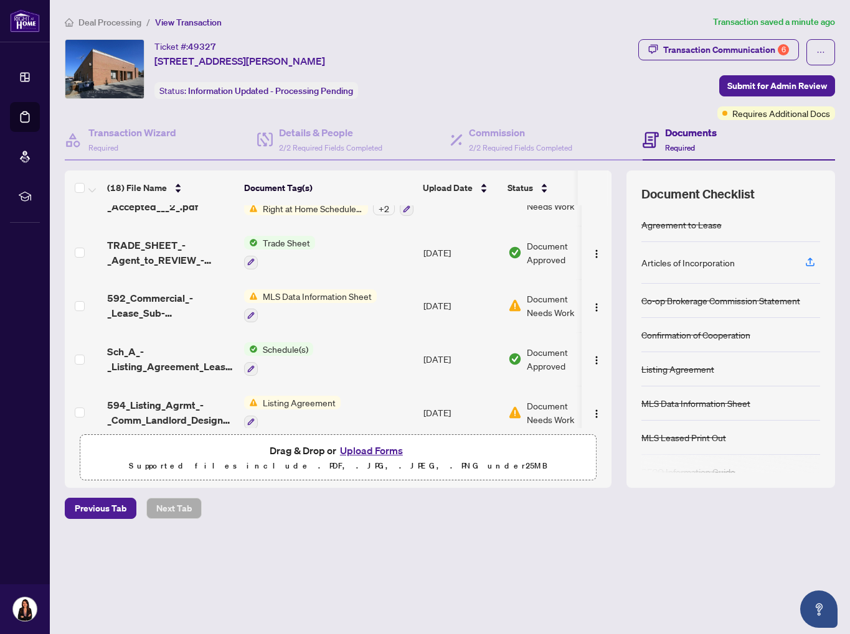
scroll to position [83, 0]
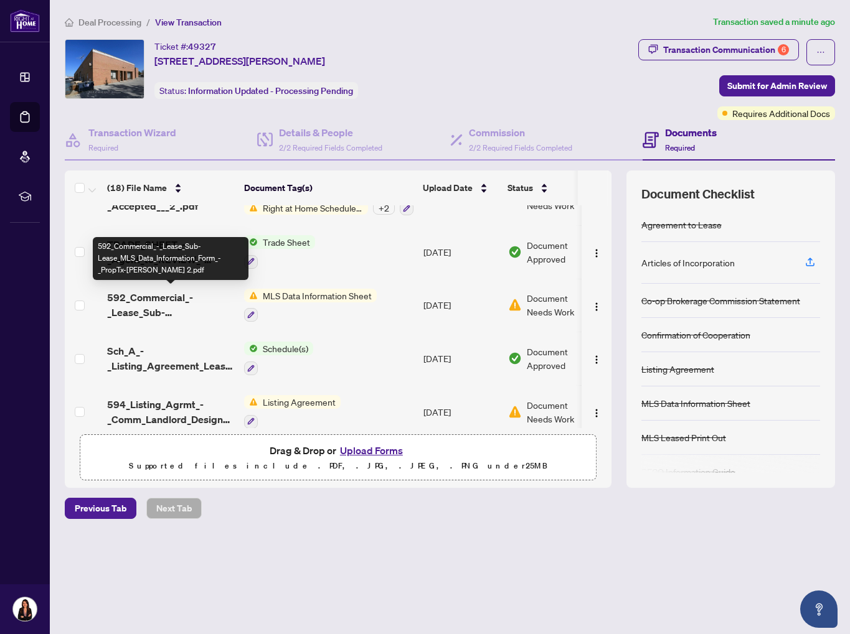
click at [175, 299] on span "592_Commercial_-_Lease_Sub-Lease_MLS_Data_Information_Form_-_PropTx-[PERSON_NAM…" at bounding box center [170, 305] width 127 height 30
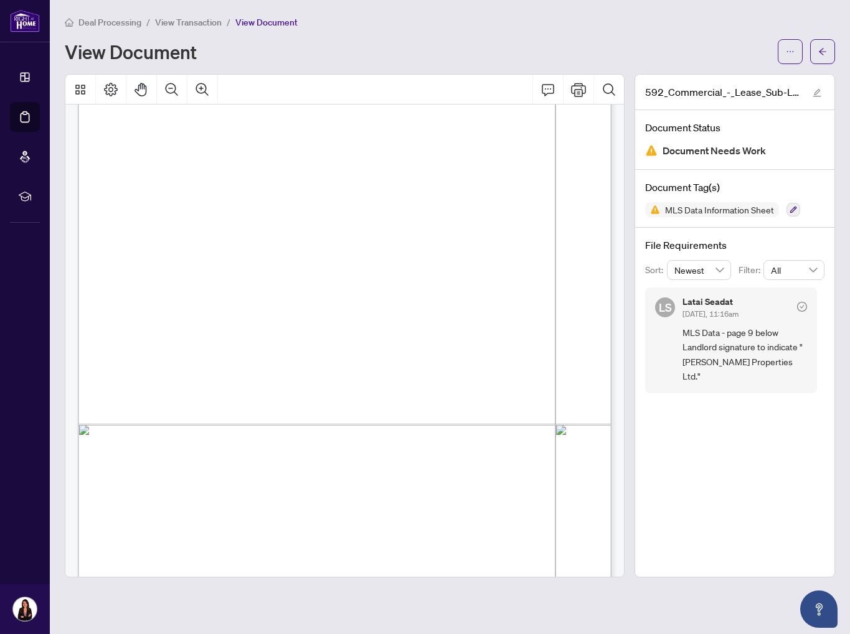
scroll to position [5828, 0]
click at [793, 51] on icon "ellipsis" at bounding box center [790, 51] width 7 height 1
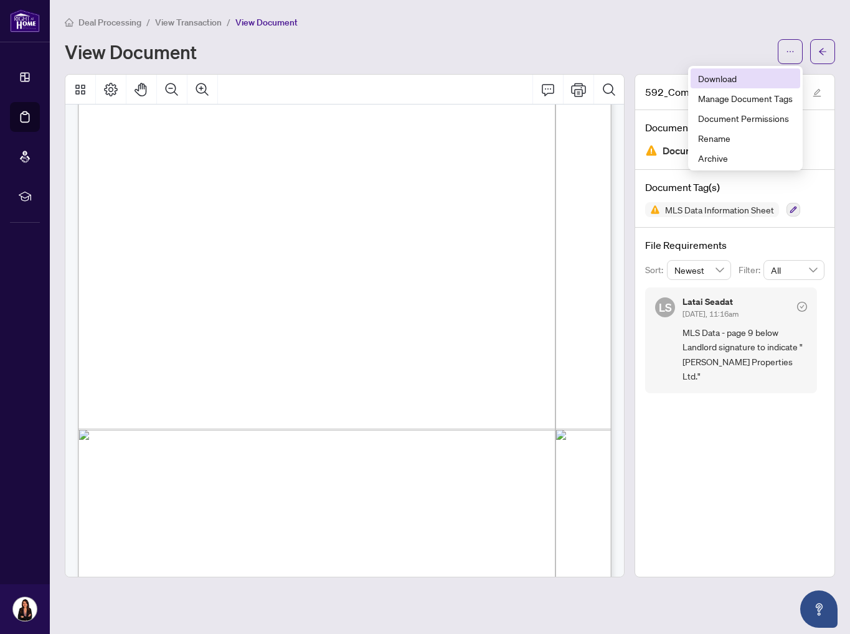
click at [712, 83] on span "Download" at bounding box center [745, 79] width 95 height 14
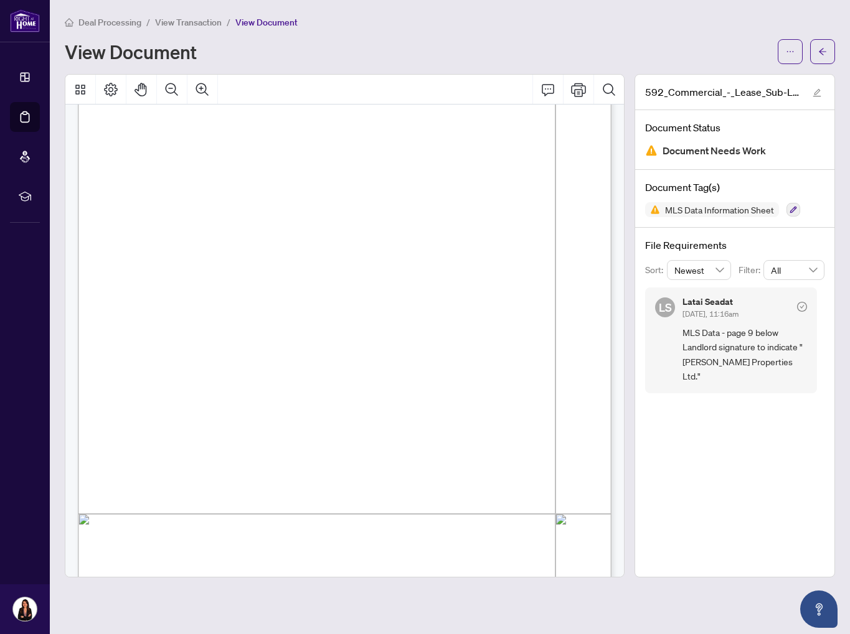
scroll to position [0, 0]
click at [830, 42] on button "button" at bounding box center [822, 51] width 25 height 25
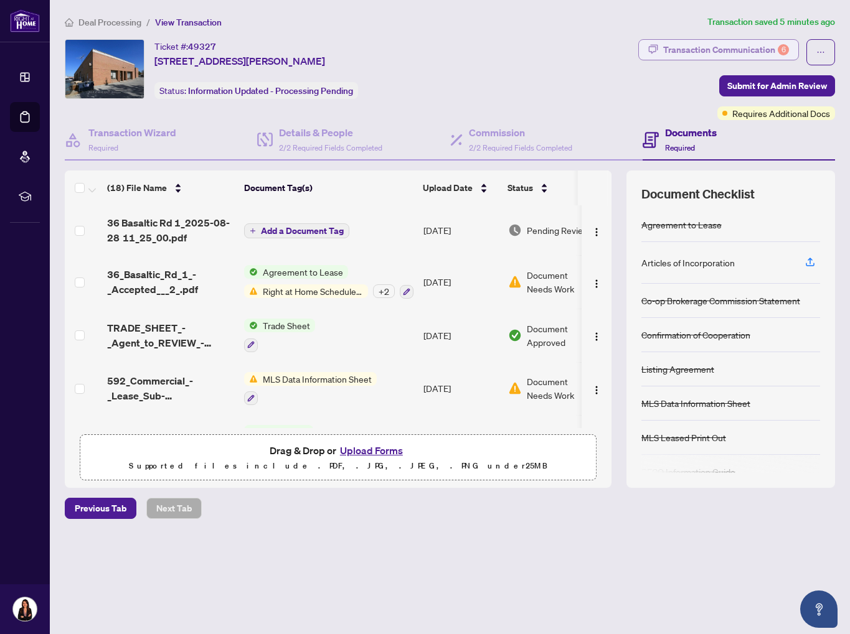
click at [707, 54] on div "Transaction Communication 6" at bounding box center [726, 50] width 126 height 20
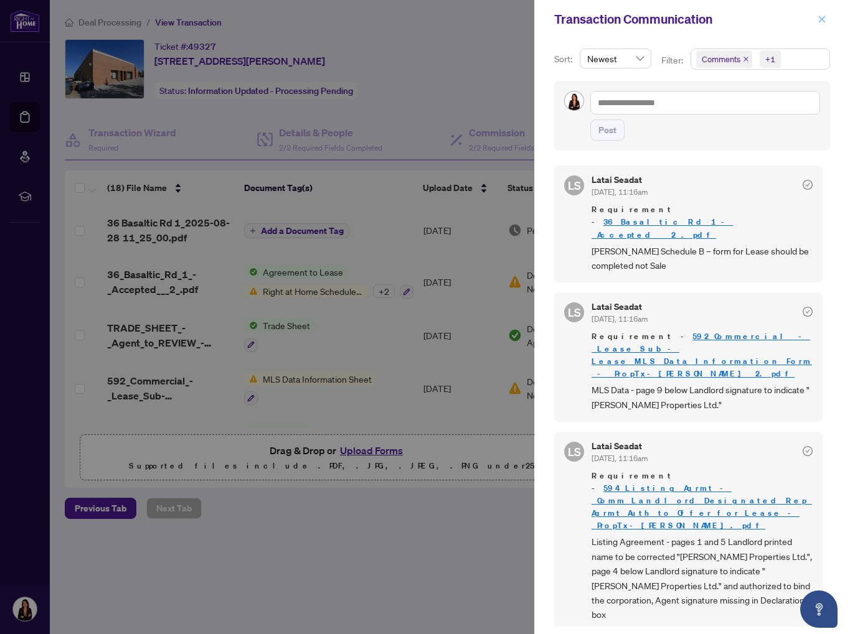
click at [824, 22] on icon "close" at bounding box center [822, 19] width 7 height 7
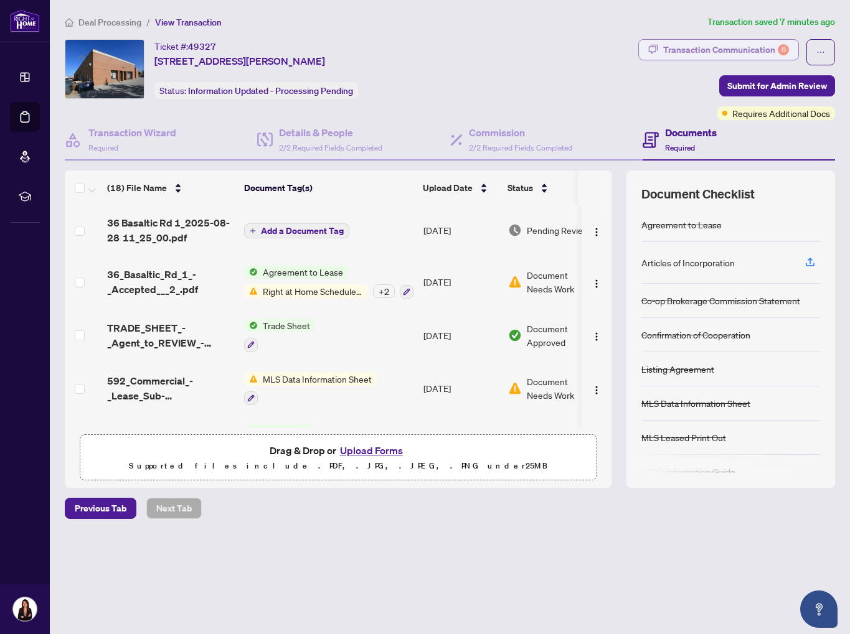
click at [724, 45] on div "Transaction Communication 6" at bounding box center [726, 50] width 126 height 20
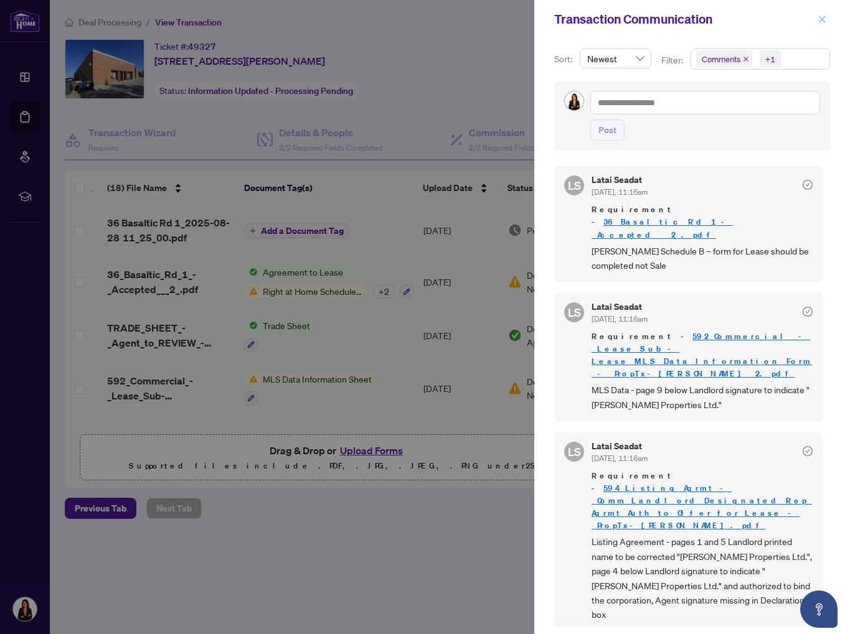
click at [824, 16] on icon "close" at bounding box center [821, 19] width 9 height 9
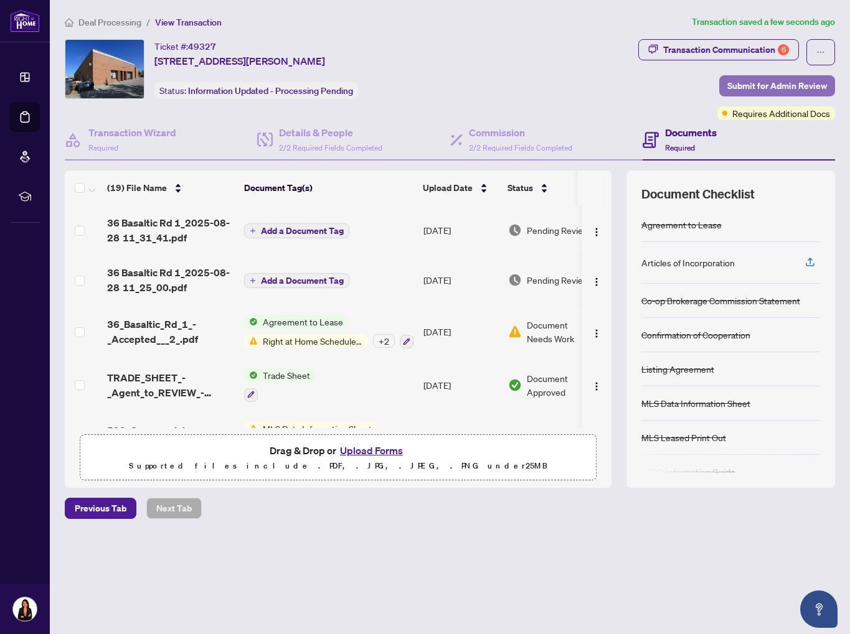
click at [758, 92] on span "Submit for Admin Review" at bounding box center [777, 86] width 100 height 20
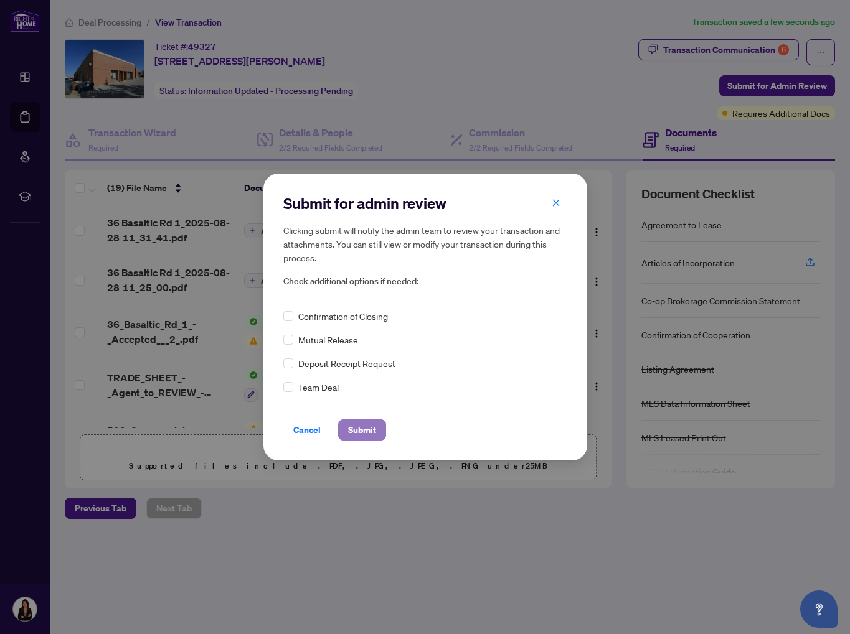
click at [352, 424] on span "Submit" at bounding box center [362, 430] width 28 height 20
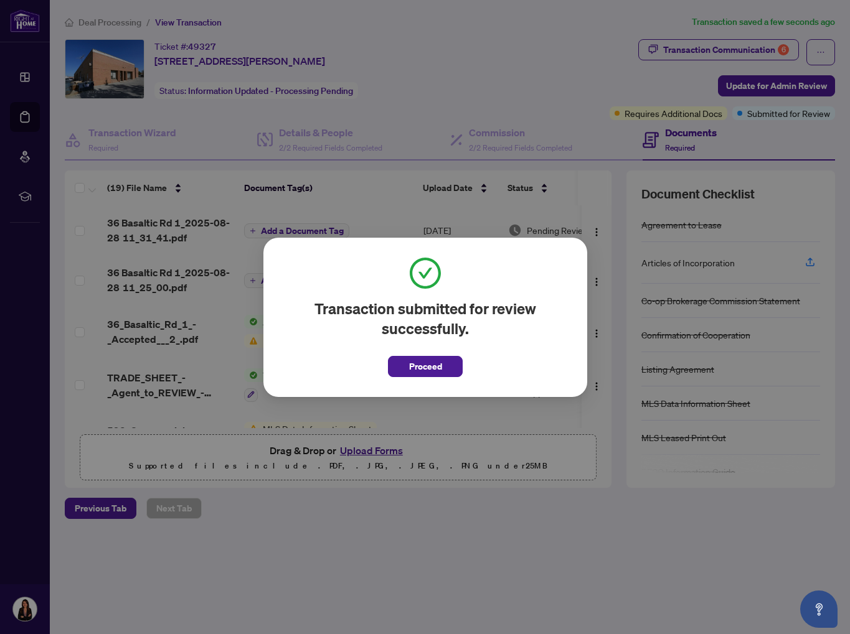
click at [689, 51] on div "Transaction submitted for review successfully. Proceed Cancel OK" at bounding box center [425, 317] width 850 height 634
click at [417, 381] on div "Transaction submitted for review successfully. Proceed Cancel OK" at bounding box center [425, 317] width 324 height 159
drag, startPoint x: 417, startPoint y: 374, endPoint x: 462, endPoint y: 349, distance: 51.8
click at [417, 374] on span "Proceed" at bounding box center [424, 367] width 33 height 20
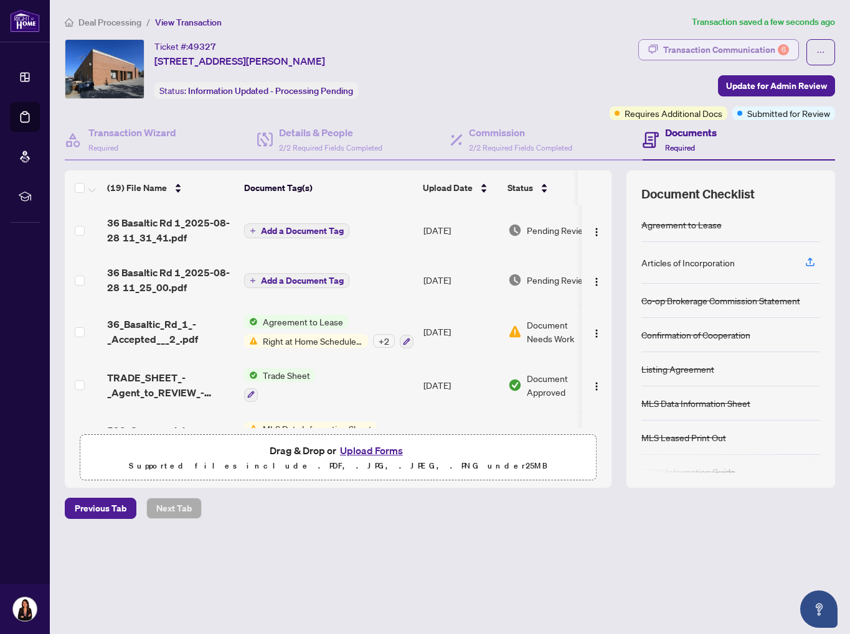
click at [695, 46] on div "Transaction Communication 6" at bounding box center [726, 50] width 126 height 20
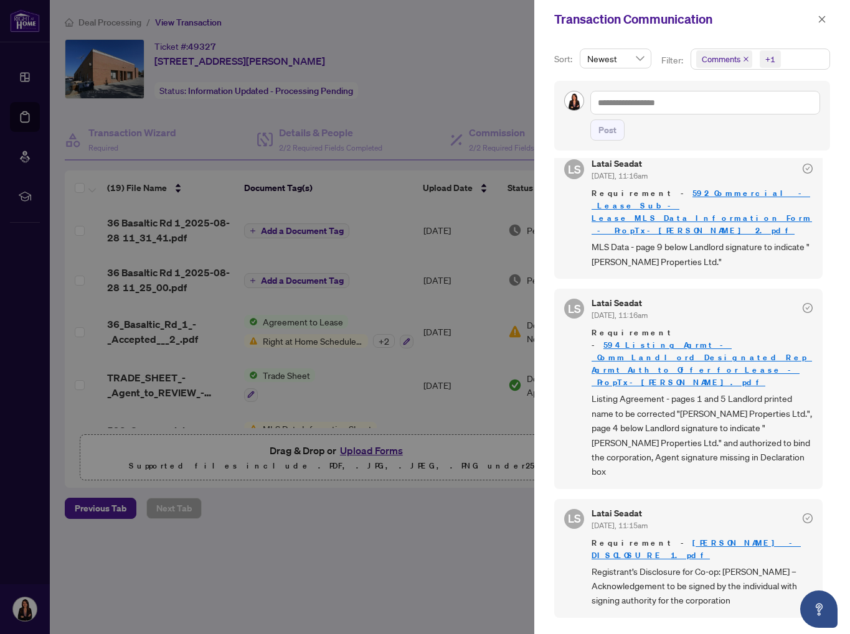
scroll to position [141, 0]
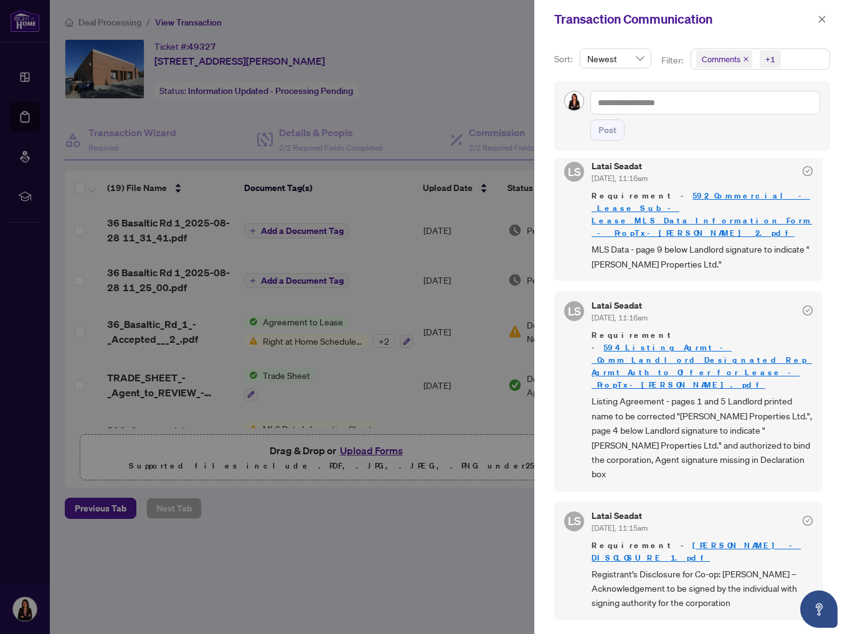
drag, startPoint x: 359, startPoint y: 99, endPoint x: 374, endPoint y: 194, distance: 96.3
click at [359, 100] on div at bounding box center [425, 317] width 850 height 634
drag, startPoint x: 822, startPoint y: 12, endPoint x: 790, endPoint y: 38, distance: 40.7
click at [822, 13] on span "button" at bounding box center [821, 19] width 9 height 20
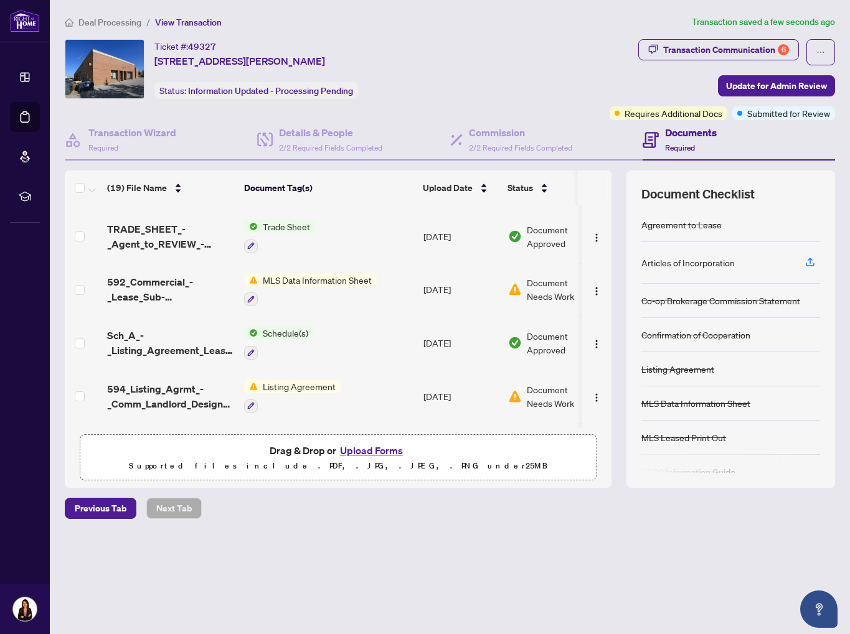
scroll to position [142, 0]
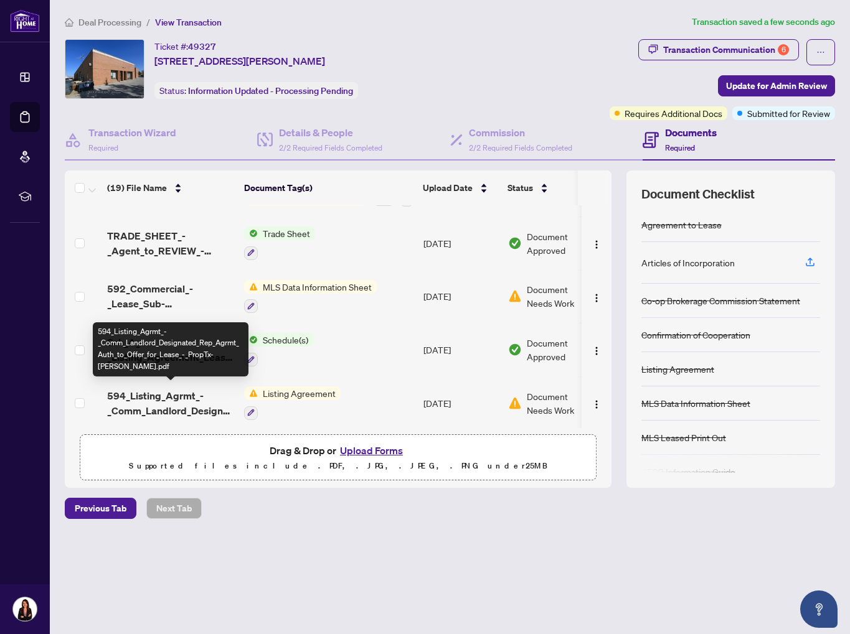
click at [184, 399] on span "594_Listing_Agrmt_-_Comm_Landlord_Designated_Rep_Agrmt_Auth_to_Offer_for_Lease_…" at bounding box center [170, 403] width 127 height 30
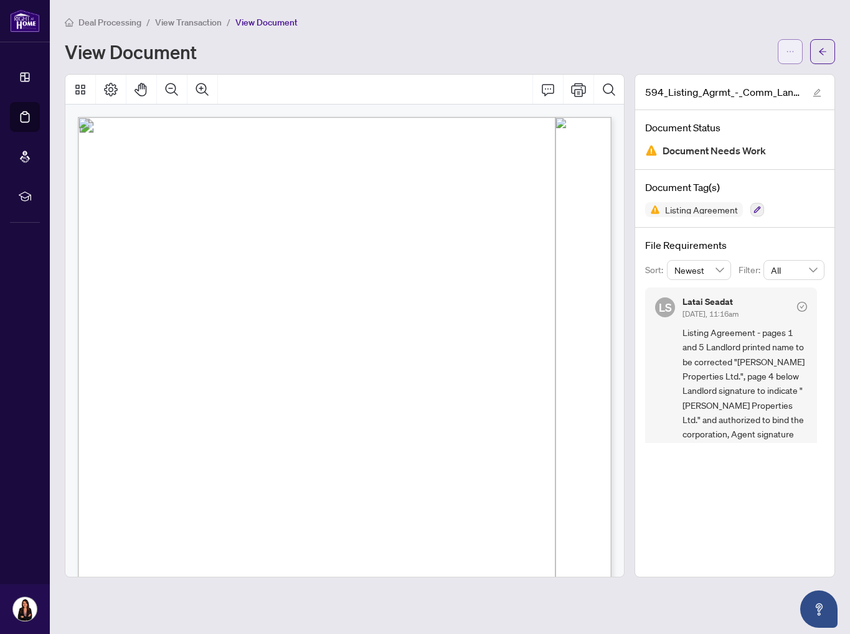
click at [798, 51] on button "button" at bounding box center [790, 51] width 25 height 25
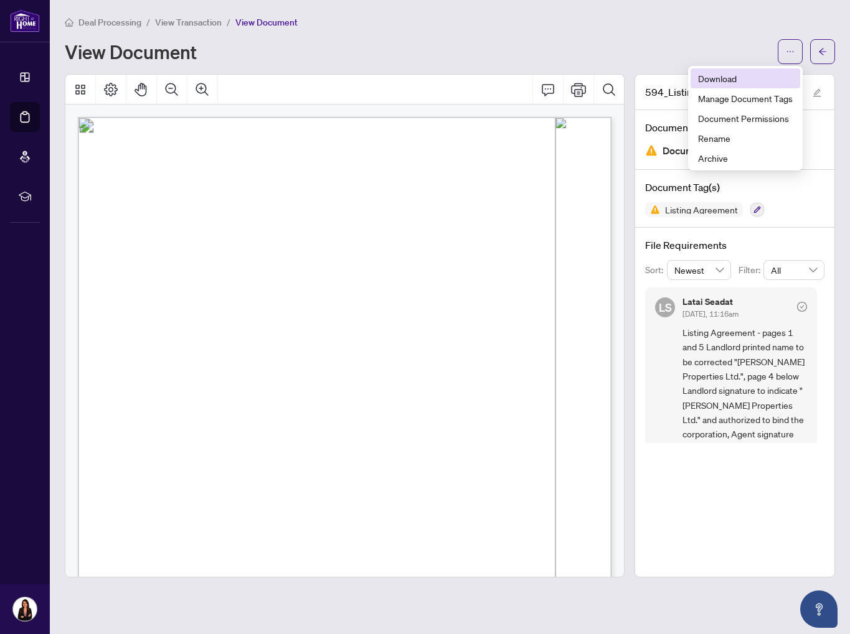
click at [730, 80] on span "Download" at bounding box center [745, 79] width 95 height 14
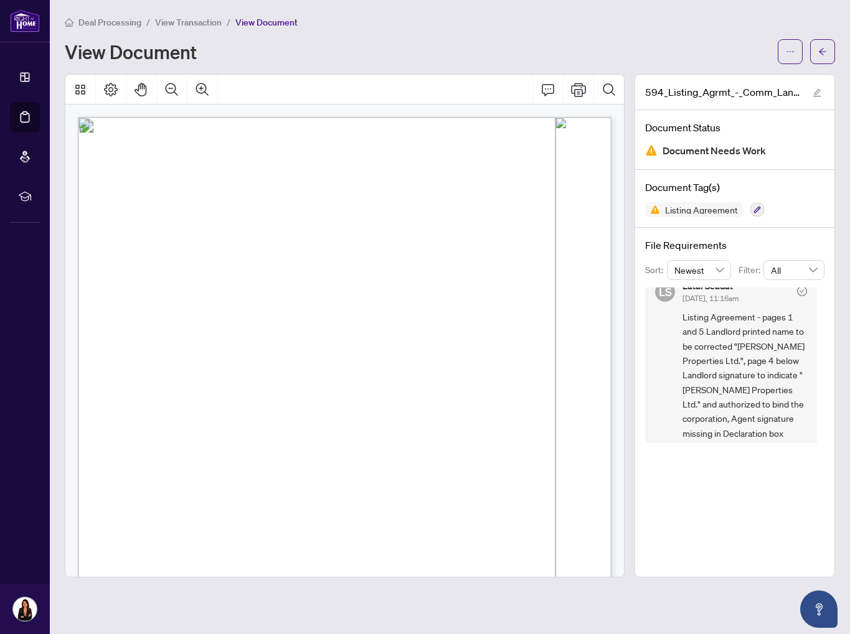
scroll to position [22, 0]
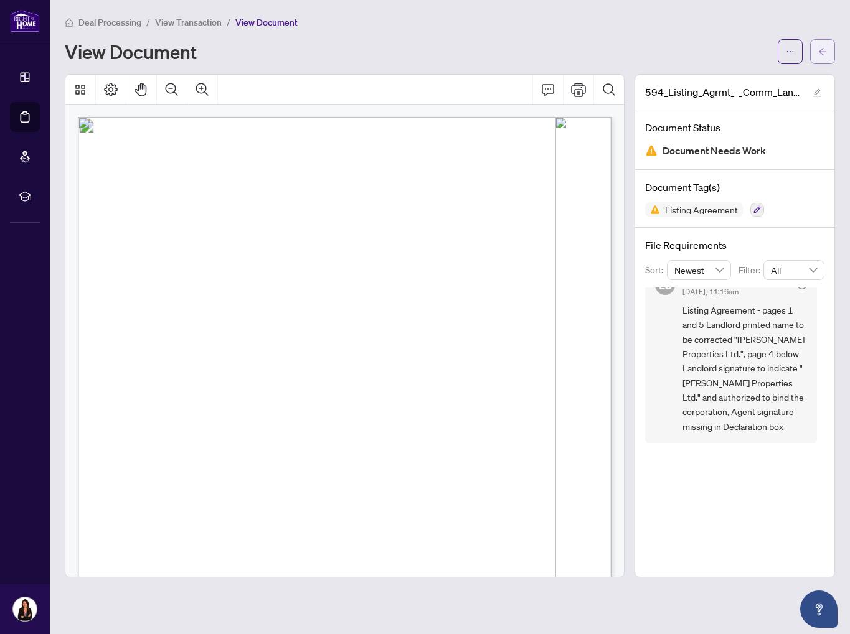
click at [820, 52] on icon "arrow-left" at bounding box center [822, 51] width 7 height 7
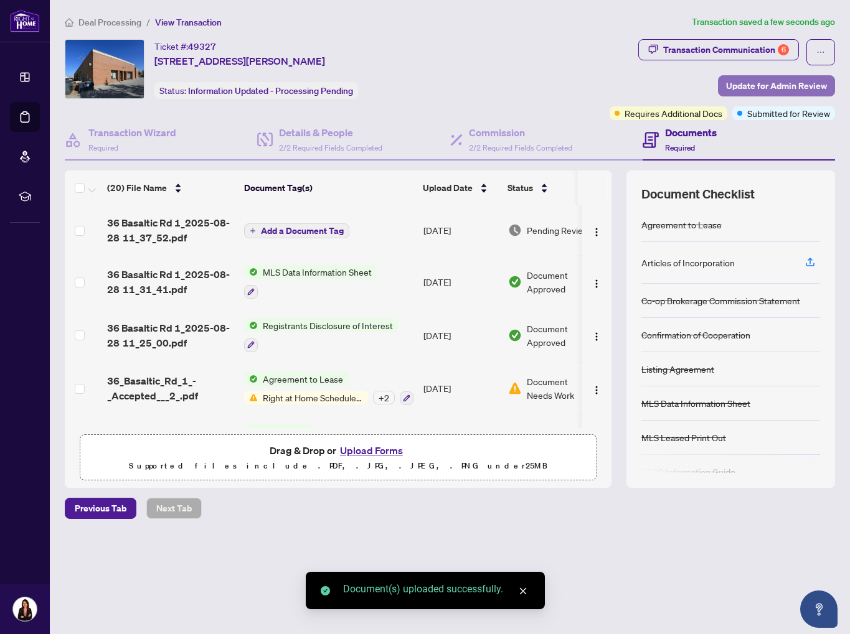
click at [754, 90] on span "Update for Admin Review" at bounding box center [776, 86] width 101 height 20
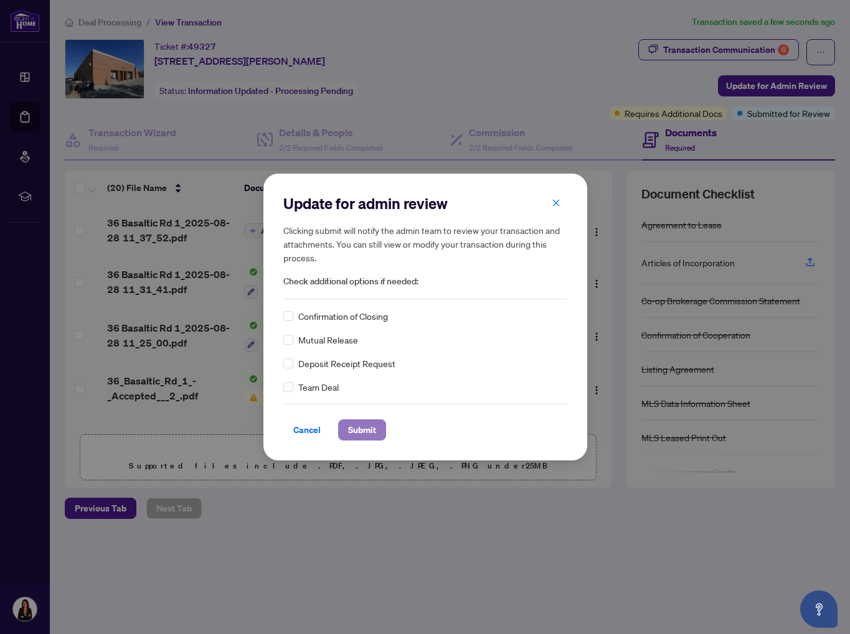
click at [367, 430] on span "Submit" at bounding box center [362, 430] width 28 height 20
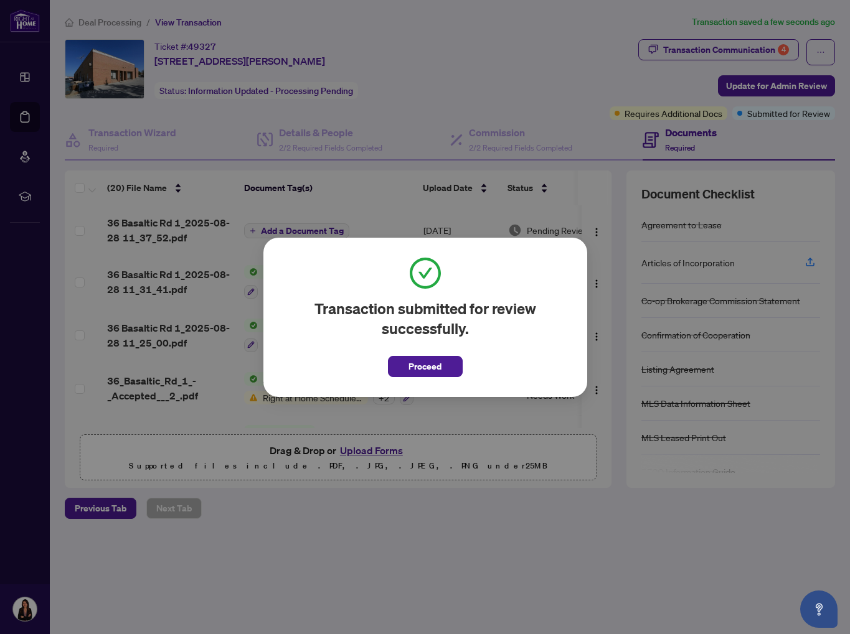
drag, startPoint x: 440, startPoint y: 363, endPoint x: 454, endPoint y: 358, distance: 15.2
click at [440, 363] on span "Proceed" at bounding box center [424, 367] width 33 height 20
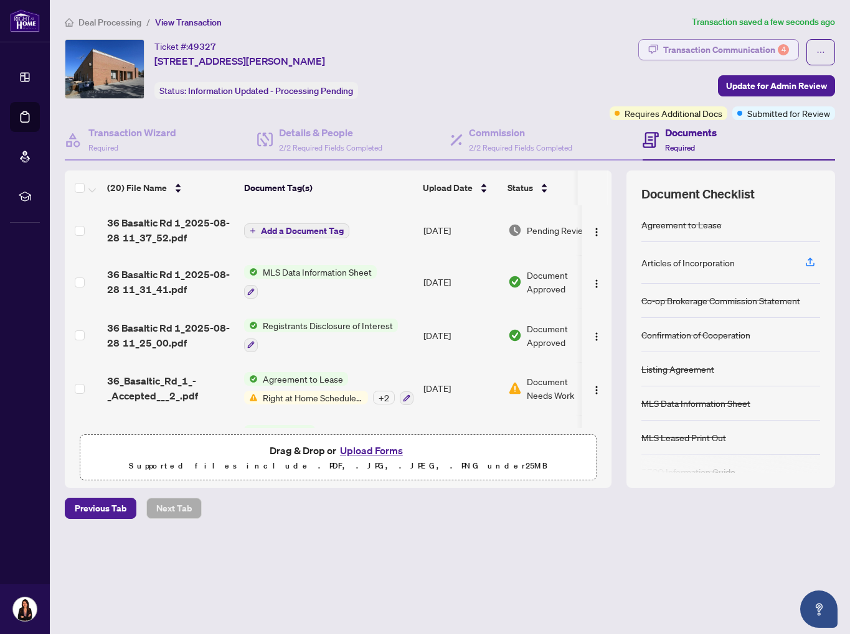
click at [673, 56] on div "Transaction Communication 4" at bounding box center [726, 50] width 126 height 20
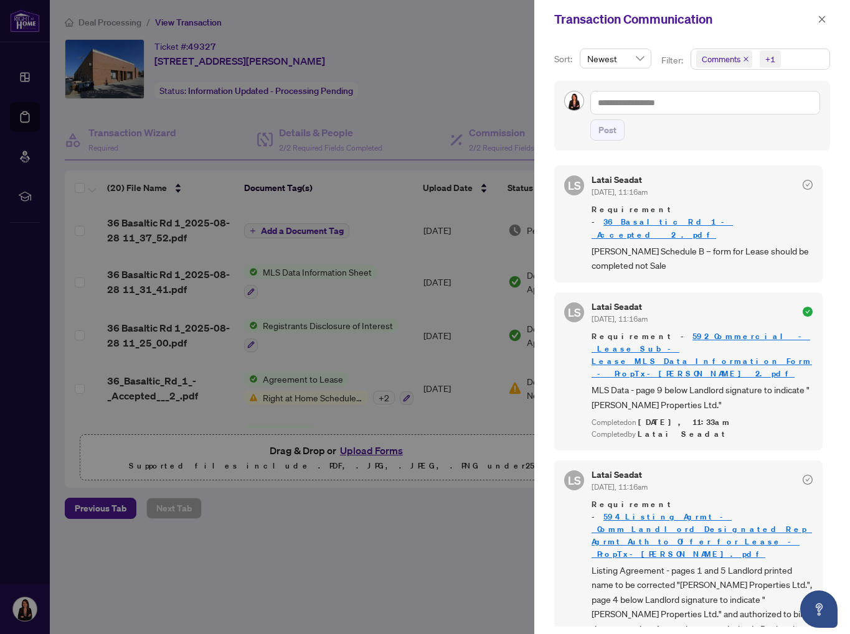
click at [423, 54] on div at bounding box center [425, 317] width 850 height 634
drag, startPoint x: 823, startPoint y: 17, endPoint x: 815, endPoint y: 22, distance: 9.5
click at [823, 17] on icon "close" at bounding box center [822, 19] width 7 height 7
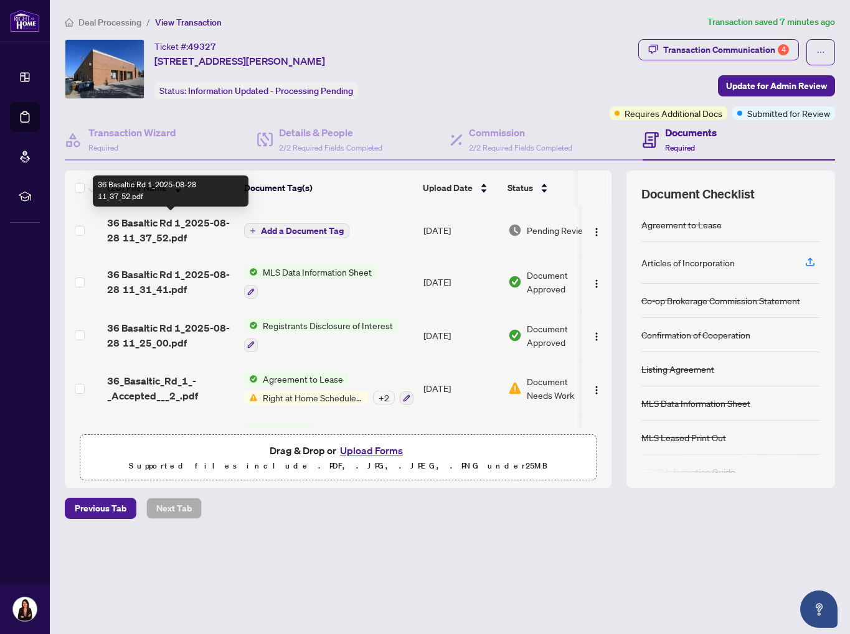
click at [206, 224] on span "36 Basaltic Rd 1_2025-08-28 11_37_52.pdf" at bounding box center [170, 230] width 127 height 30
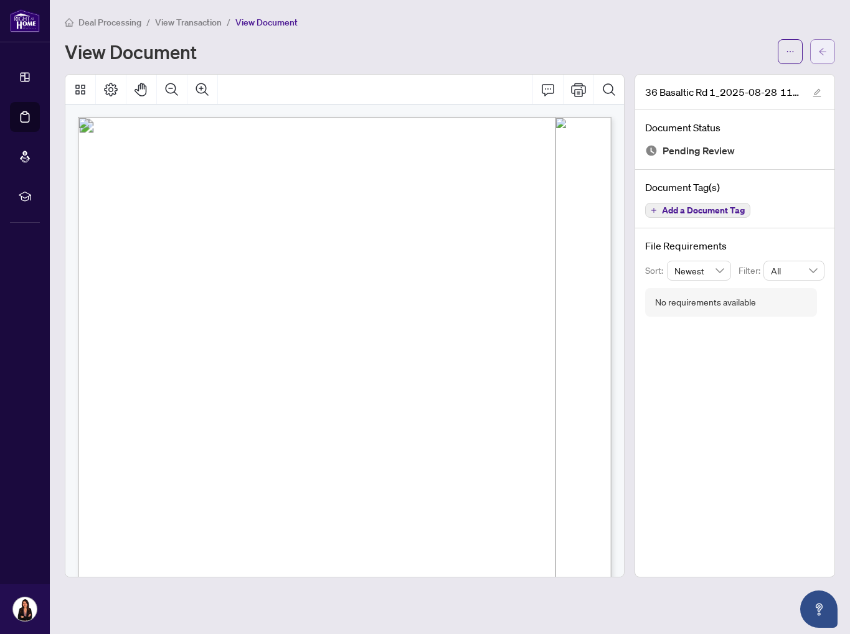
click at [820, 57] on span "button" at bounding box center [822, 52] width 9 height 20
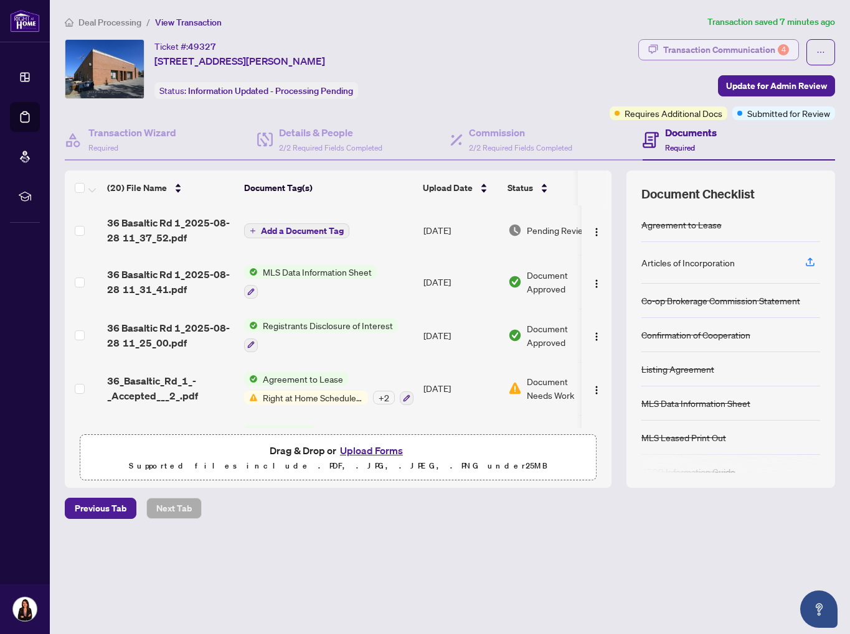
click at [713, 45] on div "Transaction Communication 4" at bounding box center [726, 50] width 126 height 20
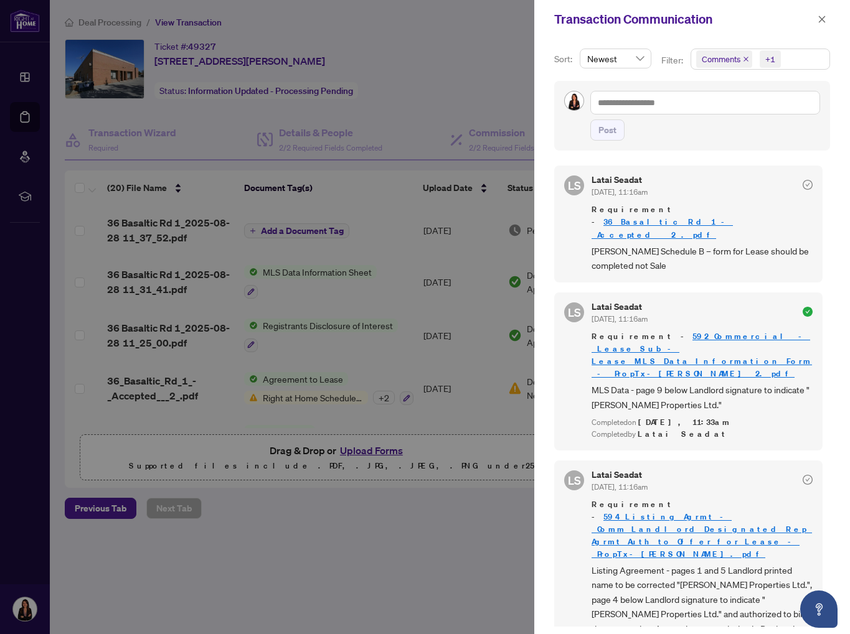
drag, startPoint x: 428, startPoint y: 103, endPoint x: 442, endPoint y: 109, distance: 15.6
click at [428, 103] on div at bounding box center [425, 317] width 850 height 634
click at [322, 77] on div at bounding box center [425, 317] width 850 height 634
click at [32, 116] on div at bounding box center [425, 317] width 850 height 634
drag, startPoint x: 21, startPoint y: 119, endPoint x: 36, endPoint y: 117, distance: 15.7
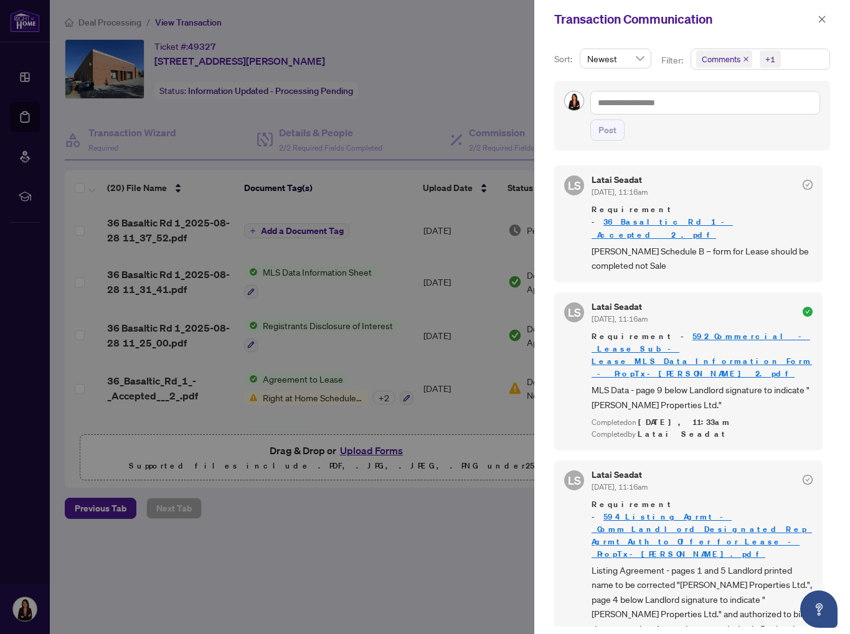
click at [22, 119] on div at bounding box center [425, 317] width 850 height 634
click at [808, 20] on div "Transaction Communication" at bounding box center [684, 19] width 260 height 19
click at [822, 19] on icon "close" at bounding box center [821, 19] width 9 height 9
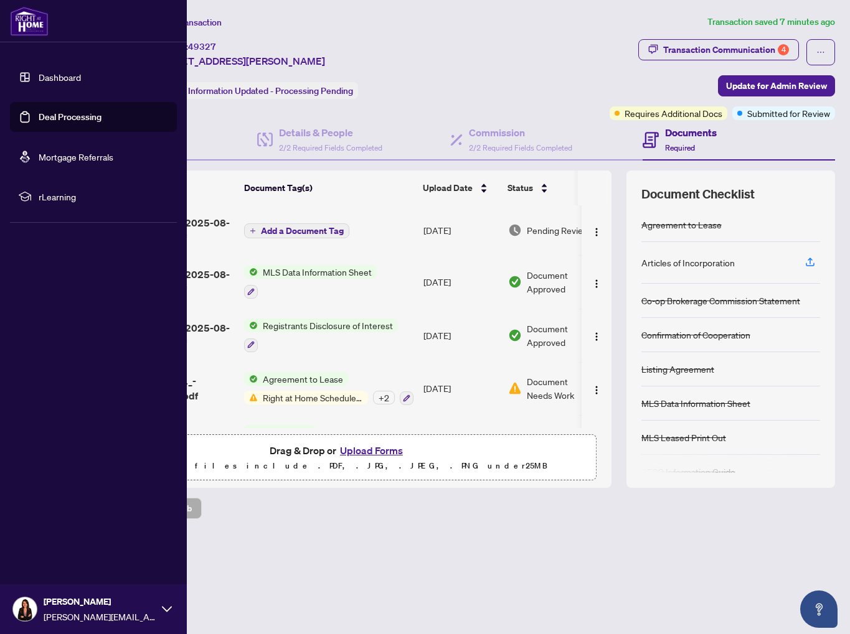
click at [39, 118] on link "Deal Processing" at bounding box center [70, 116] width 63 height 11
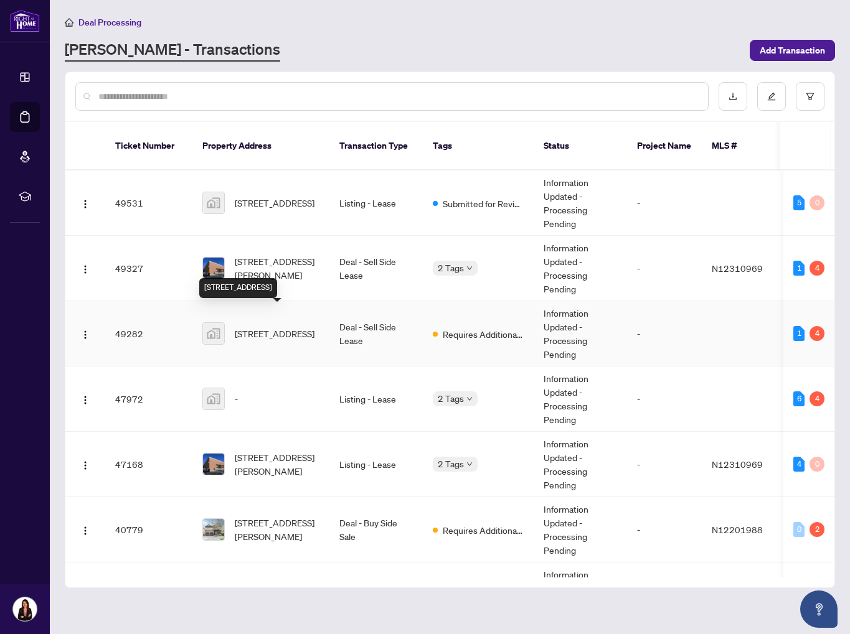
click at [292, 331] on span "6-36 Basaltic Rd unit 6, Vaughan, ON, Canada" at bounding box center [275, 334] width 80 height 14
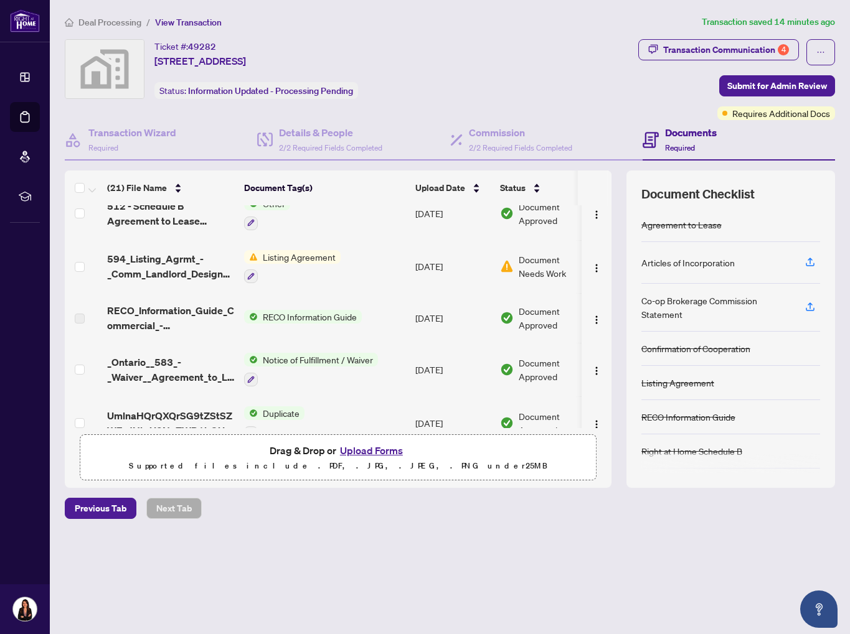
scroll to position [73, 0]
click at [722, 44] on div "Transaction Communication 4" at bounding box center [726, 50] width 126 height 20
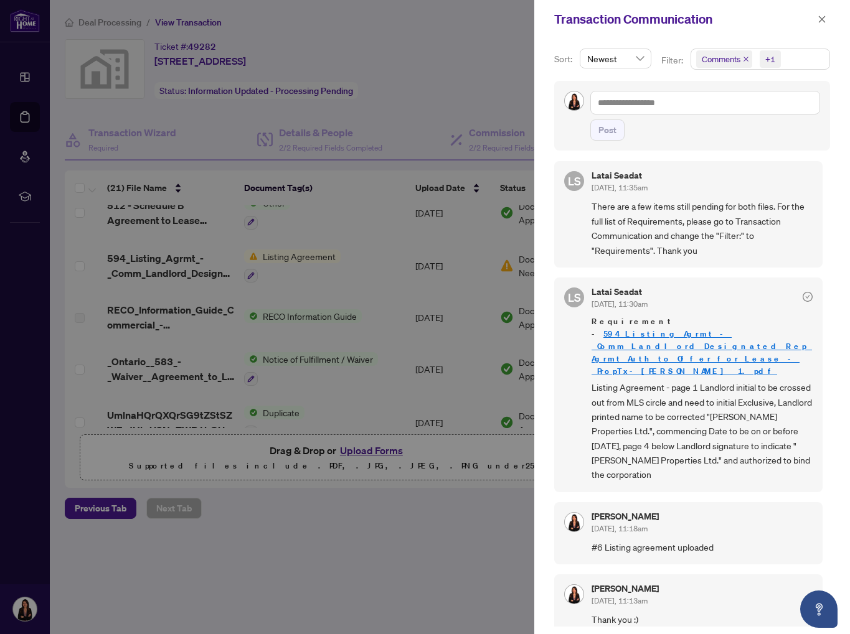
scroll to position [0, 0]
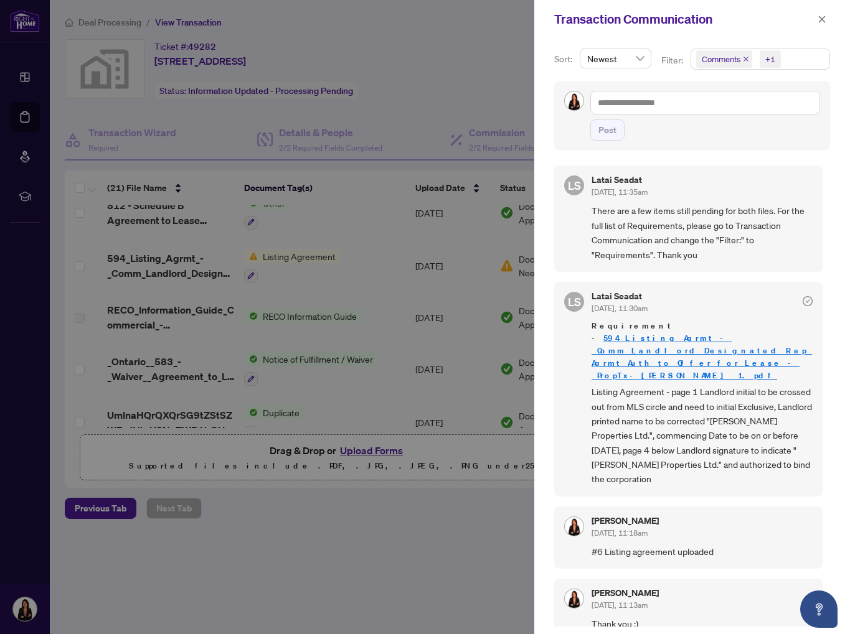
click at [745, 60] on icon "close" at bounding box center [746, 59] width 6 height 6
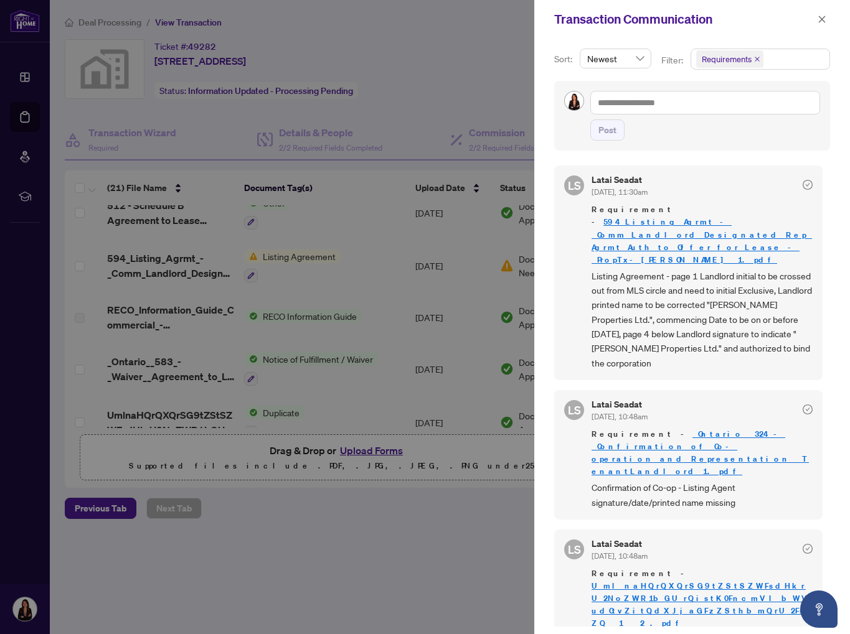
drag, startPoint x: 389, startPoint y: 123, endPoint x: 424, endPoint y: 220, distance: 103.8
click at [390, 123] on div at bounding box center [425, 317] width 850 height 634
click at [821, 19] on icon "close" at bounding box center [822, 19] width 7 height 7
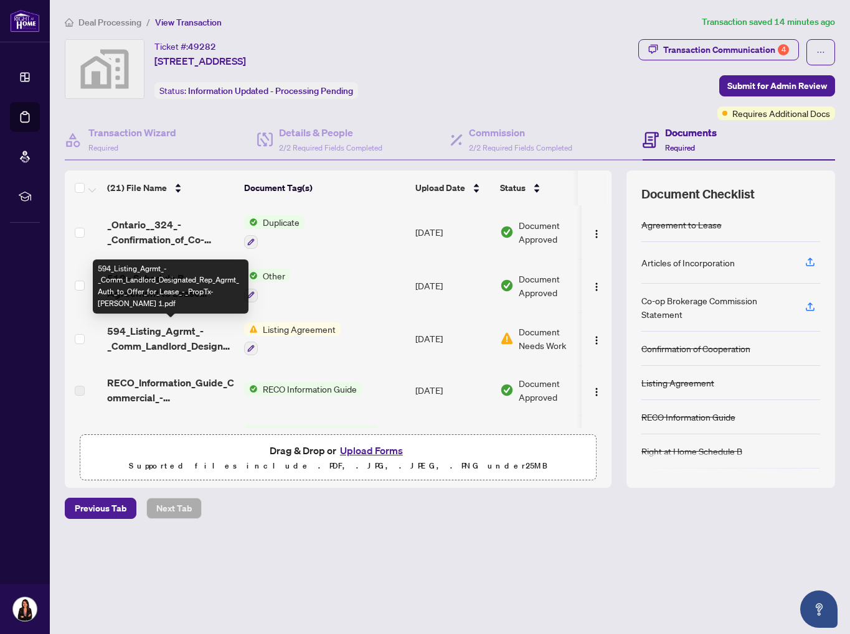
click at [163, 334] on span "594_Listing_Agrmt_-_Comm_Landlord_Designated_Rep_Agrmt_Auth_to_Offer_for_Lease_…" at bounding box center [170, 339] width 127 height 30
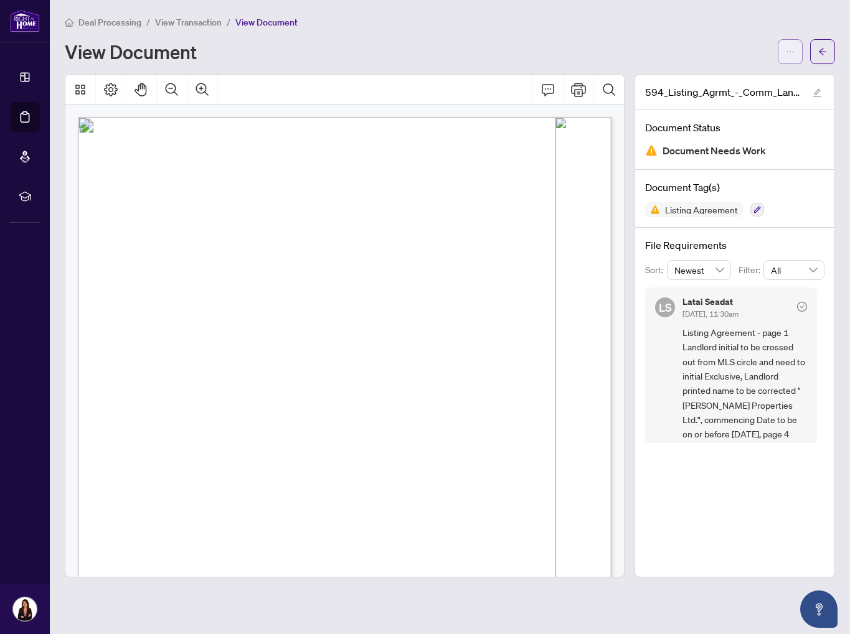
click at [795, 60] on button "button" at bounding box center [790, 51] width 25 height 25
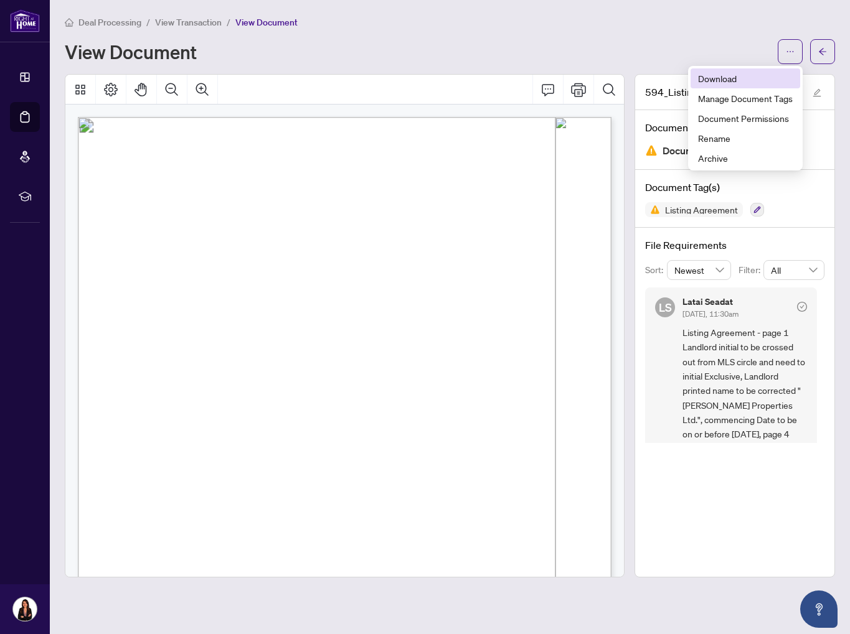
click at [712, 83] on span "Download" at bounding box center [745, 79] width 95 height 14
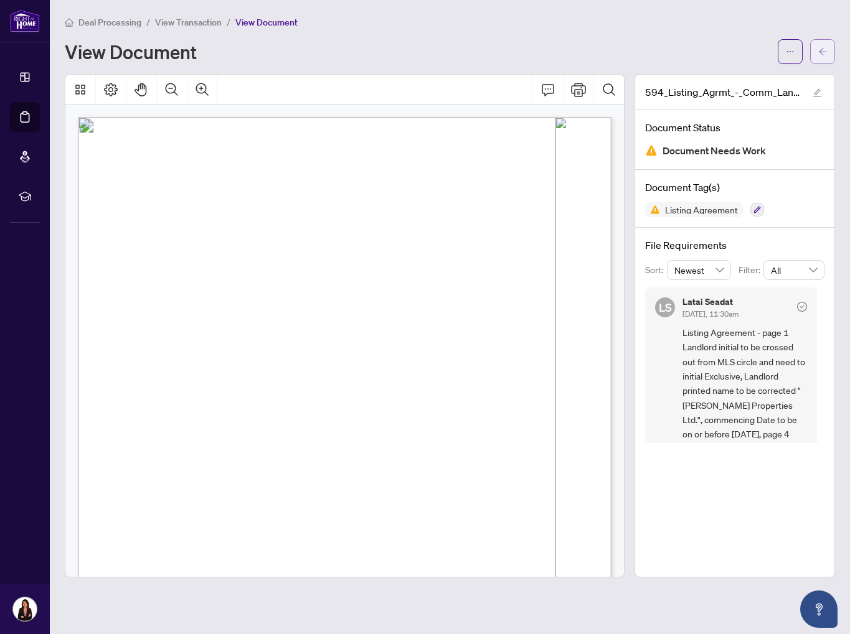
click at [822, 55] on span "button" at bounding box center [822, 52] width 9 height 20
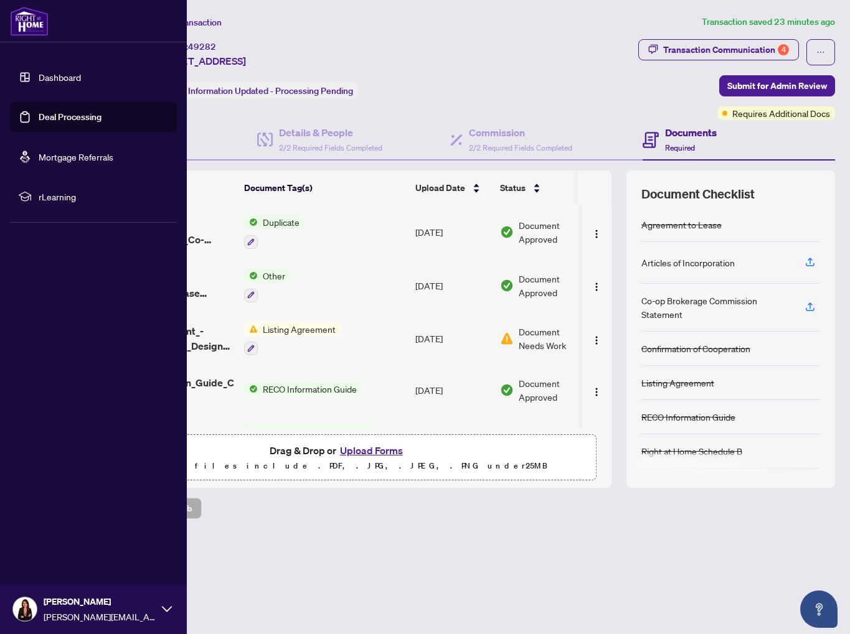
click at [69, 122] on link "Deal Processing" at bounding box center [70, 116] width 63 height 11
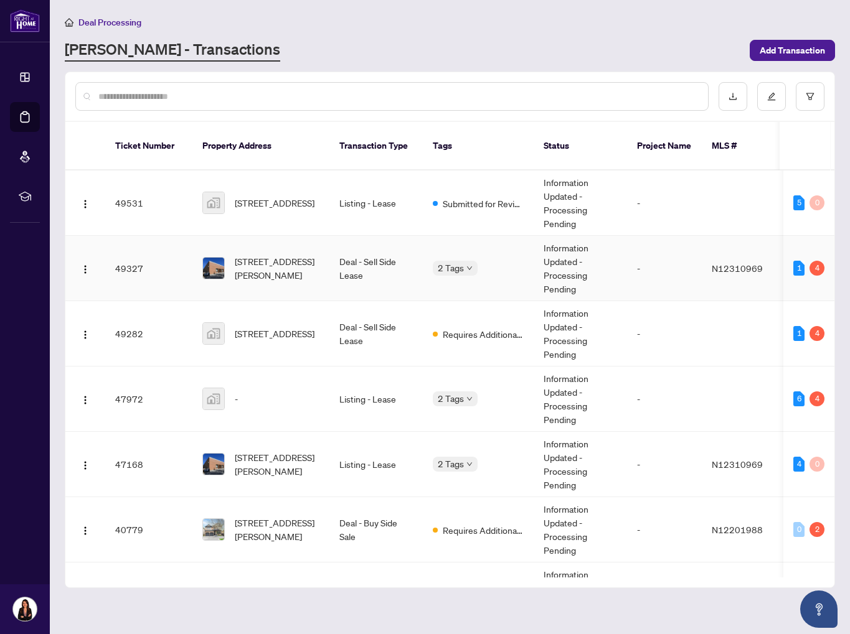
click at [367, 250] on td "Deal - Sell Side Lease" at bounding box center [375, 268] width 93 height 65
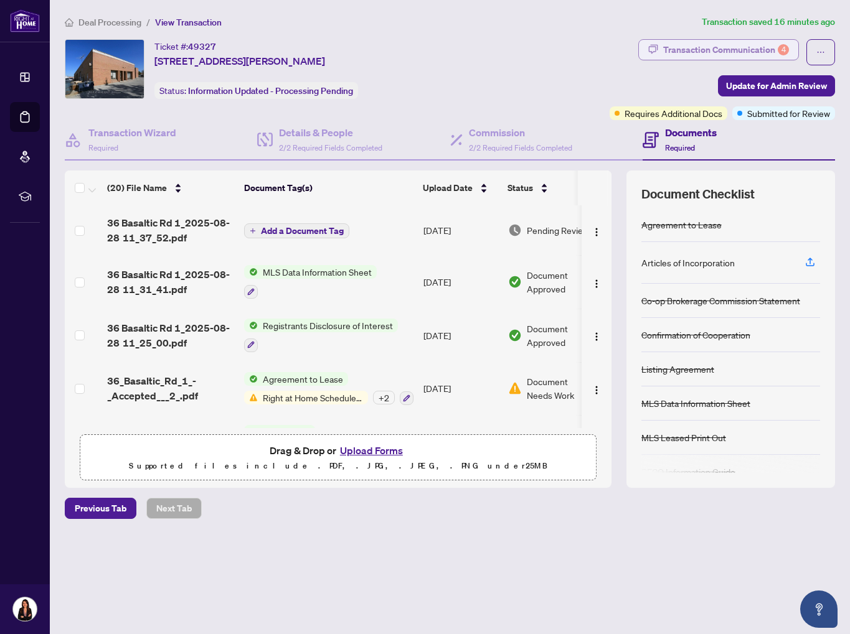
click at [717, 55] on div "Transaction Communication 4" at bounding box center [726, 50] width 126 height 20
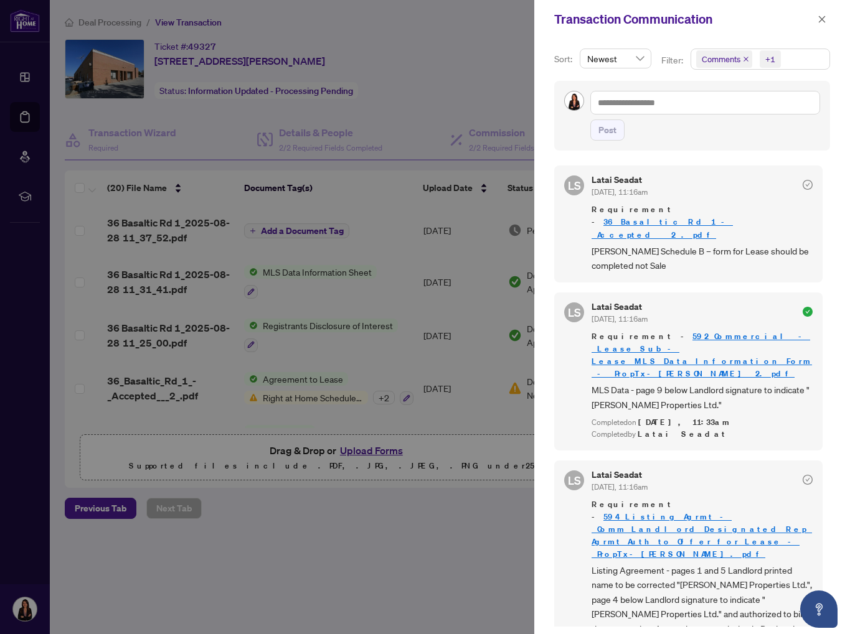
click at [746, 57] on icon "close" at bounding box center [746, 59] width 6 height 6
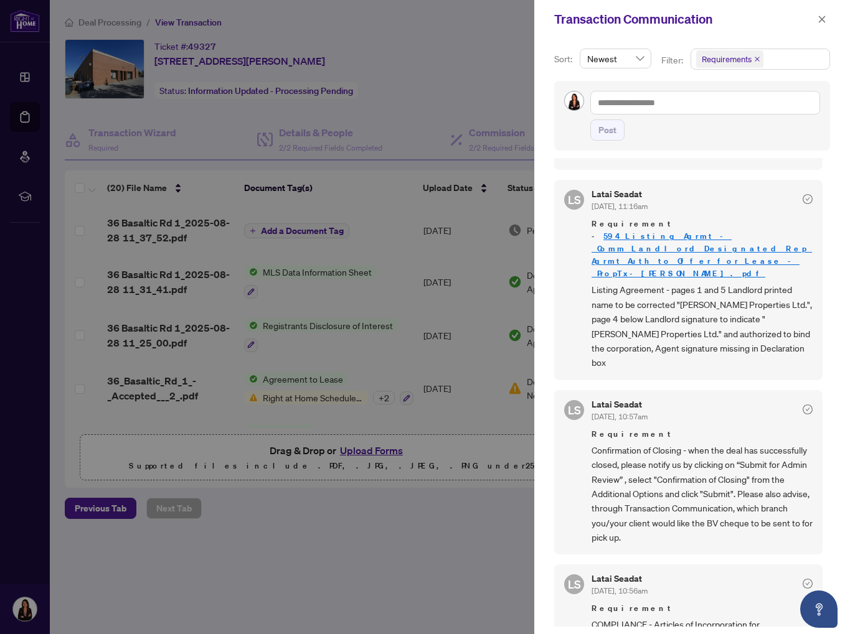
scroll to position [128, 0]
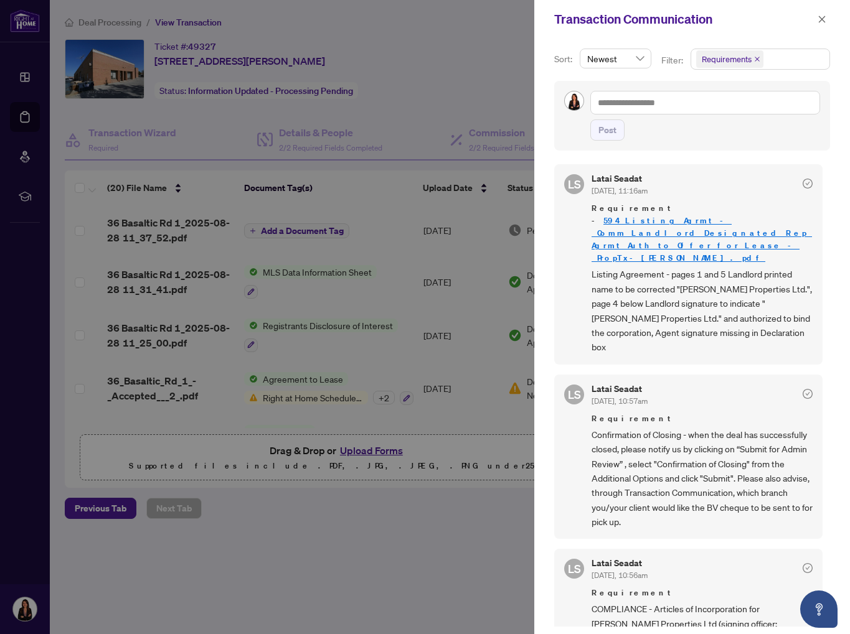
drag, startPoint x: 819, startPoint y: 25, endPoint x: 812, endPoint y: 35, distance: 12.1
click at [819, 25] on span "button" at bounding box center [821, 19] width 9 height 20
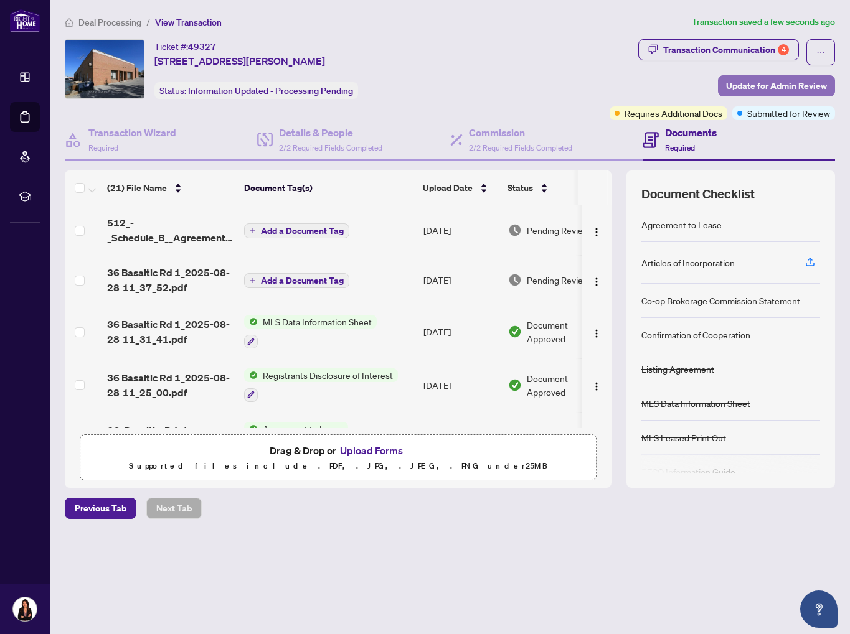
click at [756, 92] on span "Update for Admin Review" at bounding box center [776, 86] width 101 height 20
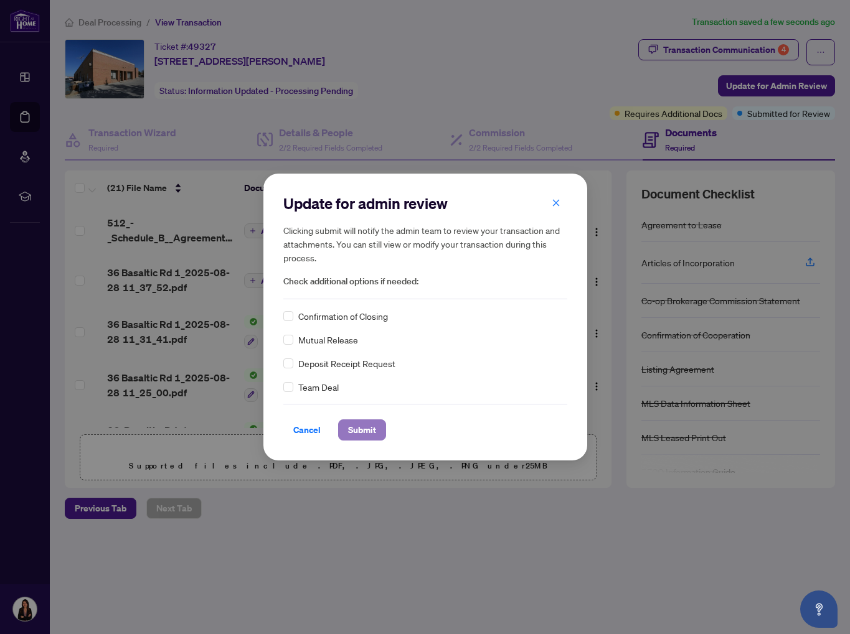
click at [353, 430] on span "Submit" at bounding box center [362, 430] width 28 height 20
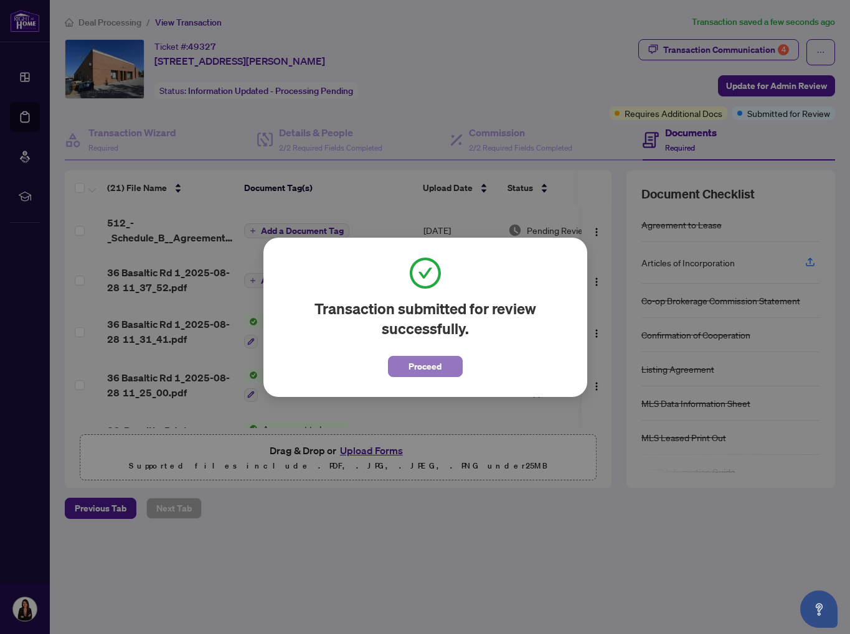
click at [421, 369] on span "Proceed" at bounding box center [424, 367] width 33 height 20
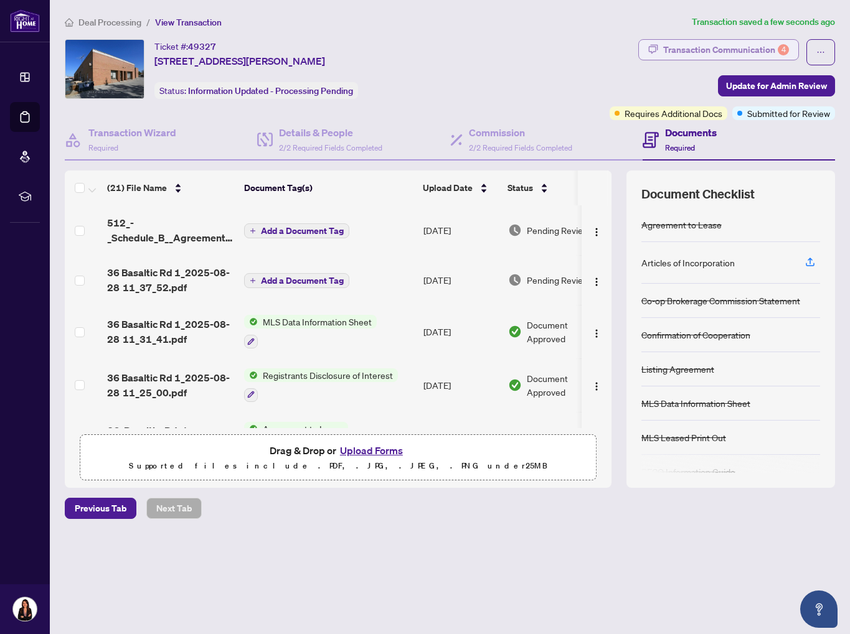
click at [721, 44] on div "Transaction Communication 4" at bounding box center [726, 50] width 126 height 20
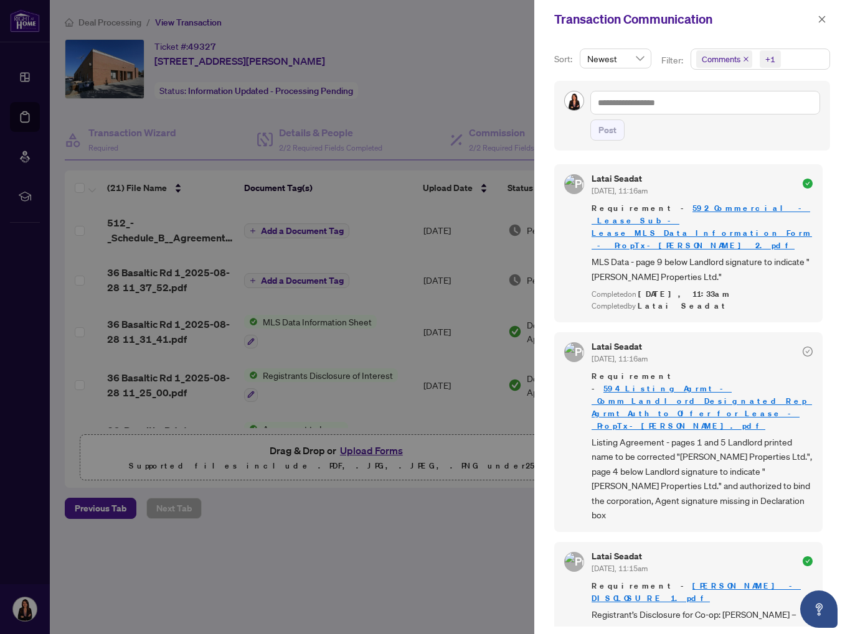
scroll to position [0, 0]
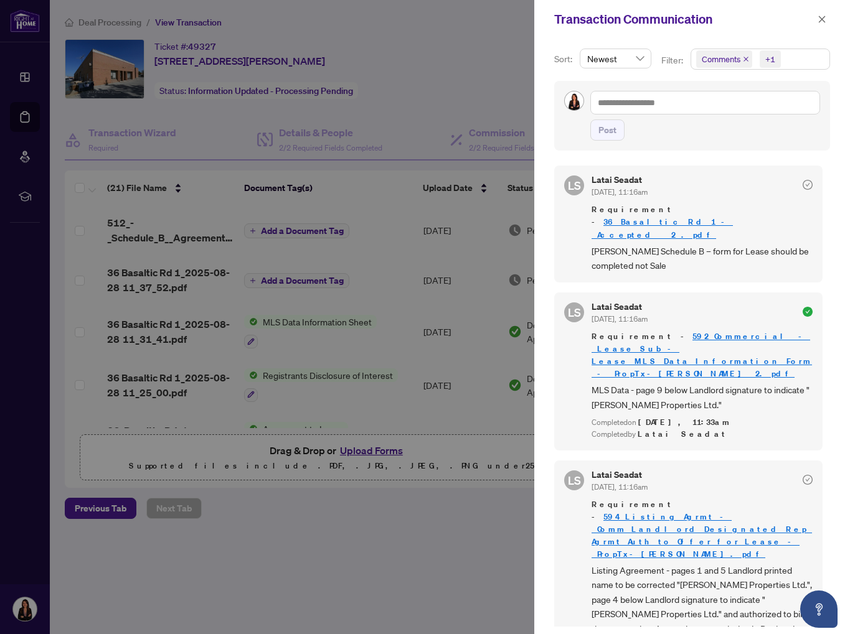
click at [746, 60] on icon "close" at bounding box center [745, 59] width 5 height 5
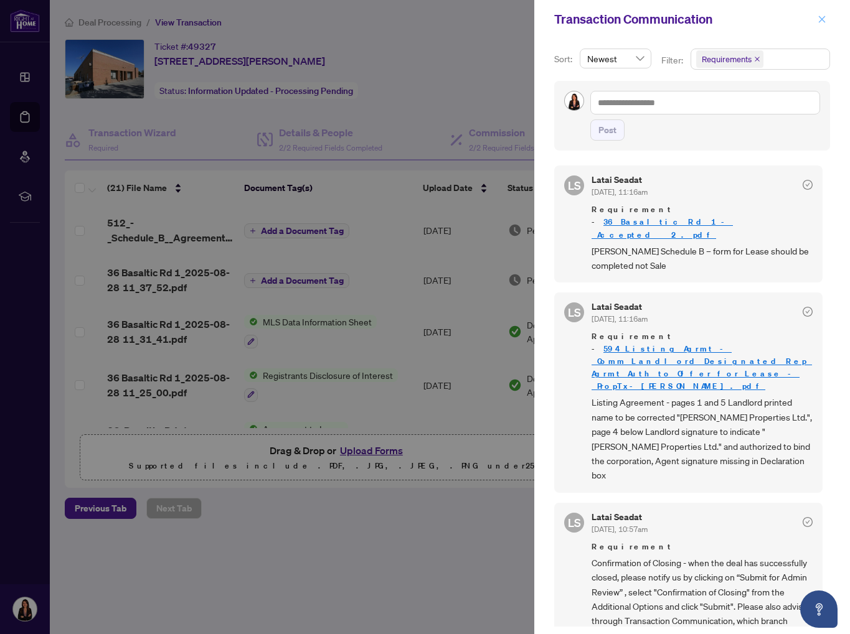
click at [817, 17] on icon "close" at bounding box center [821, 19] width 9 height 9
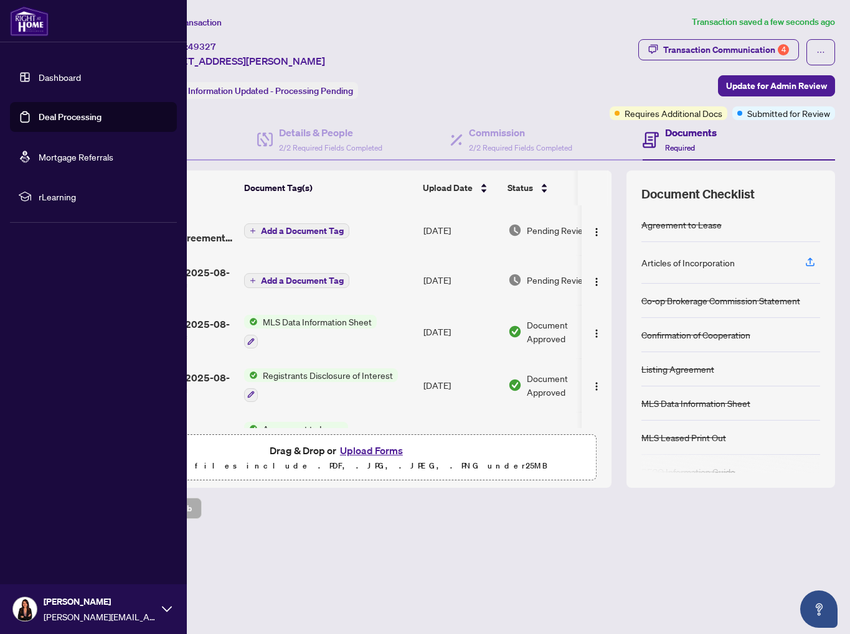
click at [60, 120] on link "Deal Processing" at bounding box center [70, 116] width 63 height 11
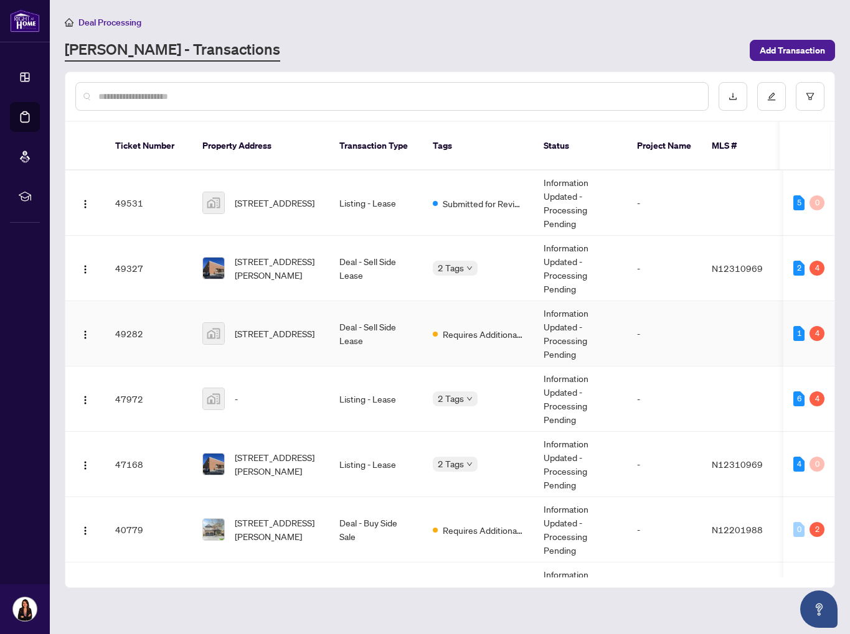
click at [309, 337] on td "6-36 Basaltic Rd unit 6, Vaughan, ON, Canada" at bounding box center [260, 333] width 137 height 65
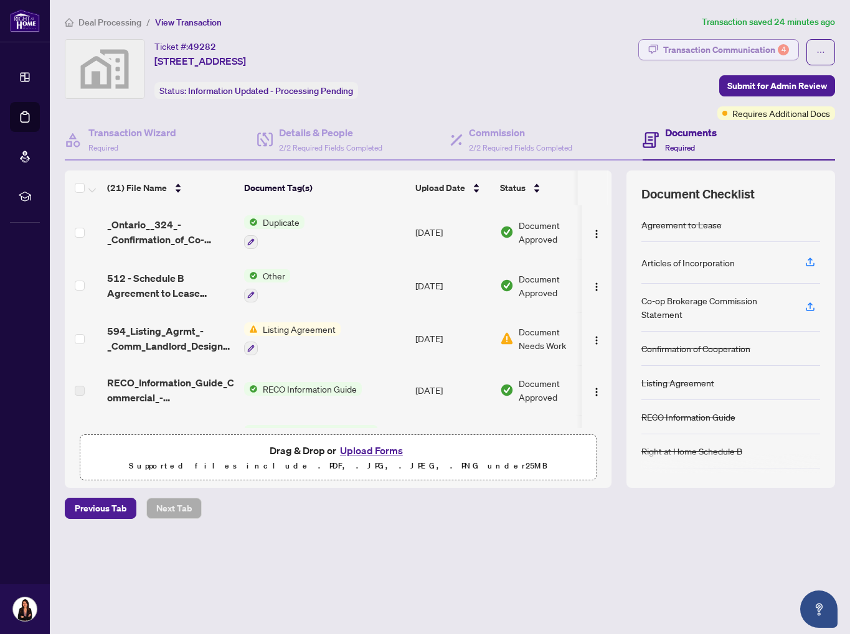
click at [730, 51] on div "Transaction Communication 4" at bounding box center [726, 50] width 126 height 20
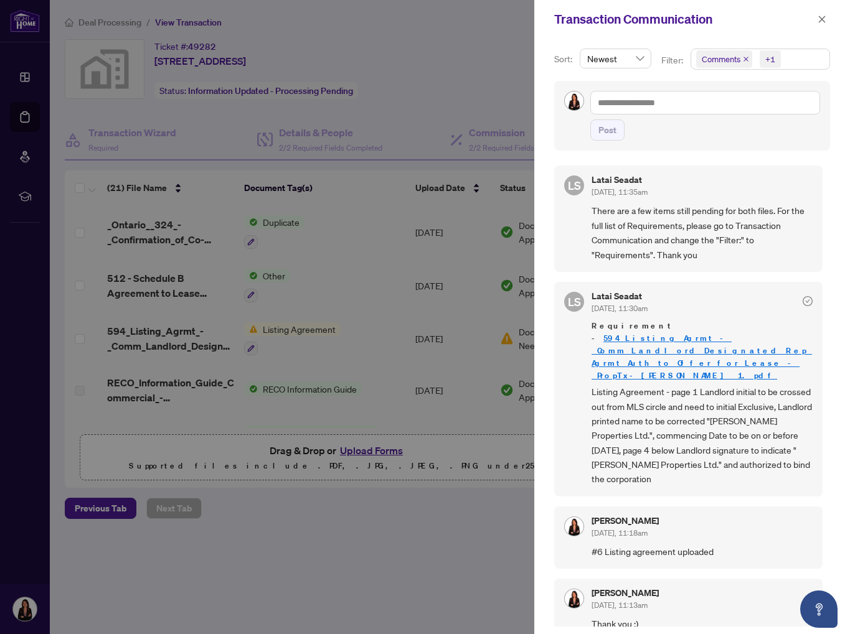
click at [744, 59] on icon "close" at bounding box center [746, 59] width 6 height 6
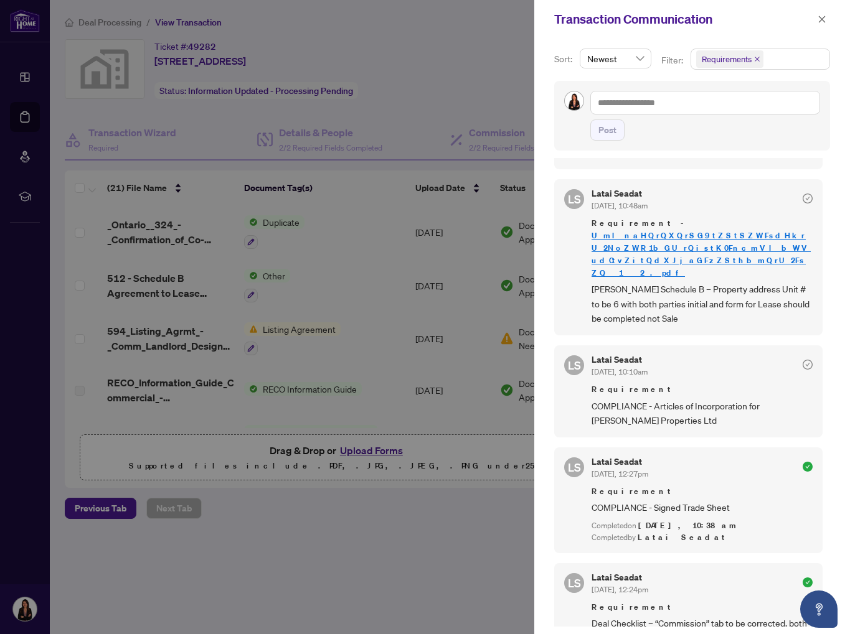
scroll to position [352, 0]
click at [821, 17] on icon "close" at bounding box center [821, 19] width 9 height 9
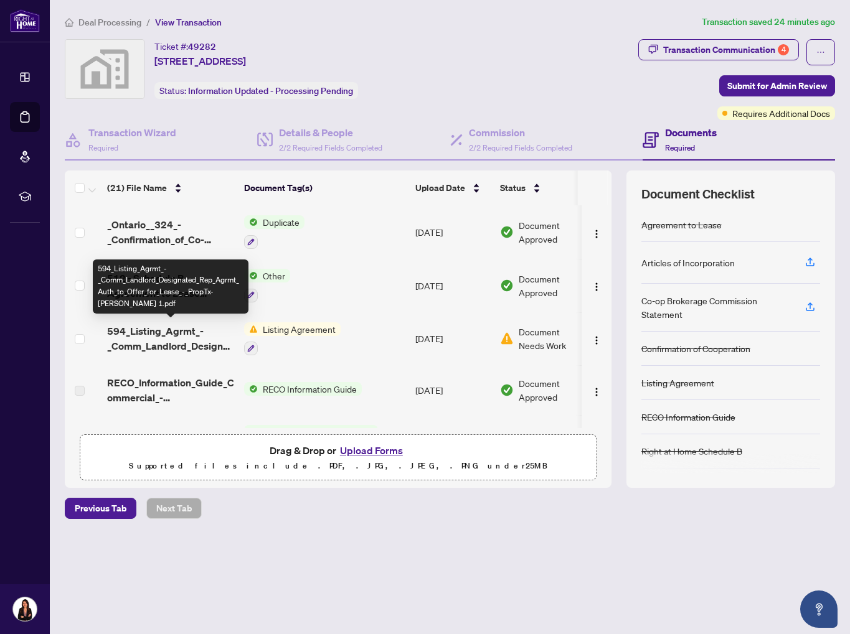
click at [143, 329] on span "594_Listing_Agrmt_-_Comm_Landlord_Designated_Rep_Agrmt_Auth_to_Offer_for_Lease_…" at bounding box center [170, 339] width 127 height 30
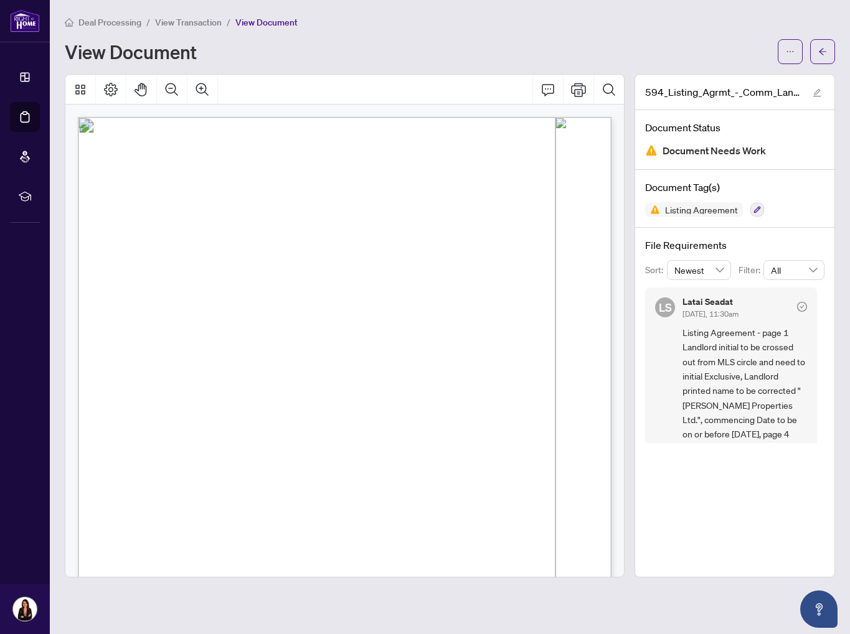
scroll to position [2, 0]
click at [783, 48] on button "button" at bounding box center [790, 51] width 25 height 25
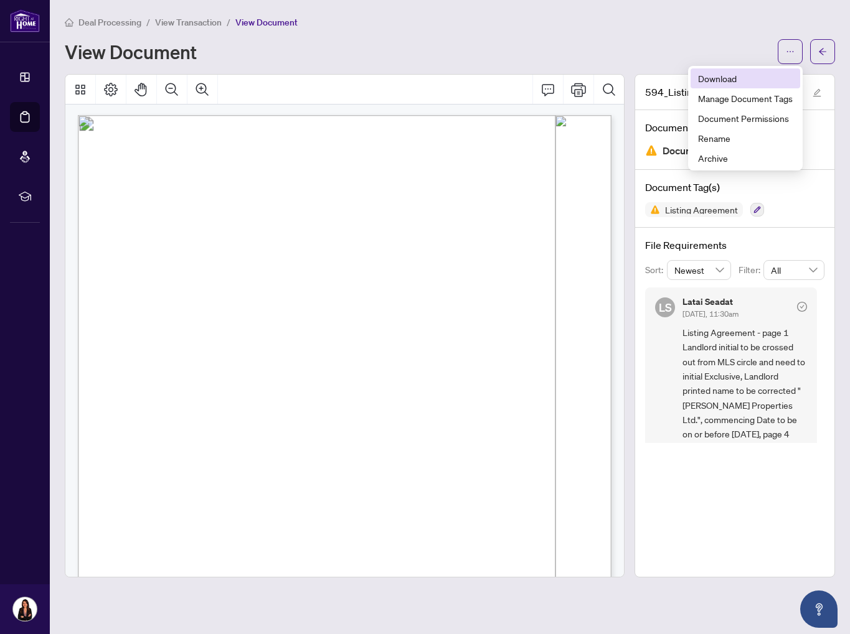
click at [727, 75] on span "Download" at bounding box center [745, 79] width 95 height 14
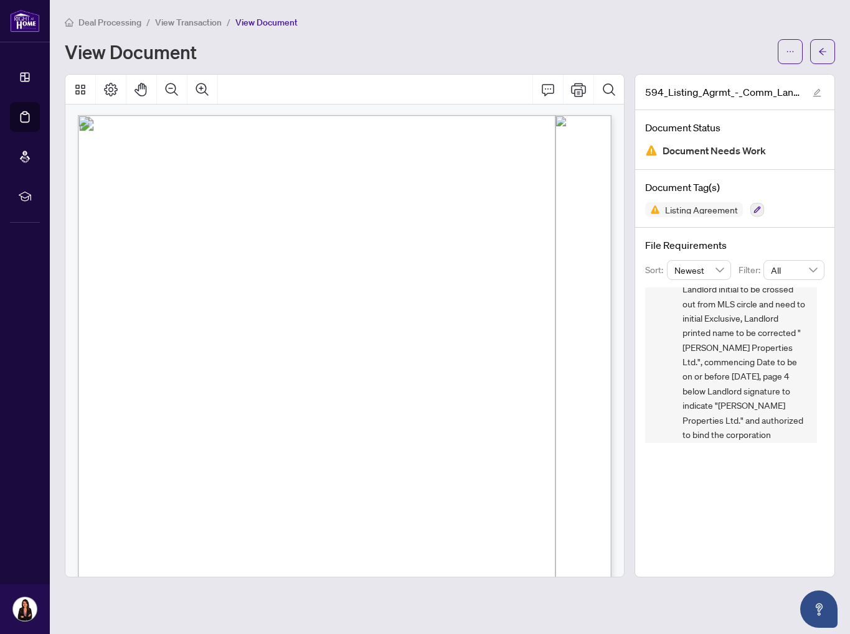
scroll to position [66, 0]
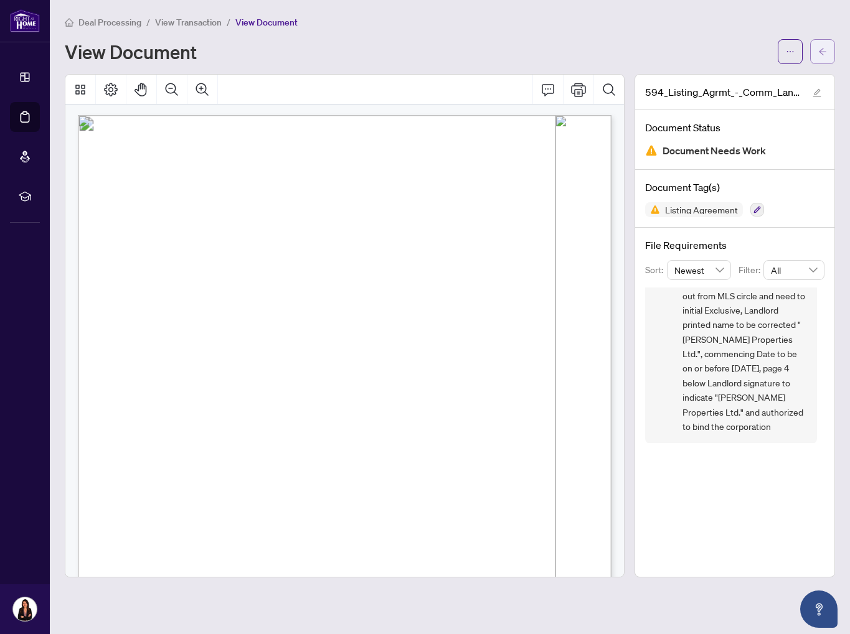
click at [818, 55] on icon "arrow-left" at bounding box center [822, 51] width 9 height 9
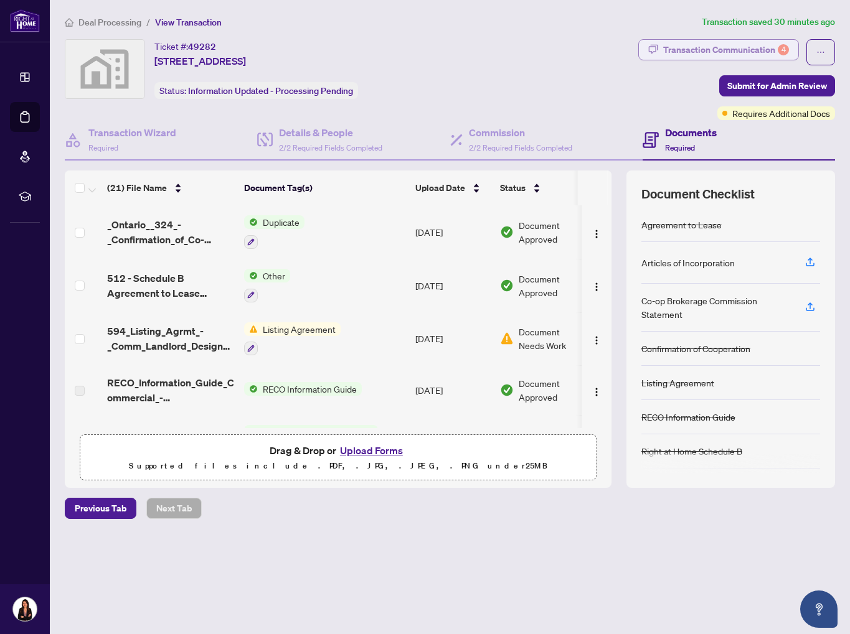
click at [699, 52] on div "Transaction Communication 4" at bounding box center [726, 50] width 126 height 20
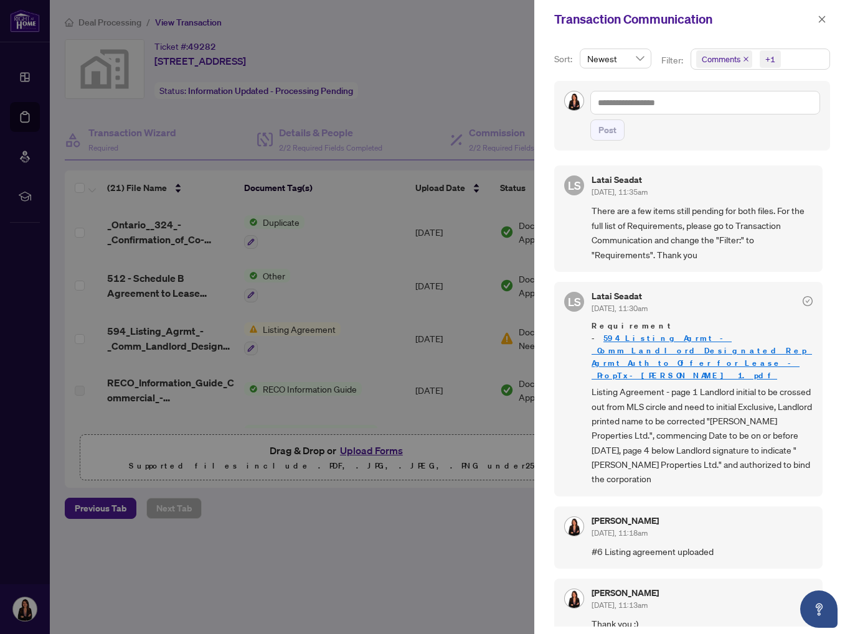
click at [743, 61] on icon "close" at bounding box center [746, 59] width 6 height 6
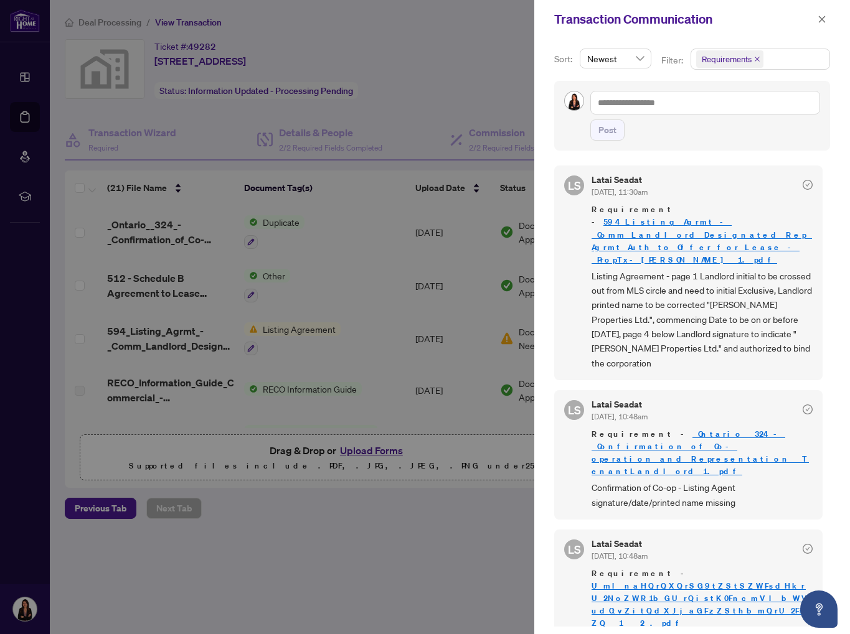
click at [460, 96] on div at bounding box center [425, 317] width 850 height 634
drag, startPoint x: 827, startPoint y: 22, endPoint x: 740, endPoint y: 41, distance: 89.3
click at [826, 22] on button "button" at bounding box center [822, 19] width 16 height 15
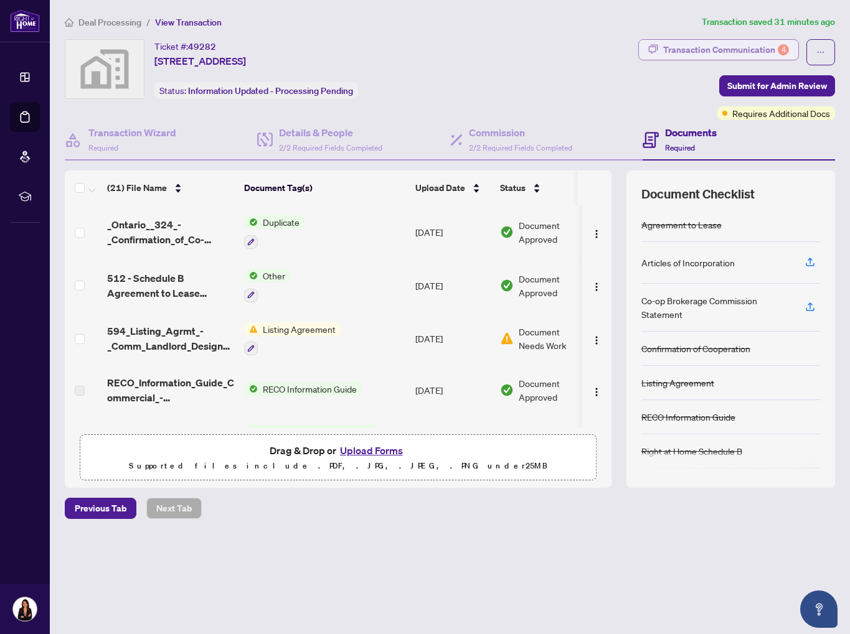
click at [710, 56] on div "Transaction Communication 4" at bounding box center [726, 50] width 126 height 20
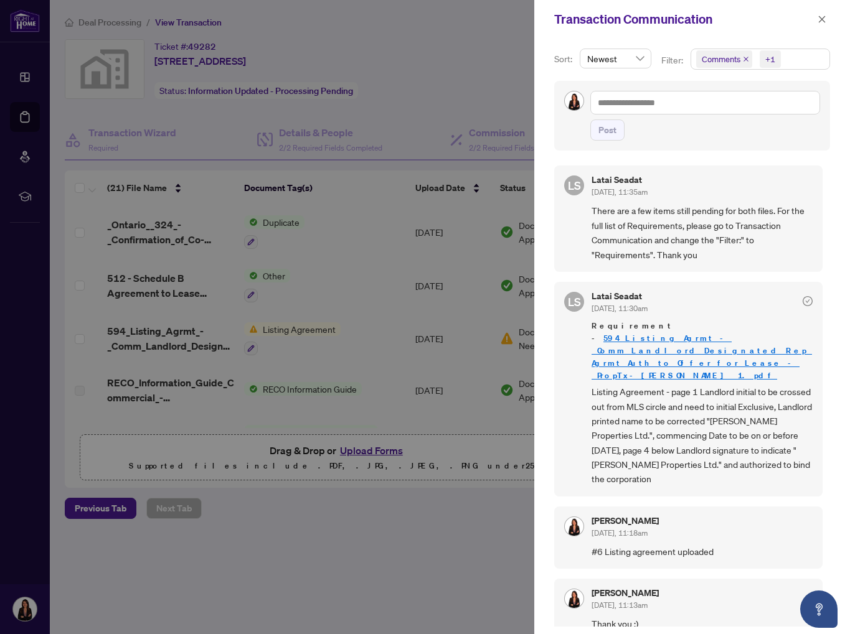
click at [452, 129] on div at bounding box center [425, 317] width 850 height 634
click at [446, 98] on div at bounding box center [425, 317] width 850 height 634
click at [826, 20] on icon "close" at bounding box center [821, 19] width 9 height 9
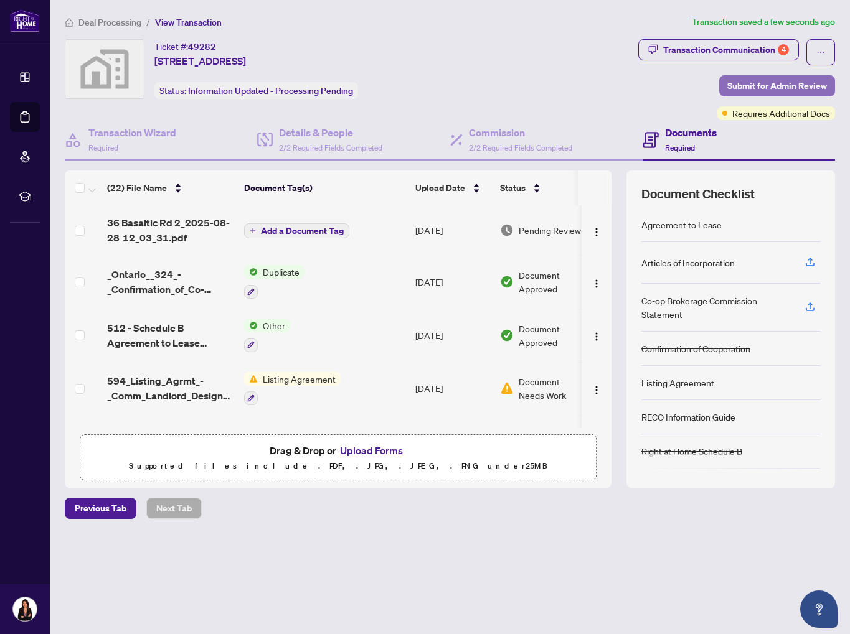
click at [756, 81] on span "Submit for Admin Review" at bounding box center [777, 86] width 100 height 20
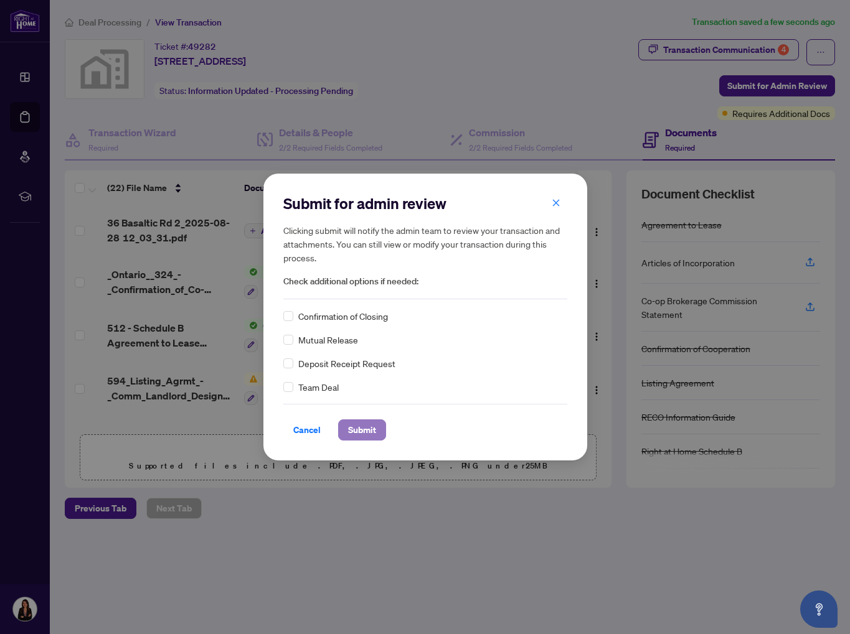
click at [363, 423] on span "Submit" at bounding box center [362, 430] width 28 height 20
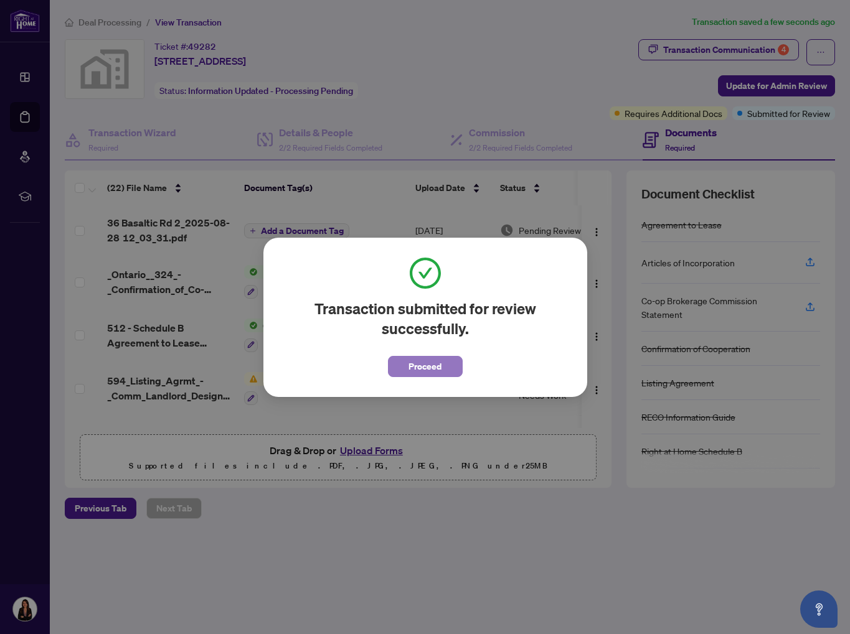
click at [430, 365] on span "Proceed" at bounding box center [424, 367] width 33 height 20
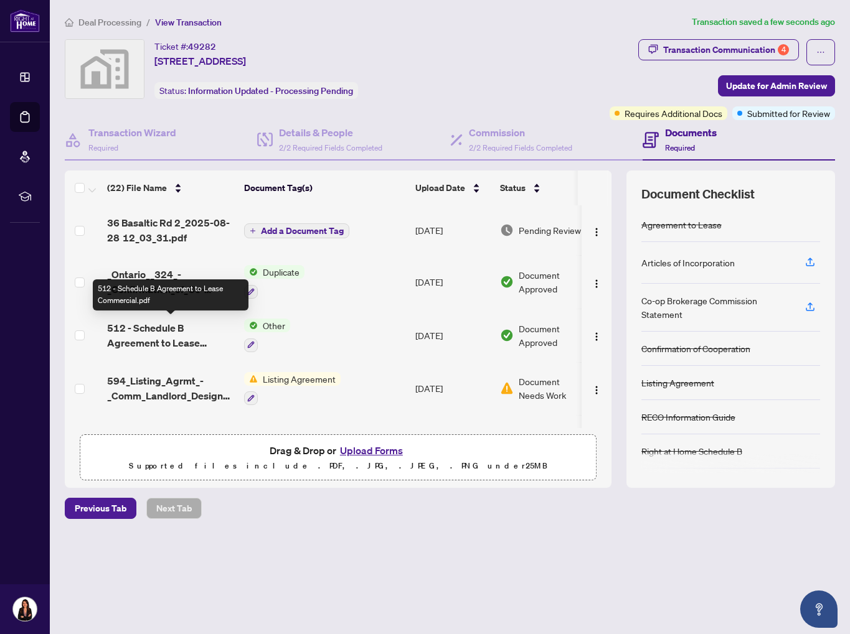
click at [172, 339] on span "512 - Schedule B Agreement to Lease Commercial.pdf" at bounding box center [170, 336] width 127 height 30
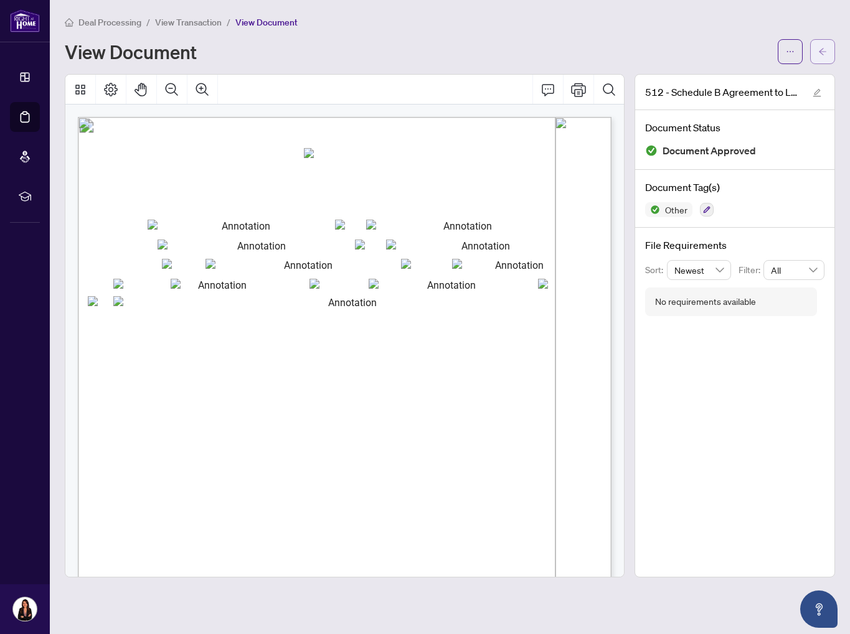
click at [827, 47] on button "button" at bounding box center [822, 51] width 25 height 25
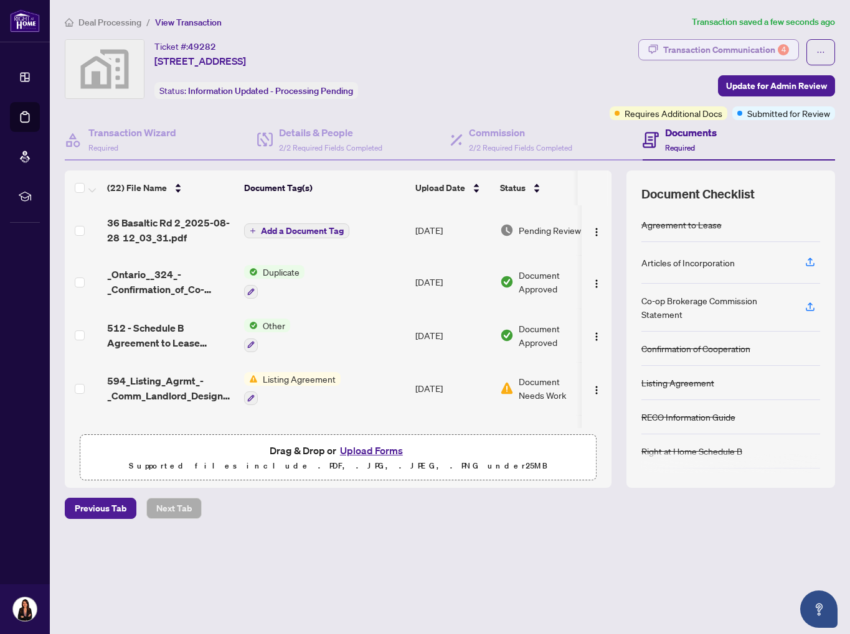
click at [692, 50] on div "Transaction Communication 4" at bounding box center [726, 50] width 126 height 20
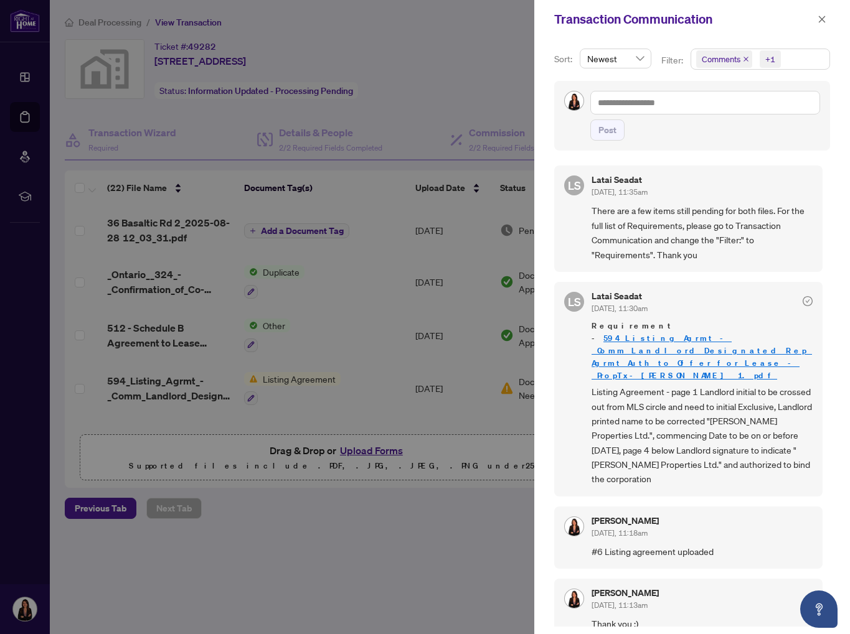
click at [744, 59] on icon "close" at bounding box center [745, 59] width 5 height 5
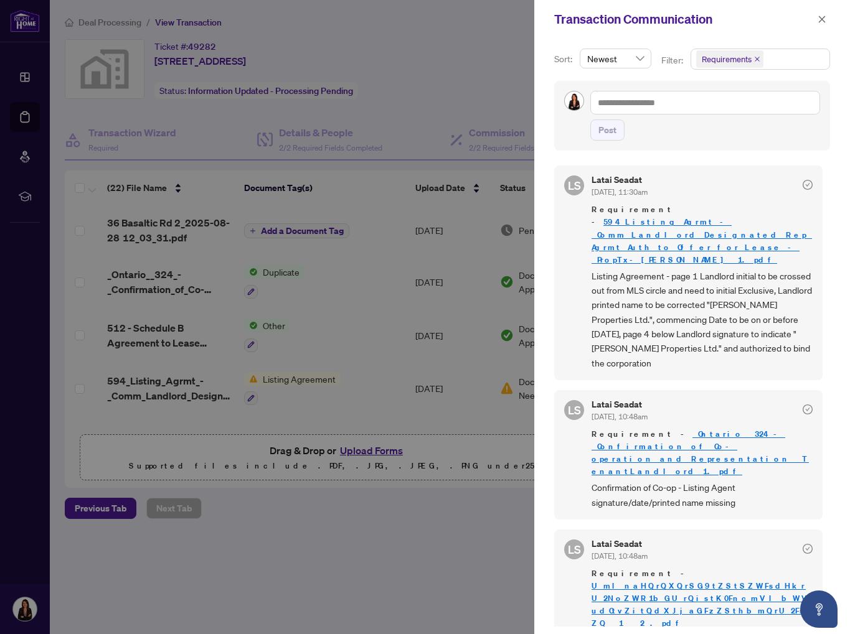
click at [408, 314] on div at bounding box center [425, 317] width 850 height 634
click at [417, 99] on div at bounding box center [425, 317] width 850 height 634
click at [822, 21] on icon "close" at bounding box center [821, 19] width 9 height 9
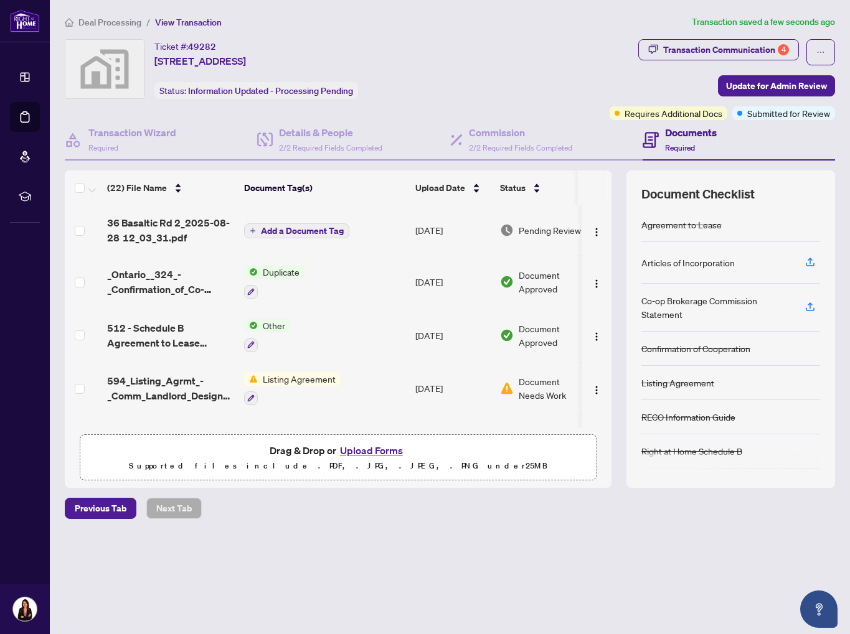
click at [342, 380] on td "Listing Agreement" at bounding box center [324, 389] width 171 height 54
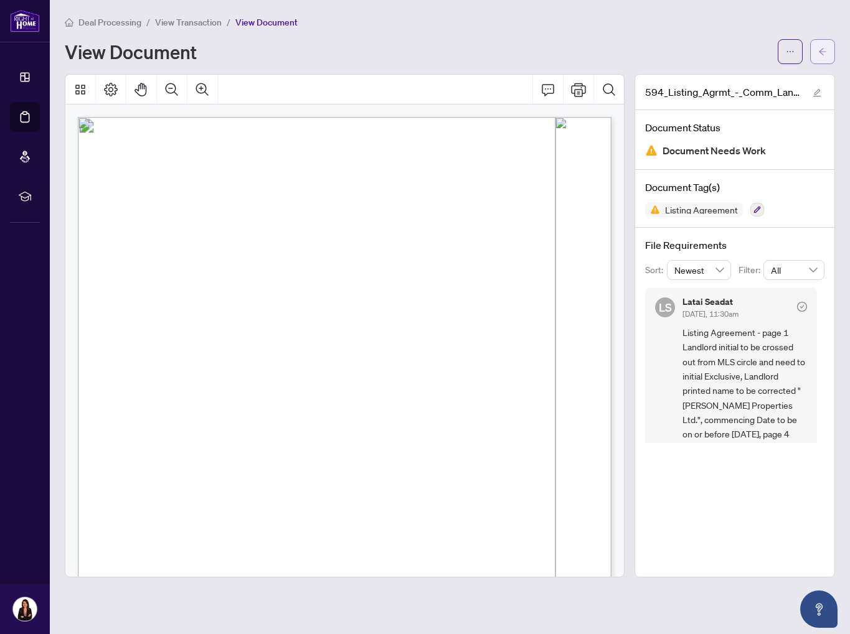
click at [825, 51] on icon "arrow-left" at bounding box center [822, 51] width 7 height 7
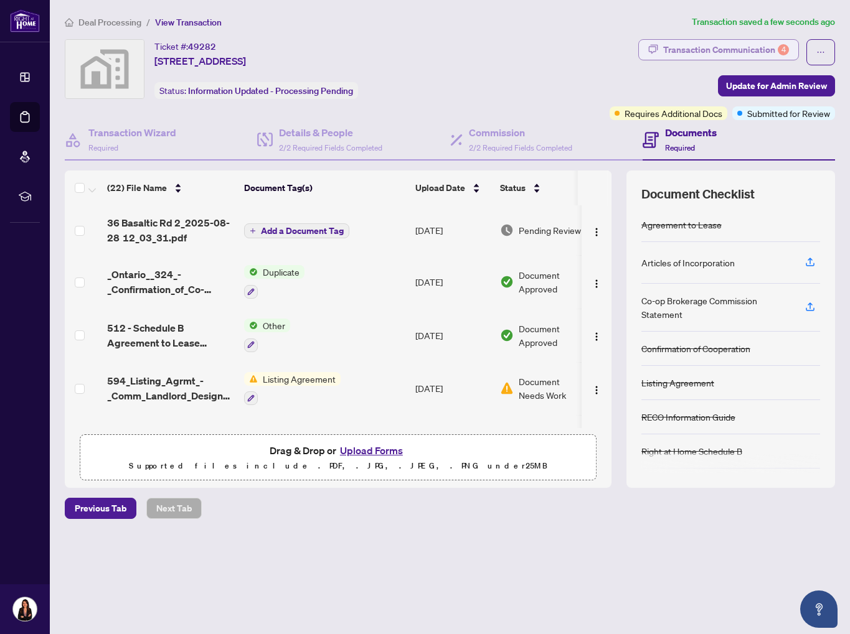
click at [694, 54] on div "Transaction Communication 4" at bounding box center [726, 50] width 126 height 20
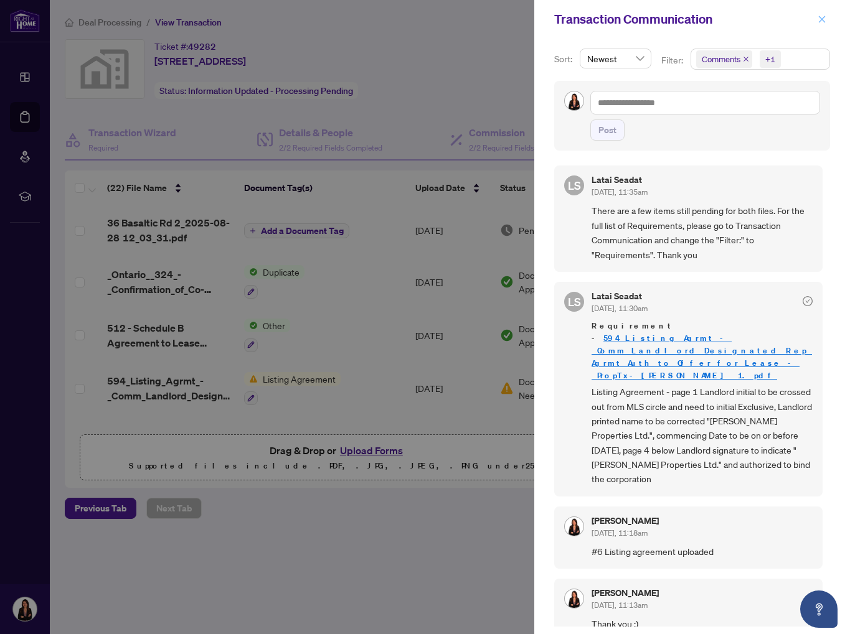
click at [819, 16] on icon "close" at bounding box center [822, 19] width 7 height 7
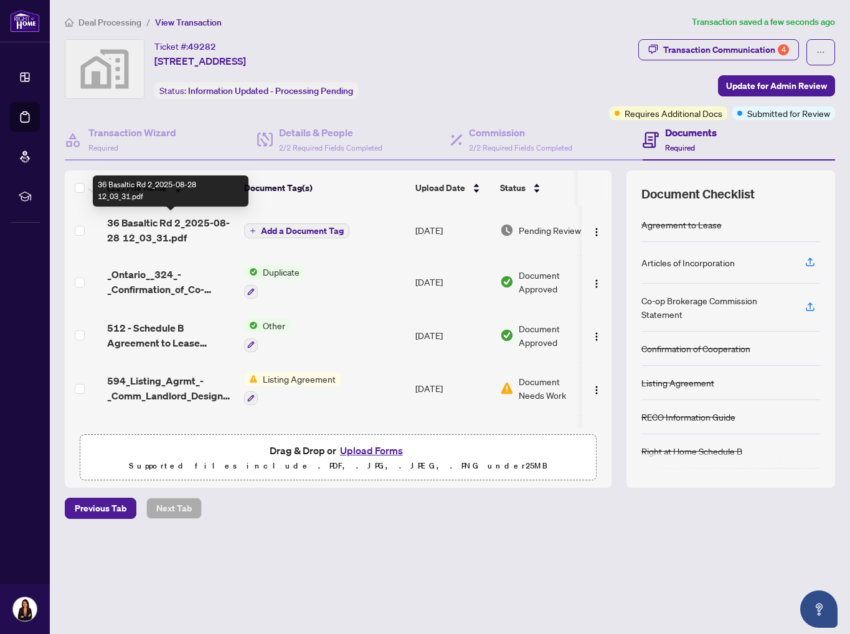
click at [152, 229] on span "36 Basaltic Rd 2_2025-08-28 12_03_31.pdf" at bounding box center [170, 230] width 127 height 30
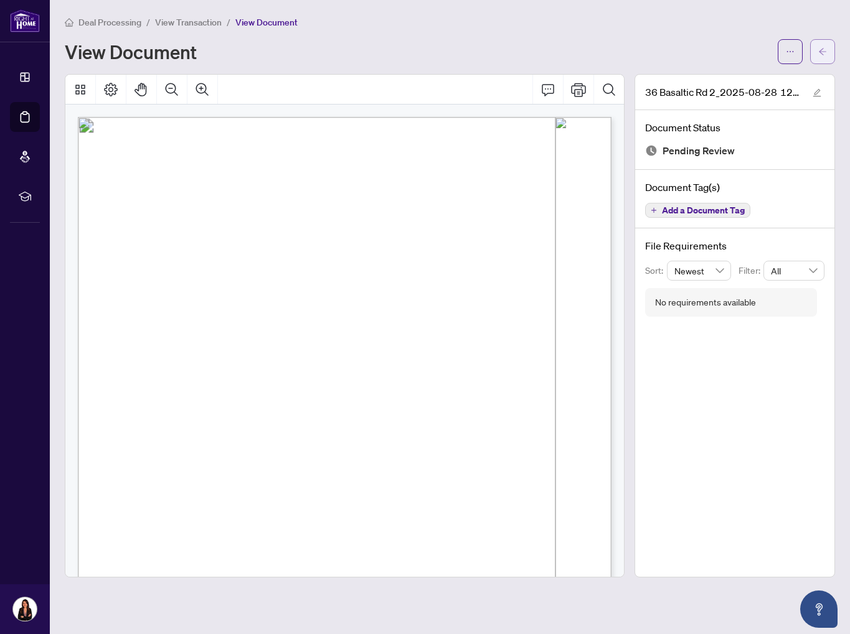
click at [828, 54] on button "button" at bounding box center [822, 51] width 25 height 25
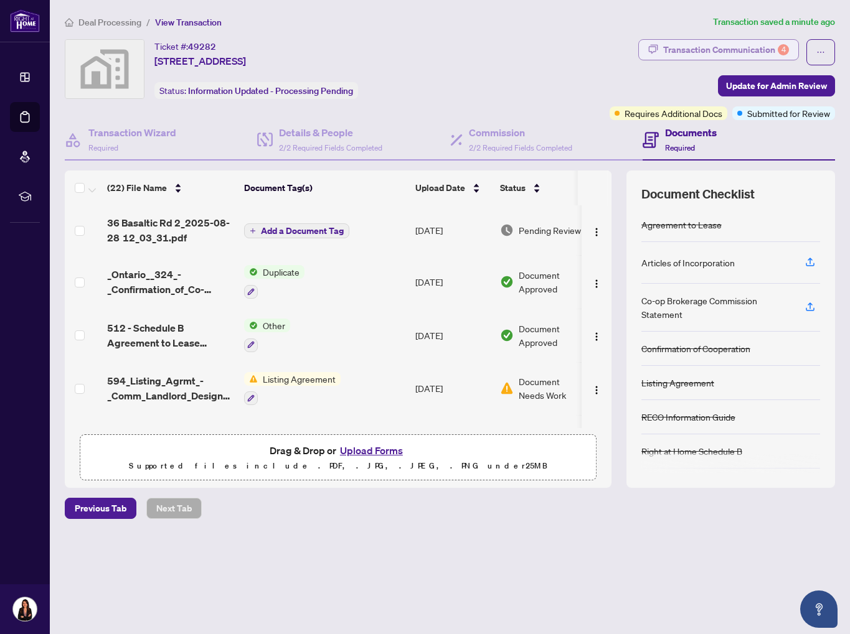
click at [672, 50] on div "Transaction Communication 4" at bounding box center [726, 50] width 126 height 20
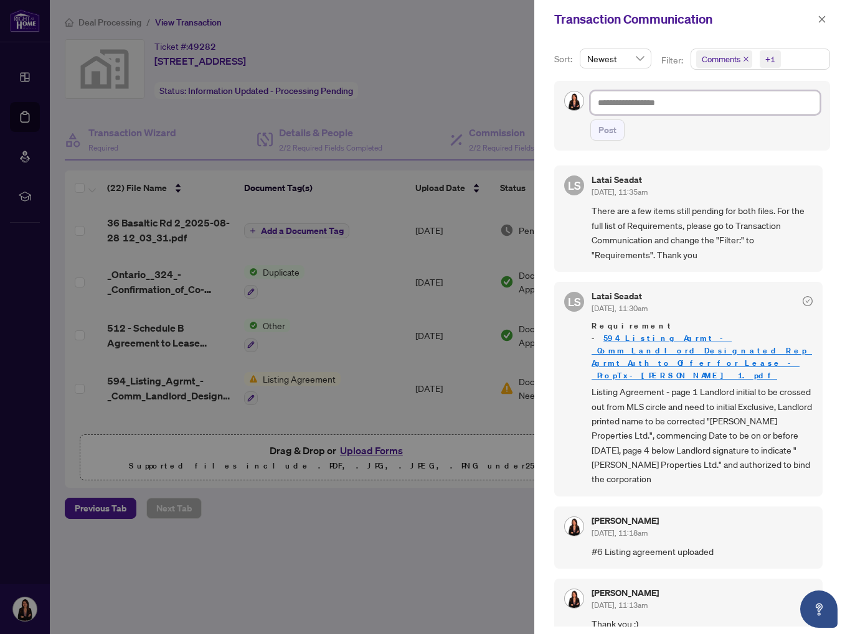
click at [656, 99] on textarea at bounding box center [705, 103] width 230 height 24
click at [618, 126] on button "Post" at bounding box center [607, 130] width 34 height 21
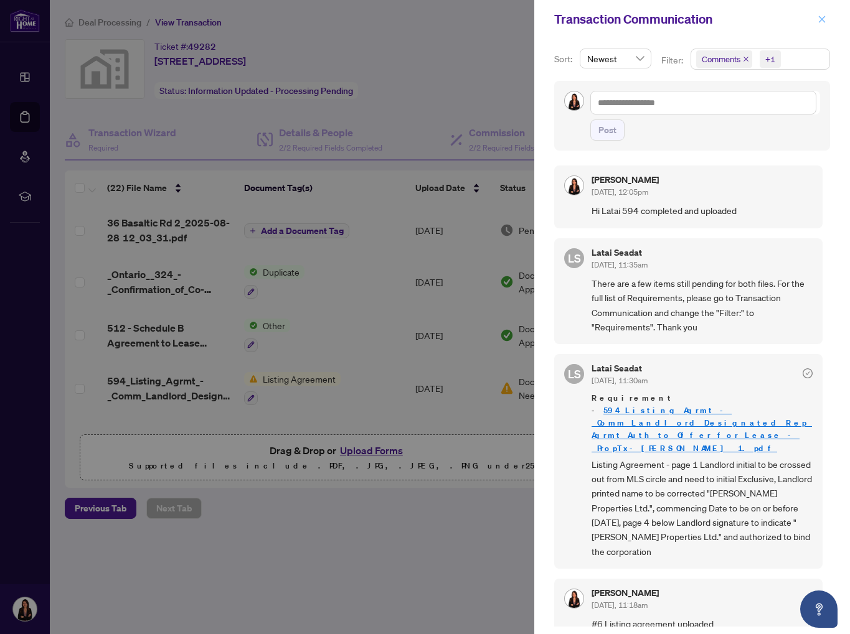
click at [824, 21] on icon "close" at bounding box center [822, 19] width 7 height 7
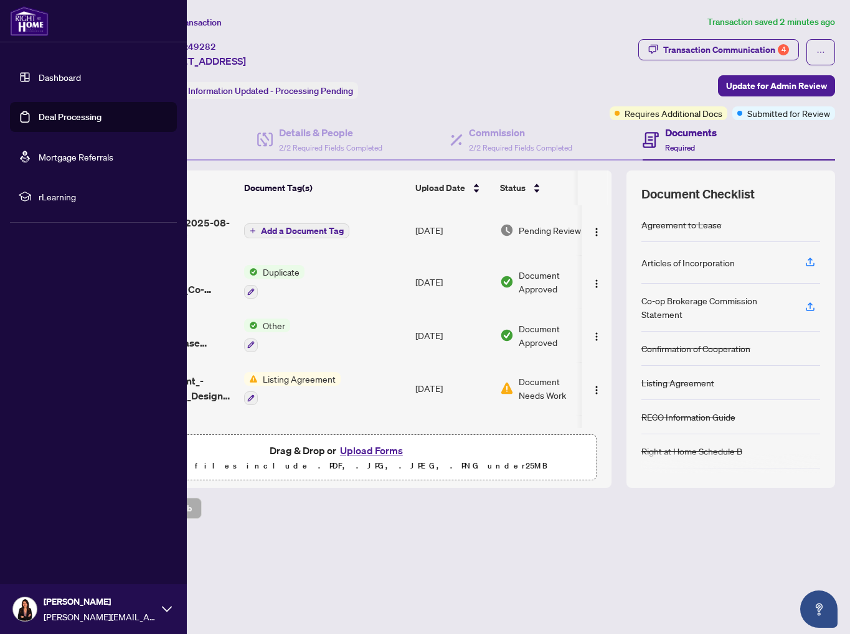
click at [78, 123] on link "Deal Processing" at bounding box center [70, 116] width 63 height 11
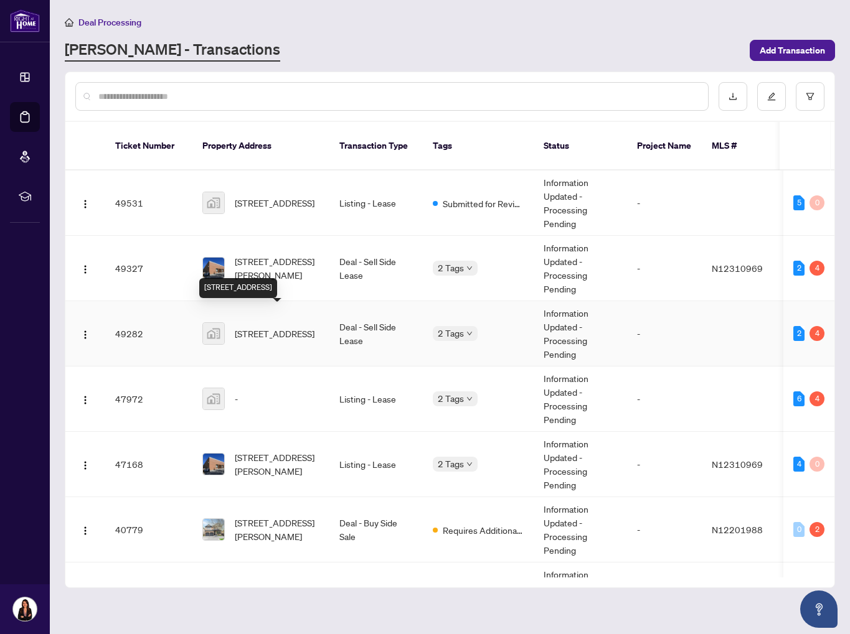
click at [282, 327] on span "6-36 Basaltic Rd unit 6, Vaughan, ON, Canada" at bounding box center [275, 334] width 80 height 14
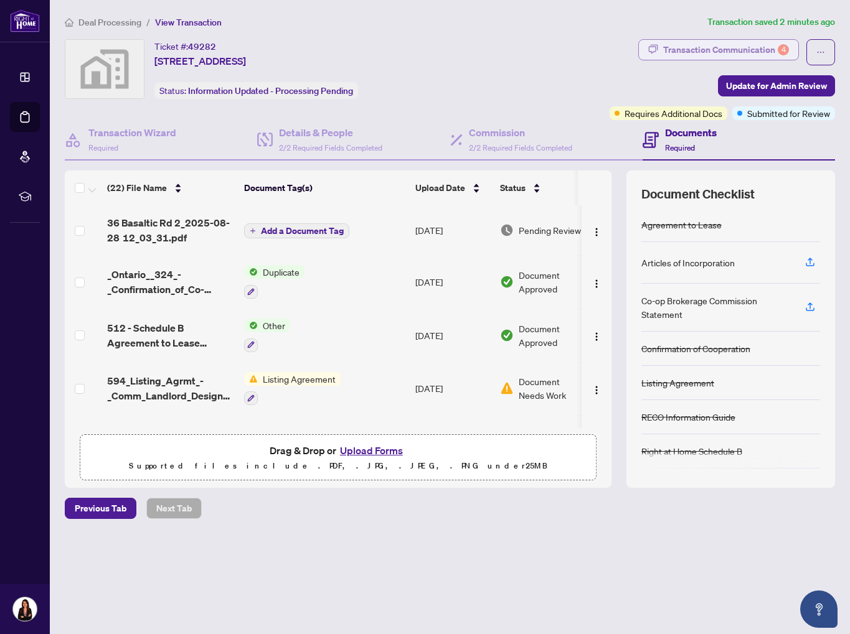
click at [689, 46] on div "Transaction Communication 4" at bounding box center [726, 50] width 126 height 20
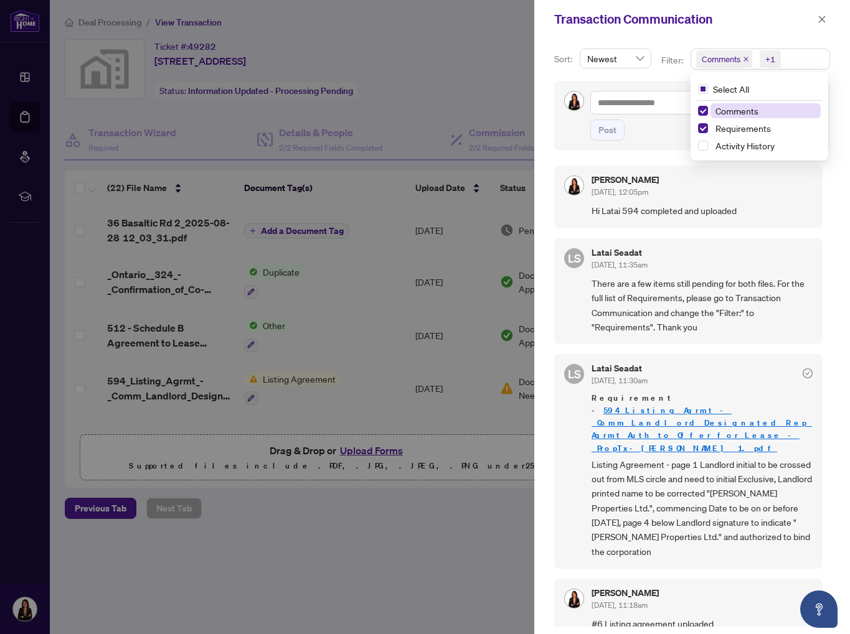
click at [744, 56] on span "Comments" at bounding box center [724, 58] width 56 height 17
click at [744, 57] on icon "close" at bounding box center [746, 59] width 6 height 6
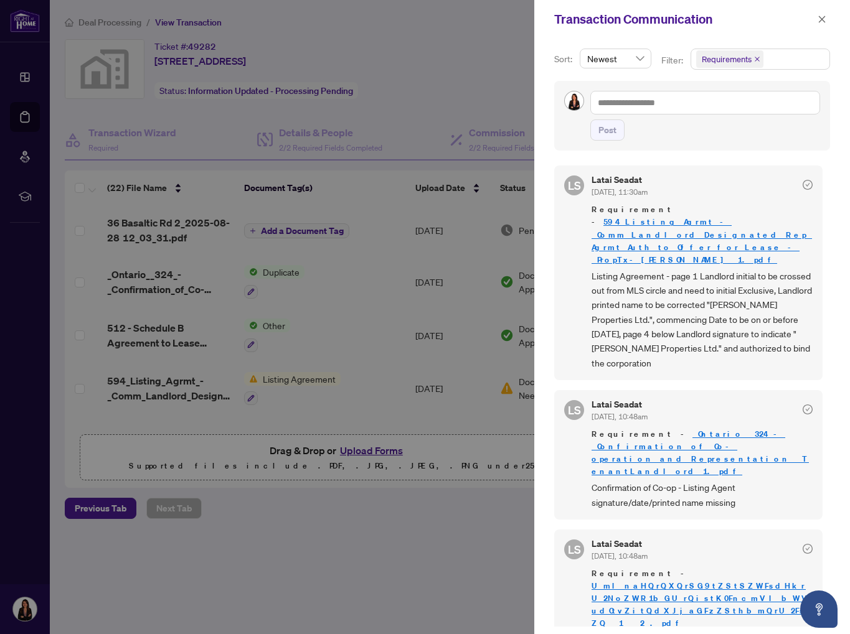
click at [679, 36] on div "Transaction Communication" at bounding box center [692, 19] width 316 height 39
click at [456, 108] on div at bounding box center [425, 317] width 850 height 634
drag, startPoint x: 823, startPoint y: 21, endPoint x: 776, endPoint y: 24, distance: 47.4
click at [822, 21] on icon "close" at bounding box center [821, 19] width 9 height 9
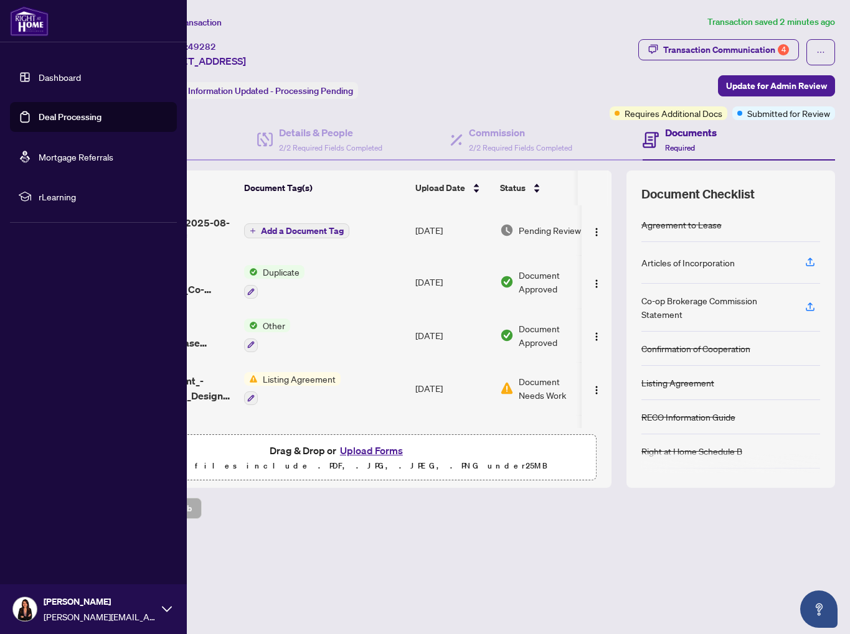
drag, startPoint x: 23, startPoint y: 109, endPoint x: 41, endPoint y: 115, distance: 18.9
click at [39, 111] on link "Deal Processing" at bounding box center [70, 116] width 63 height 11
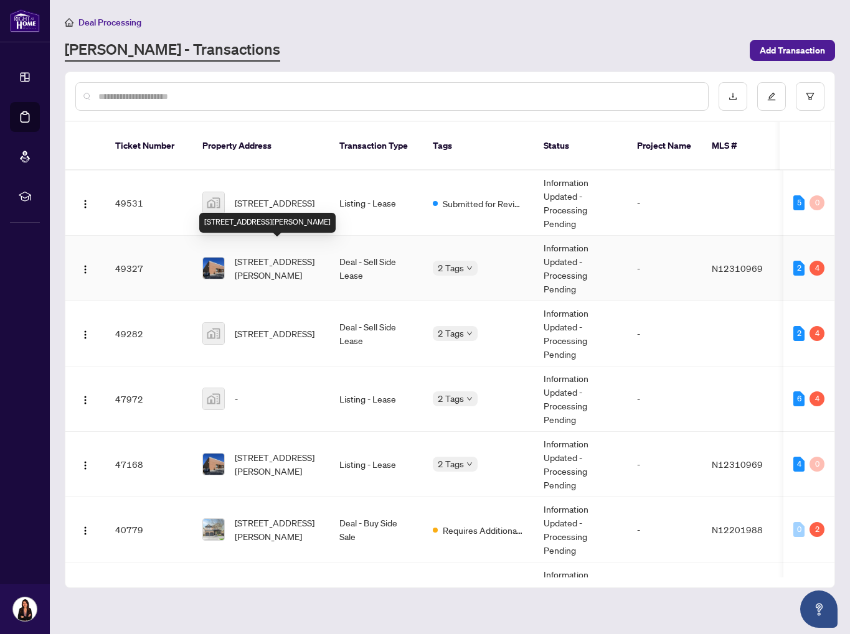
click at [280, 262] on span "[STREET_ADDRESS][PERSON_NAME]" at bounding box center [277, 268] width 85 height 27
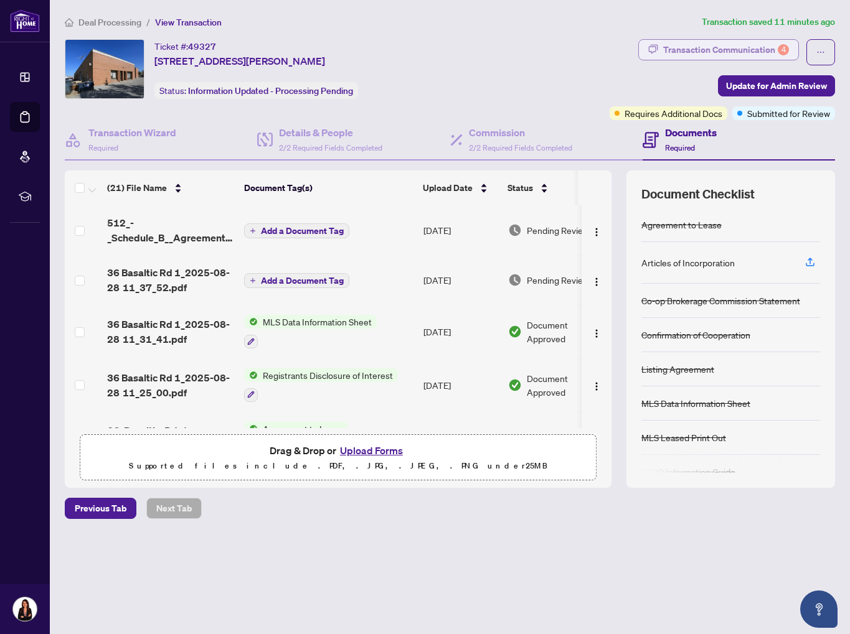
click at [669, 50] on div "Transaction Communication 4" at bounding box center [726, 50] width 126 height 20
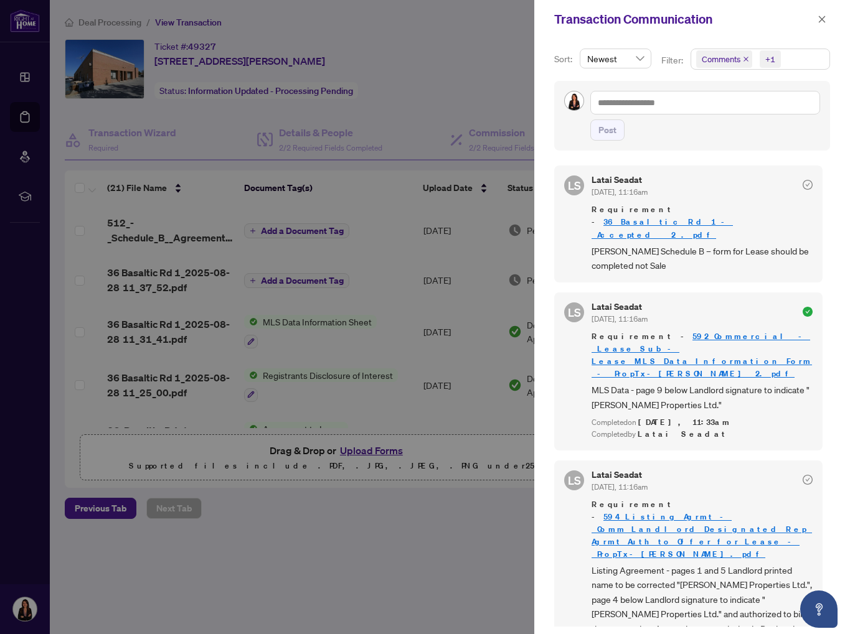
click at [745, 58] on icon "close" at bounding box center [746, 59] width 6 height 6
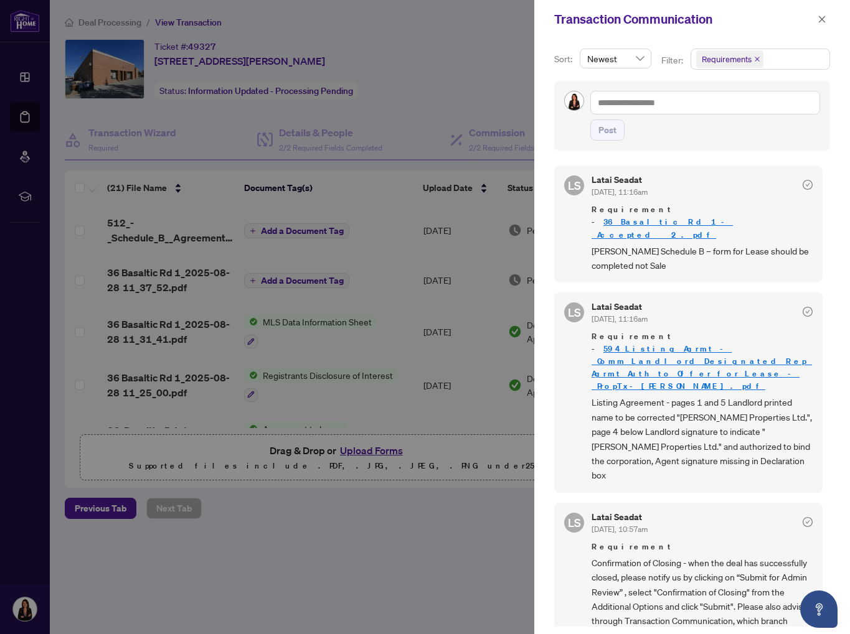
click at [480, 85] on div at bounding box center [425, 317] width 850 height 634
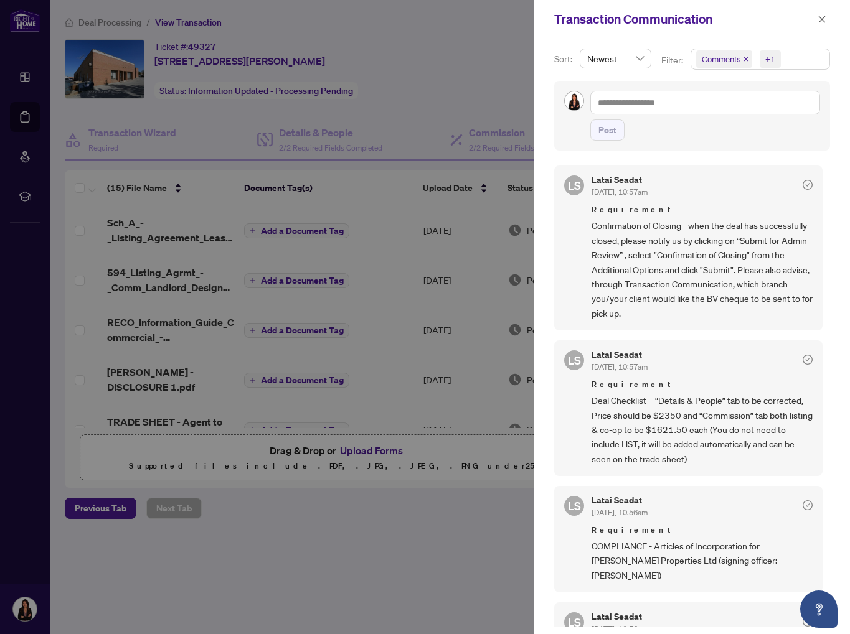
click at [486, 94] on div at bounding box center [425, 317] width 850 height 634
click at [394, 91] on div at bounding box center [425, 317] width 850 height 634
click at [820, 18] on icon "close" at bounding box center [821, 19] width 9 height 9
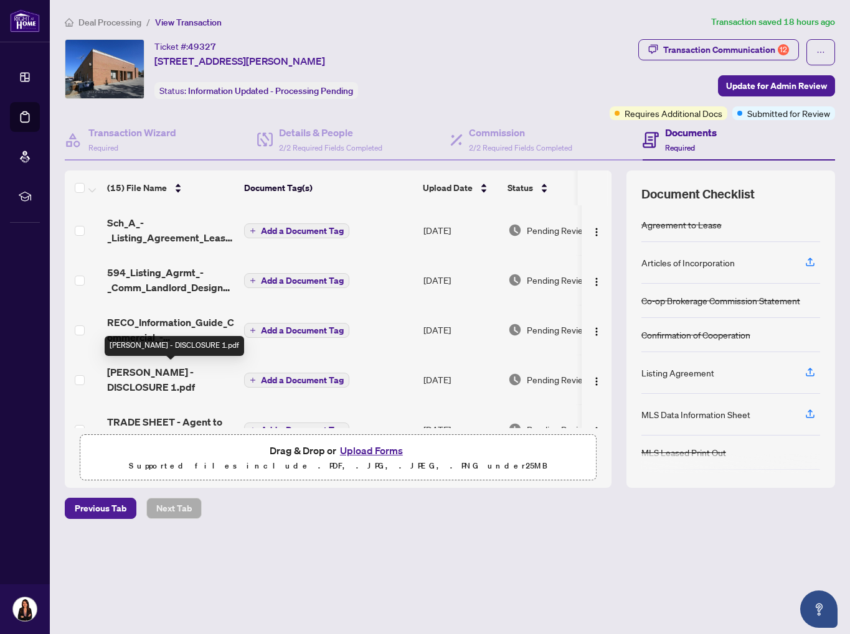
click at [141, 367] on span "[PERSON_NAME] - DISCLOSURE 1.pdf" at bounding box center [170, 380] width 127 height 30
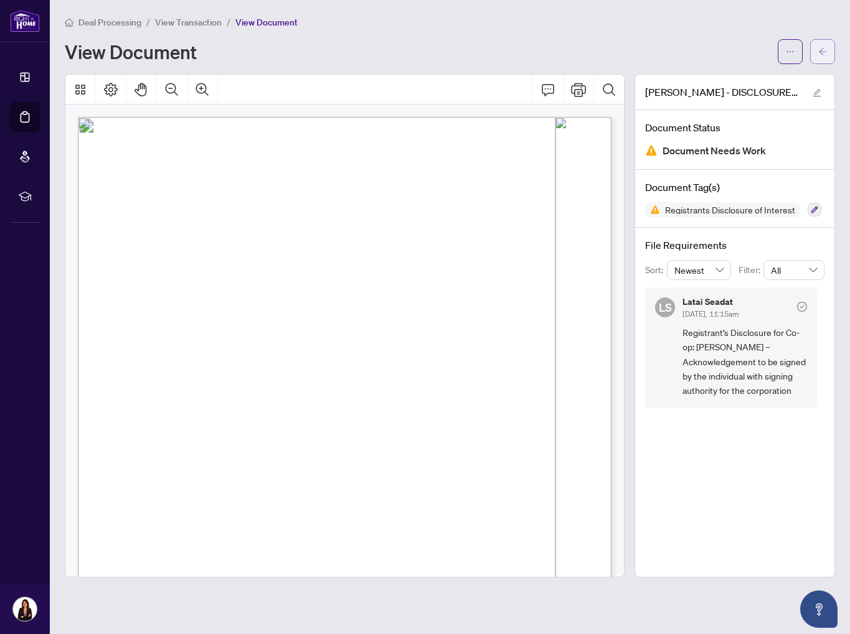
click at [811, 59] on button "button" at bounding box center [822, 51] width 25 height 25
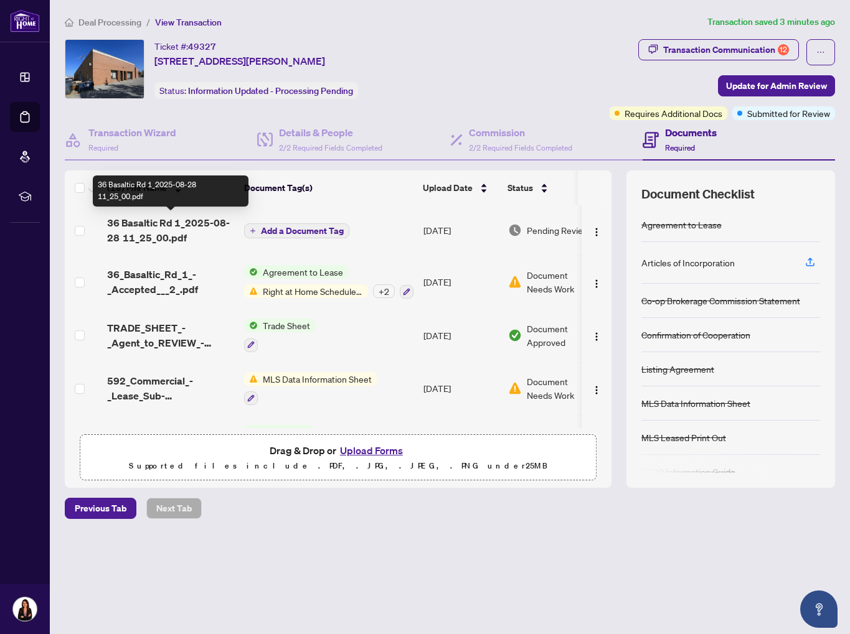
click at [123, 232] on span "36 Basaltic Rd 1_2025-08-28 11_25_00.pdf" at bounding box center [170, 230] width 127 height 30
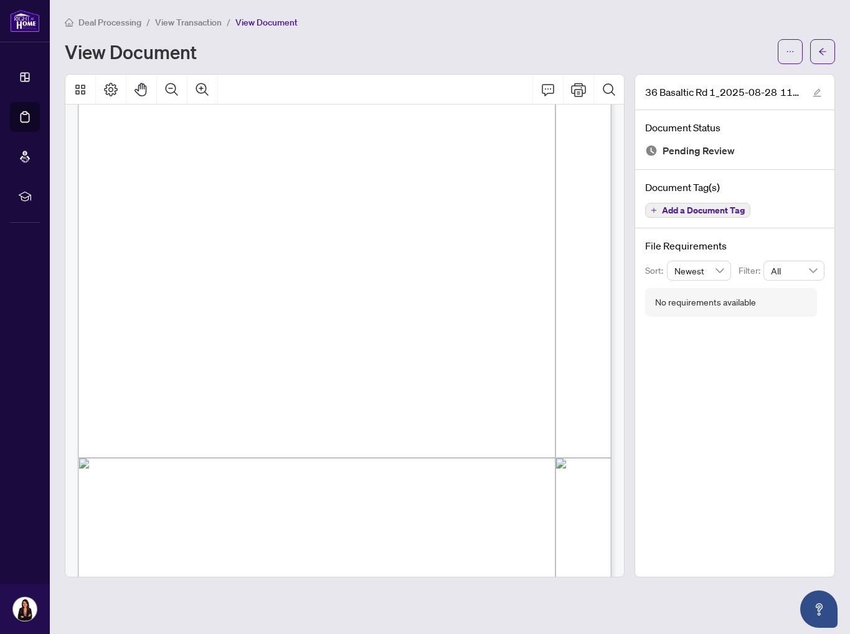
scroll to position [243, 0]
click at [816, 52] on button "button" at bounding box center [822, 51] width 25 height 25
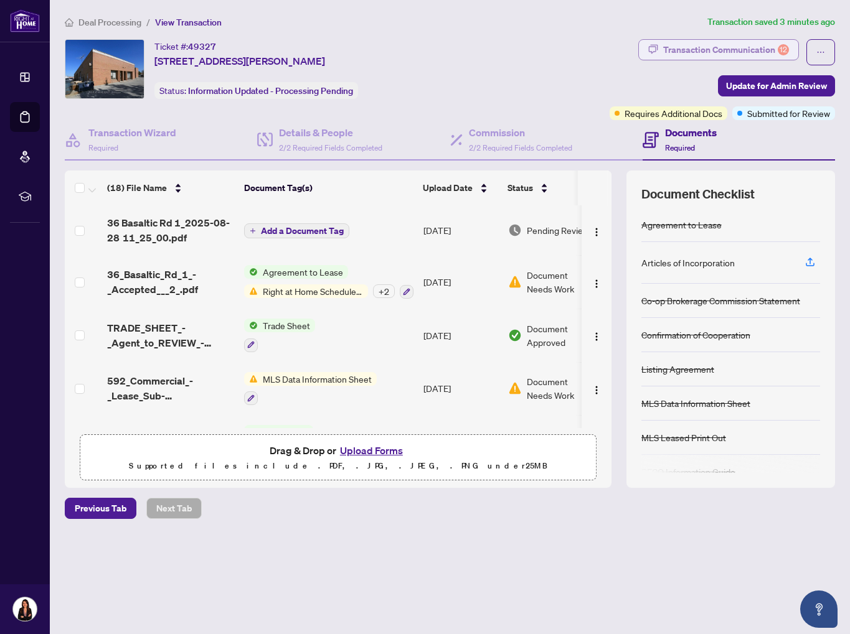
click at [674, 52] on div "Transaction Communication 12" at bounding box center [726, 50] width 126 height 20
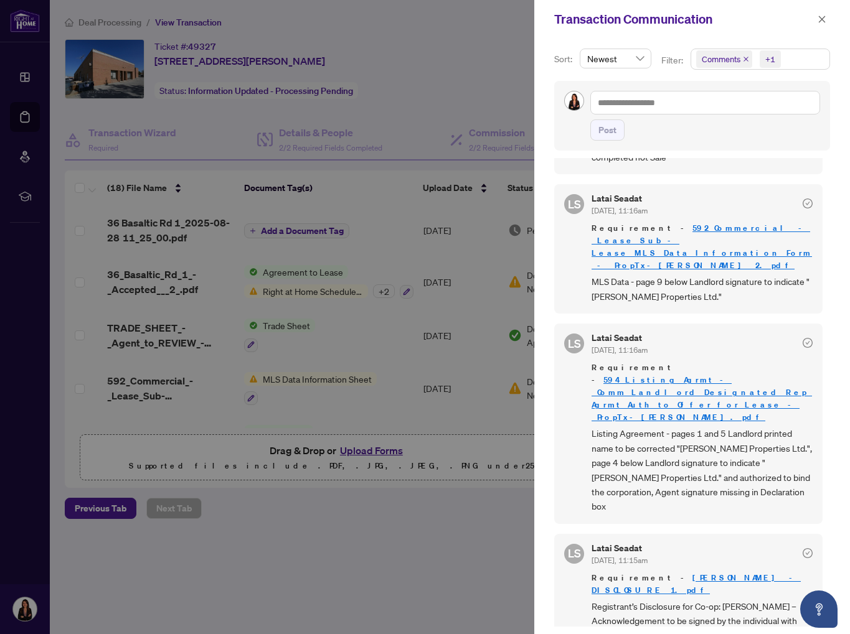
scroll to position [108, 0]
click at [449, 105] on div at bounding box center [425, 317] width 850 height 634
drag, startPoint x: 451, startPoint y: 62, endPoint x: 469, endPoint y: 62, distance: 18.1
click at [451, 62] on div at bounding box center [425, 317] width 850 height 634
drag, startPoint x: 817, startPoint y: 19, endPoint x: 805, endPoint y: 29, distance: 15.9
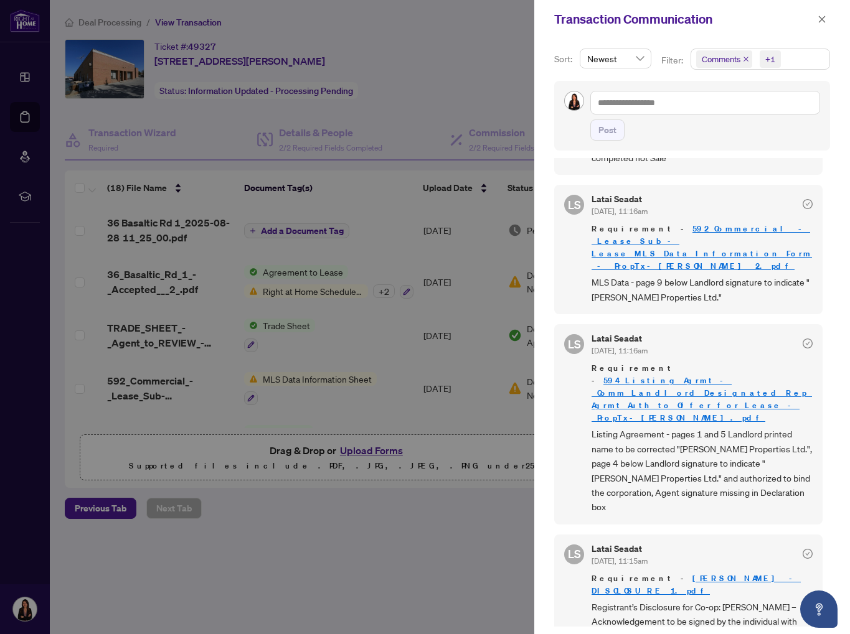
click at [817, 19] on icon "close" at bounding box center [821, 19] width 9 height 9
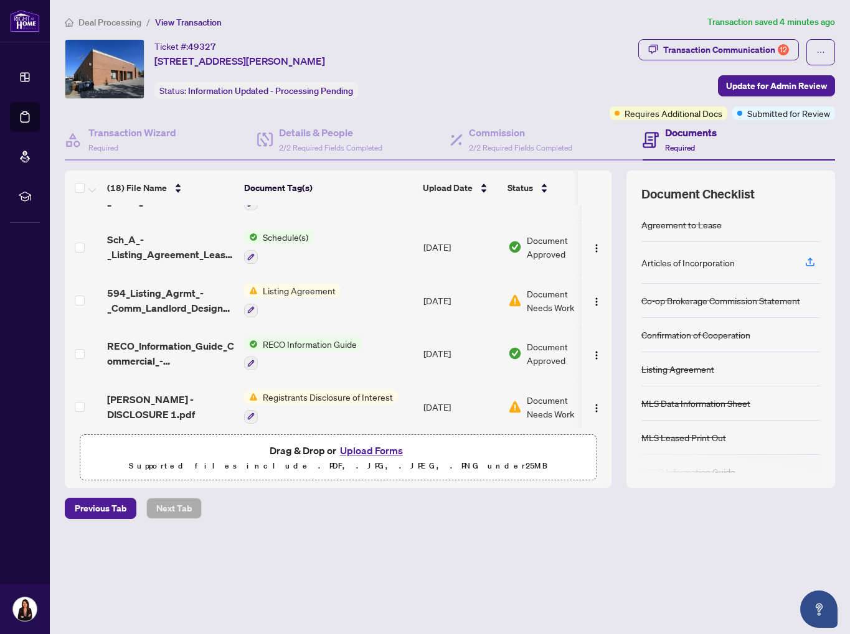
scroll to position [198, 0]
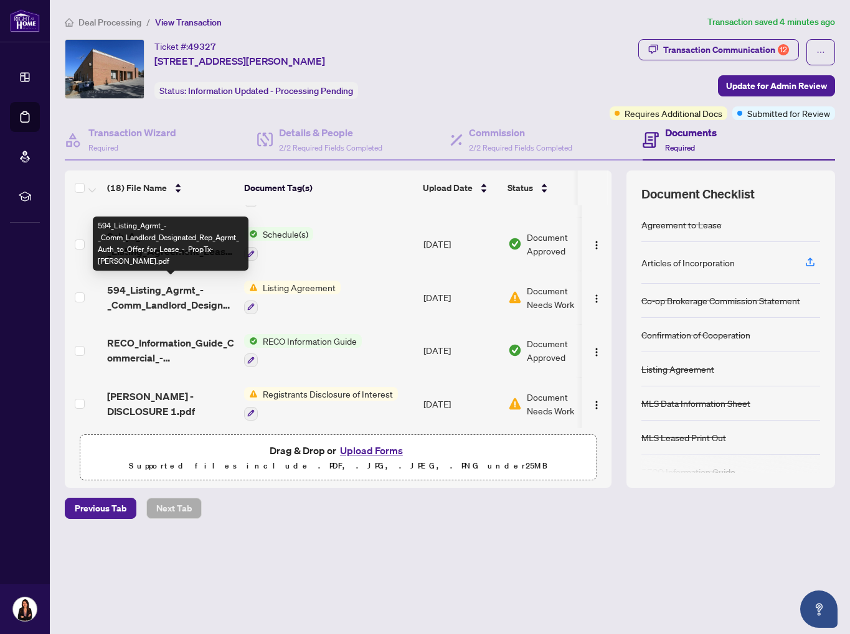
click at [191, 283] on span "594_Listing_Agrmt_-_Comm_Landlord_Designated_Rep_Agrmt_Auth_to_Offer_for_Lease_…" at bounding box center [170, 298] width 127 height 30
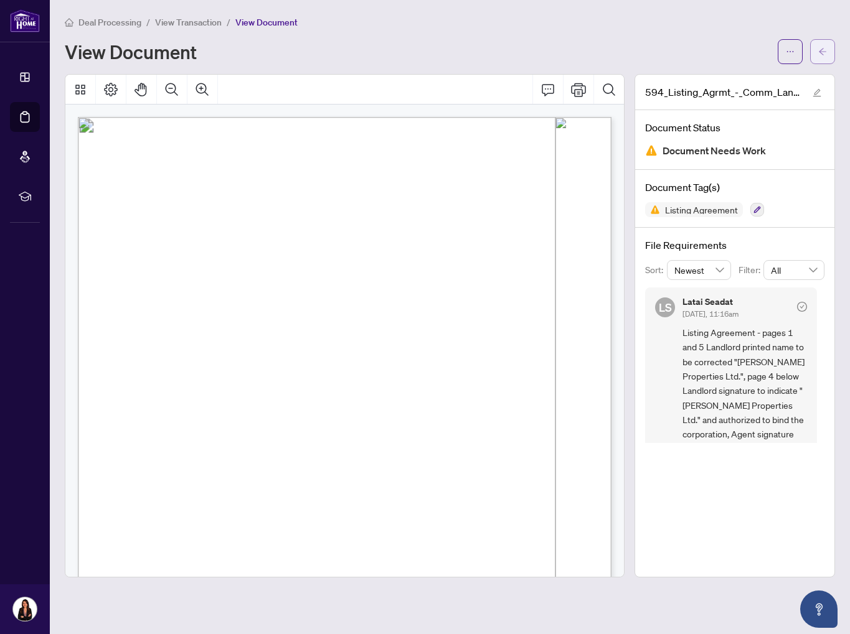
click at [822, 60] on span "button" at bounding box center [822, 52] width 9 height 20
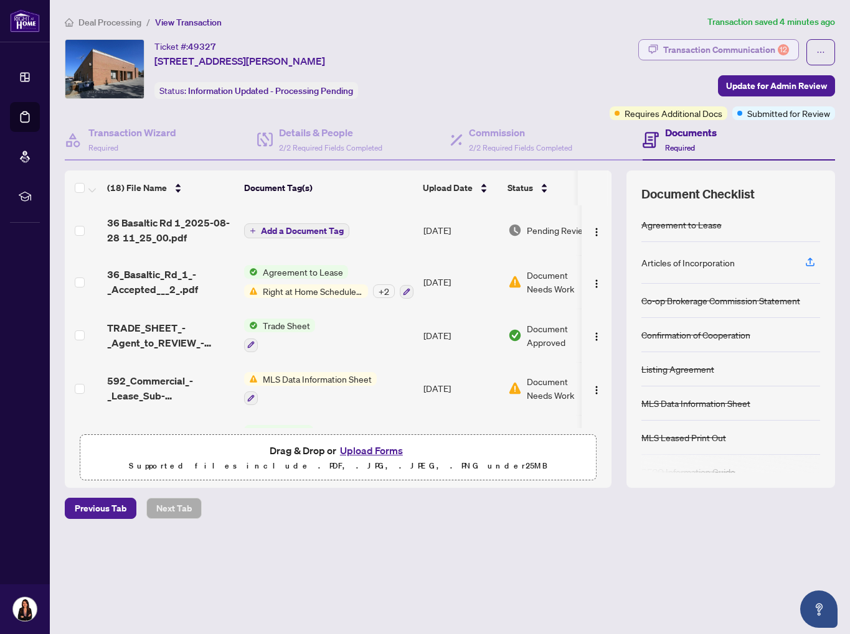
click at [697, 52] on div "Transaction Communication 12" at bounding box center [726, 50] width 126 height 20
